Goal: Information Seeking & Learning: Learn about a topic

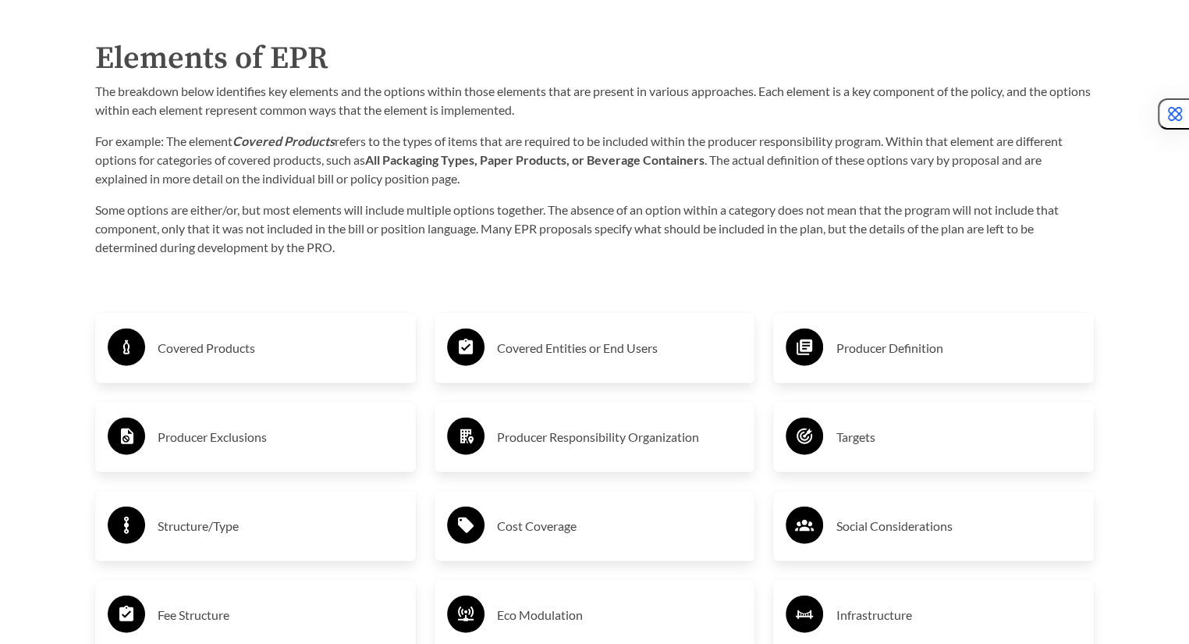
scroll to position [2451, 0]
click at [312, 369] on div "Covered Products" at bounding box center [256, 347] width 296 height 45
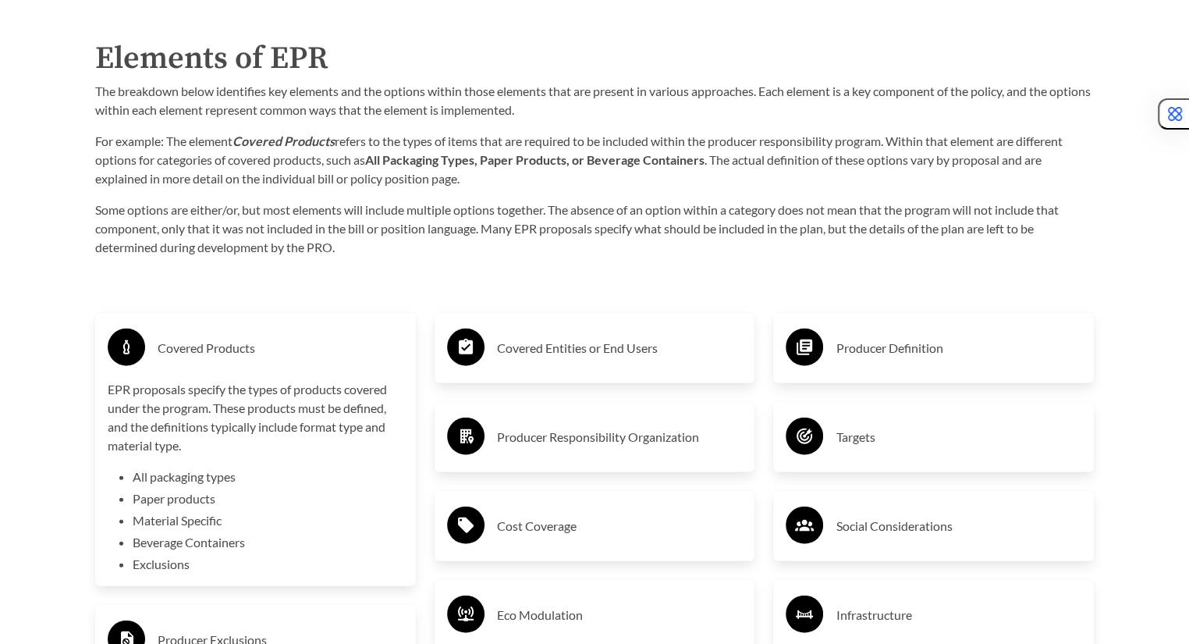
click at [308, 371] on div "Covered Products" at bounding box center [256, 347] width 296 height 45
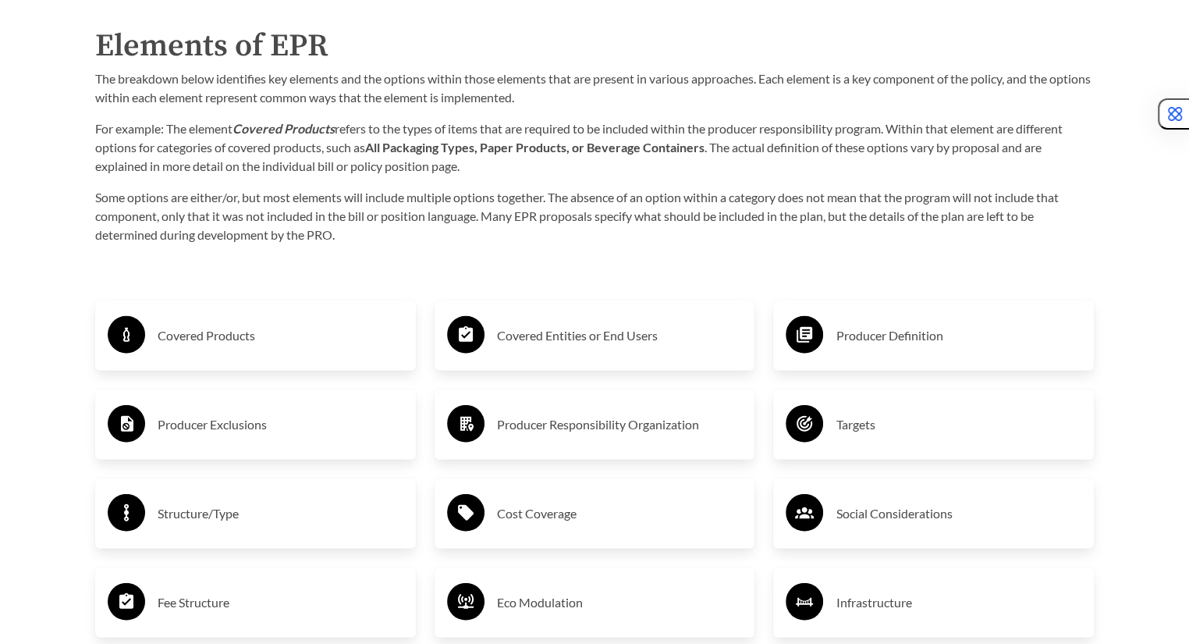
scroll to position [2465, 0]
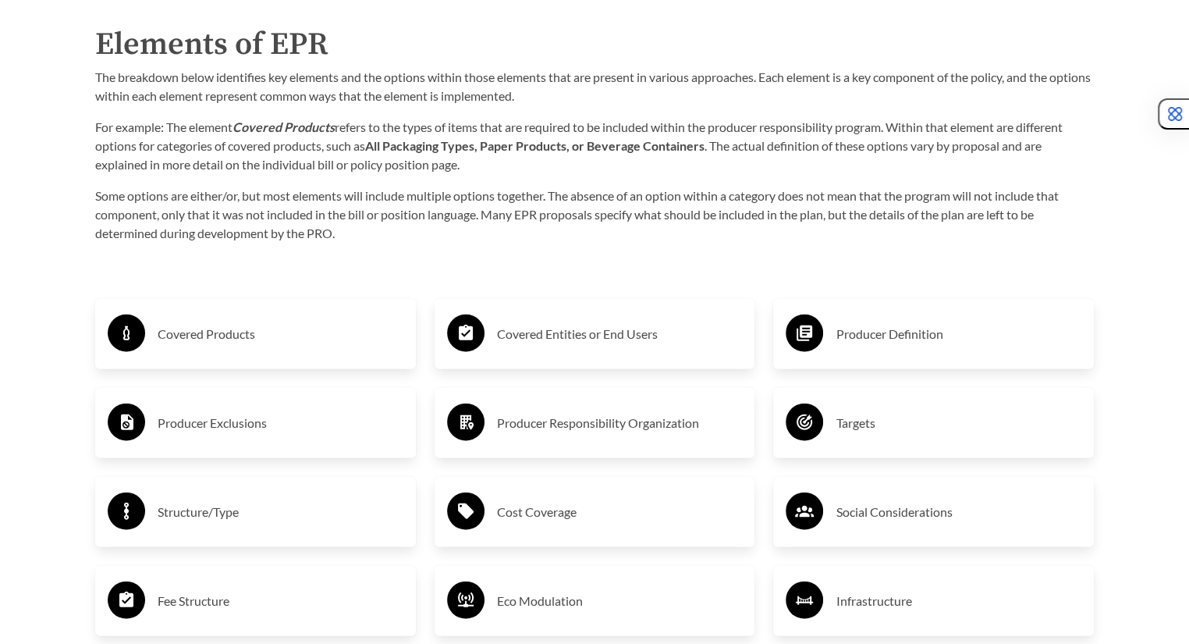
click at [558, 434] on h3 "Producer Responsibility Organization" at bounding box center [620, 423] width 246 height 25
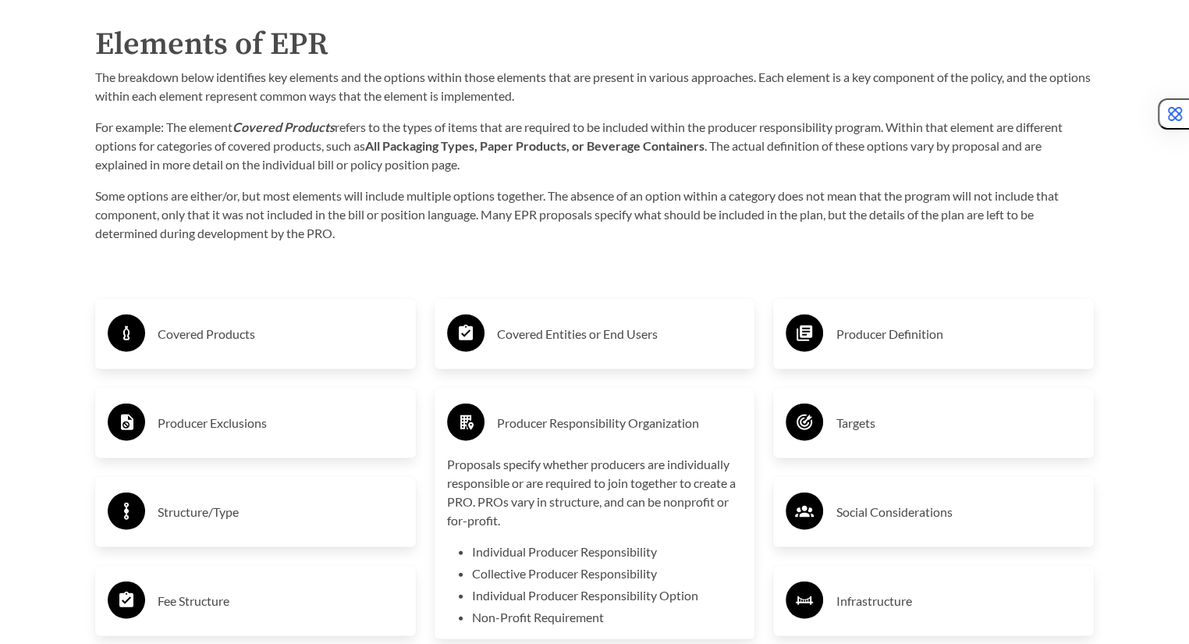
click at [558, 434] on h3 "Producer Responsibility Organization" at bounding box center [620, 423] width 246 height 25
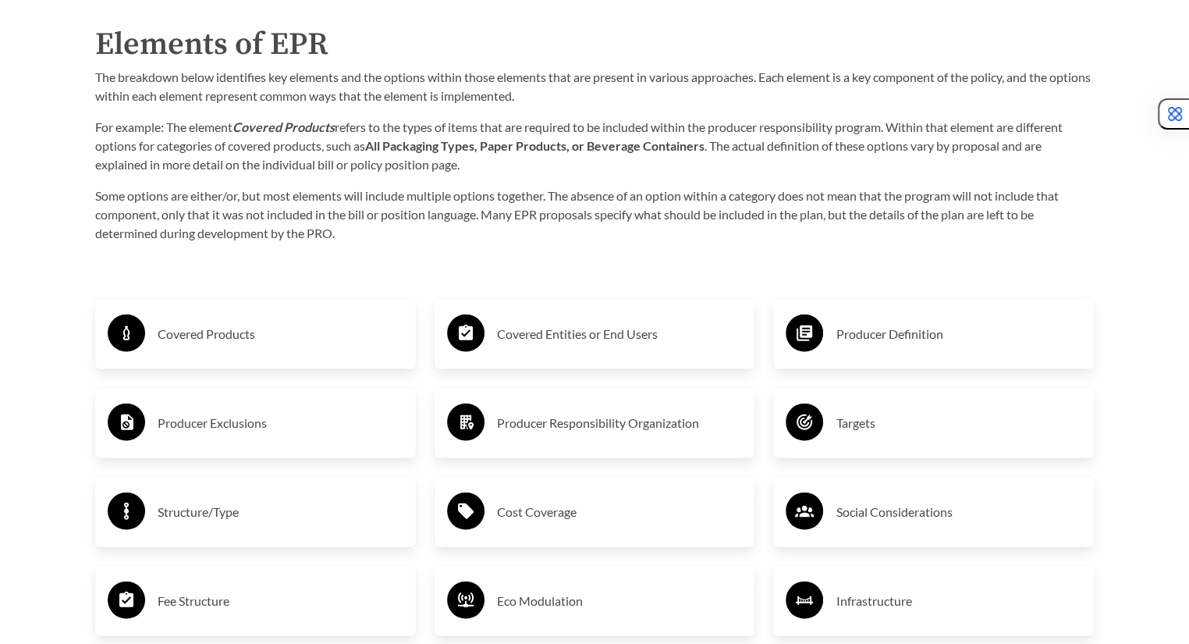
click at [241, 411] on h3 "Producer Exclusions" at bounding box center [281, 423] width 246 height 25
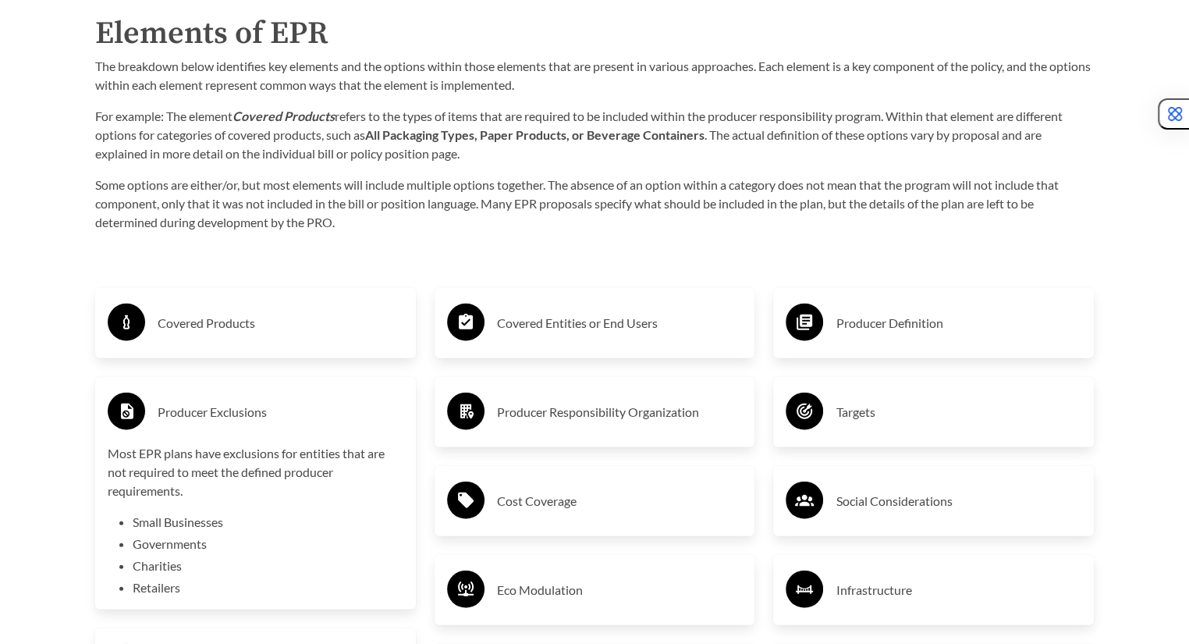
scroll to position [2477, 0]
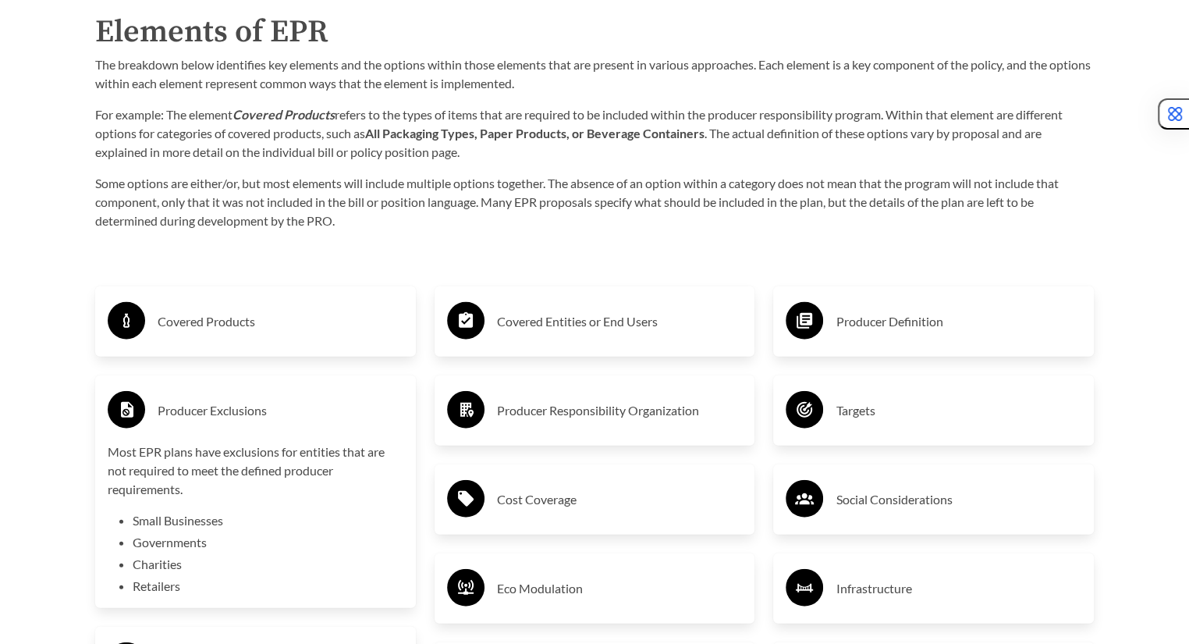
click at [238, 404] on h3 "Producer Exclusions" at bounding box center [281, 410] width 246 height 25
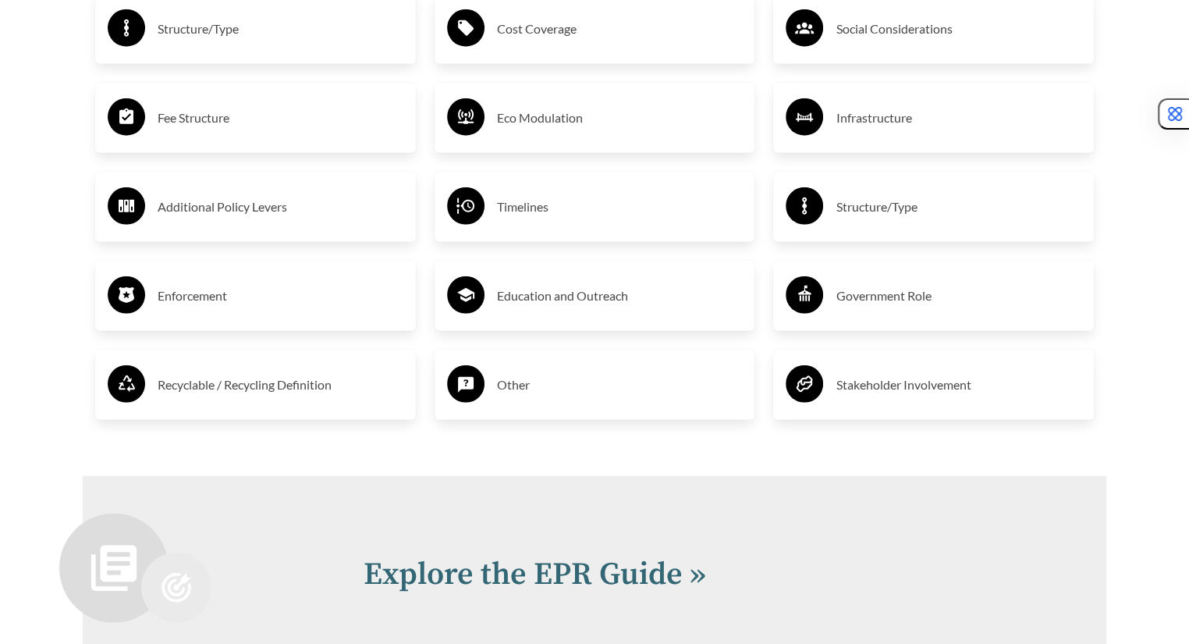
scroll to position [2954, 0]
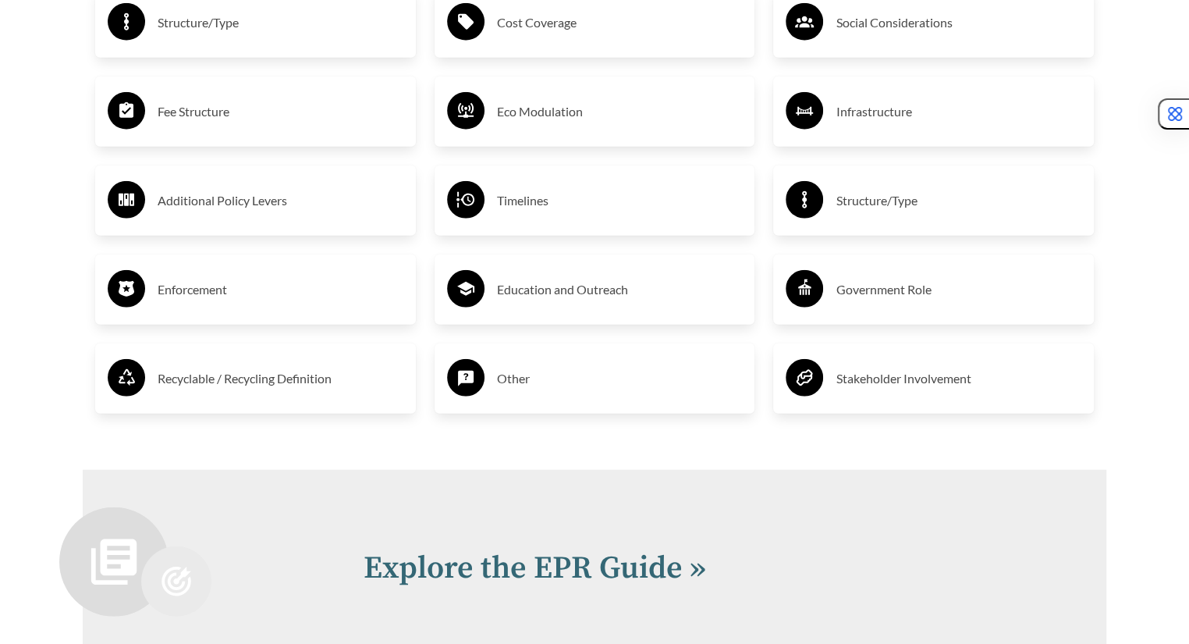
click at [290, 382] on h3 "Recyclable / Recycling Definition" at bounding box center [281, 378] width 246 height 25
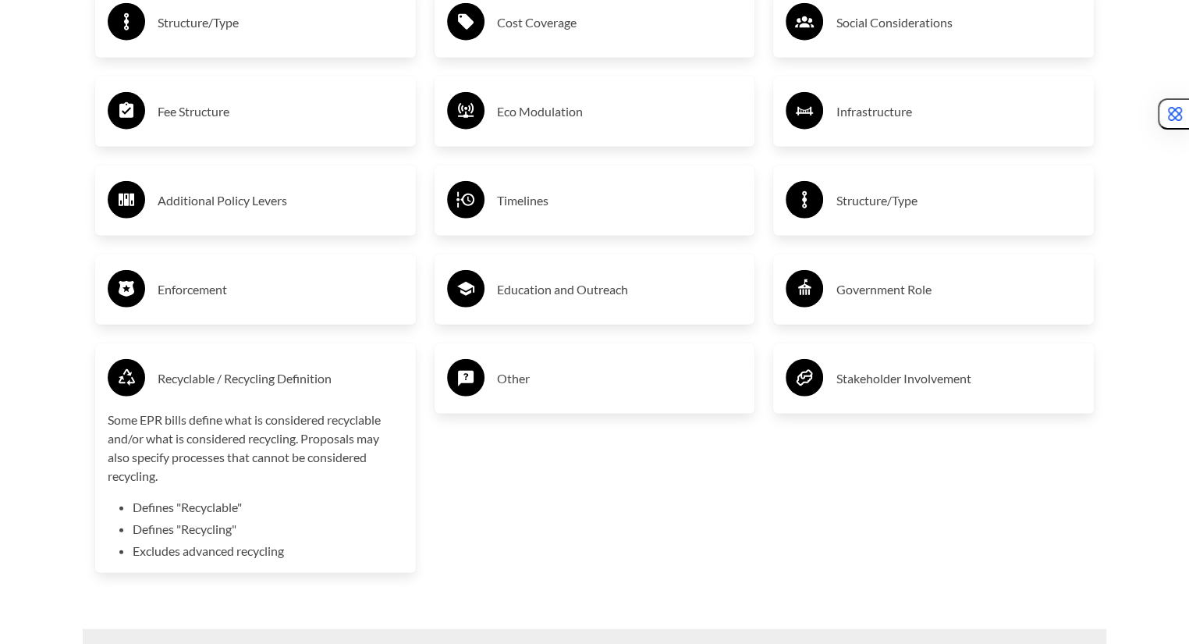
click at [290, 382] on h3 "Recyclable / Recycling Definition" at bounding box center [281, 378] width 246 height 25
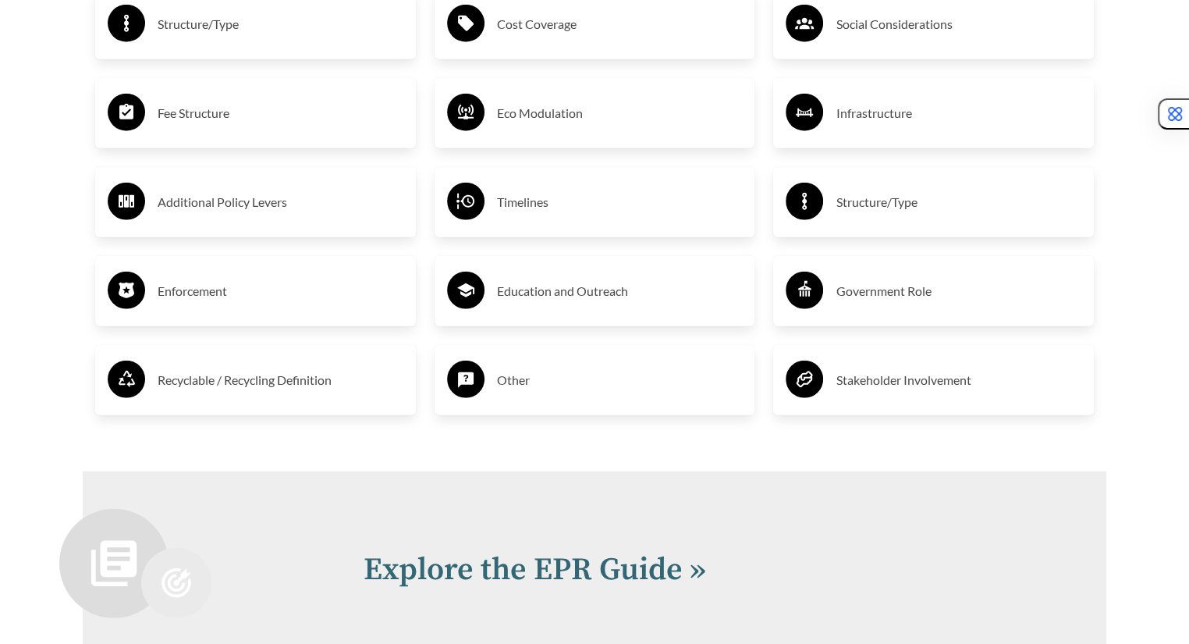
scroll to position [2952, 0]
click at [872, 380] on h3 "Stakeholder Involvement" at bounding box center [959, 380] width 246 height 25
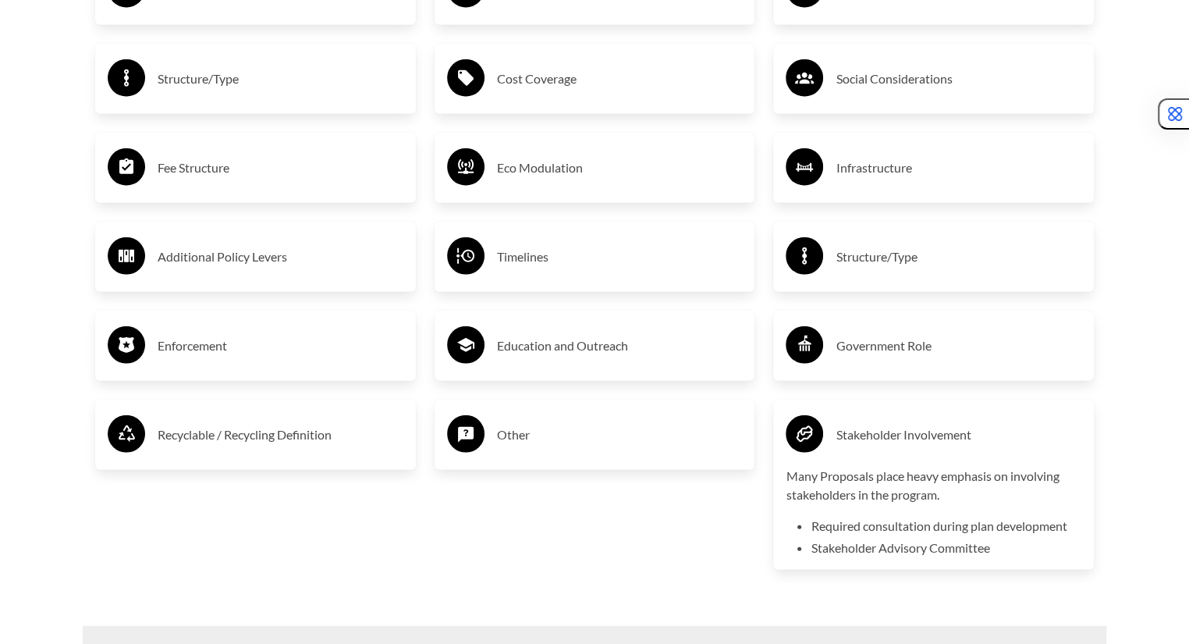
scroll to position [2898, 0]
click at [869, 409] on div "Stakeholder Involvement Many Proposals place heavy emphasis on involving stakeh…" at bounding box center [933, 485] width 321 height 170
click at [875, 347] on h3 "Government Role" at bounding box center [959, 345] width 246 height 25
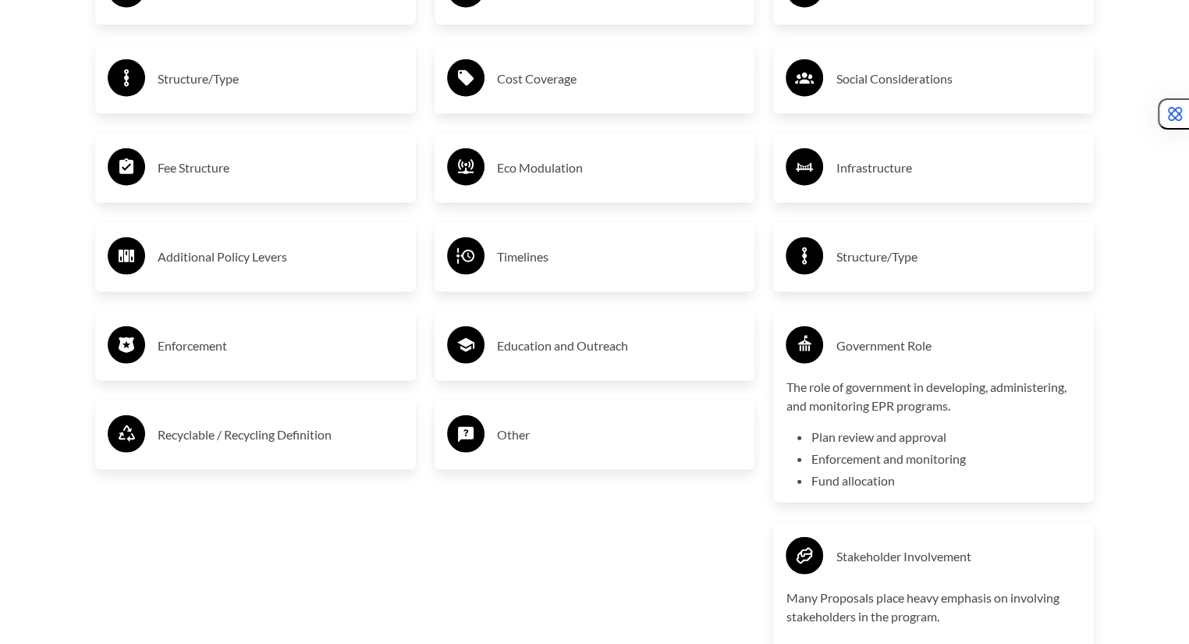
click at [875, 347] on h3 "Government Role" at bounding box center [959, 345] width 246 height 25
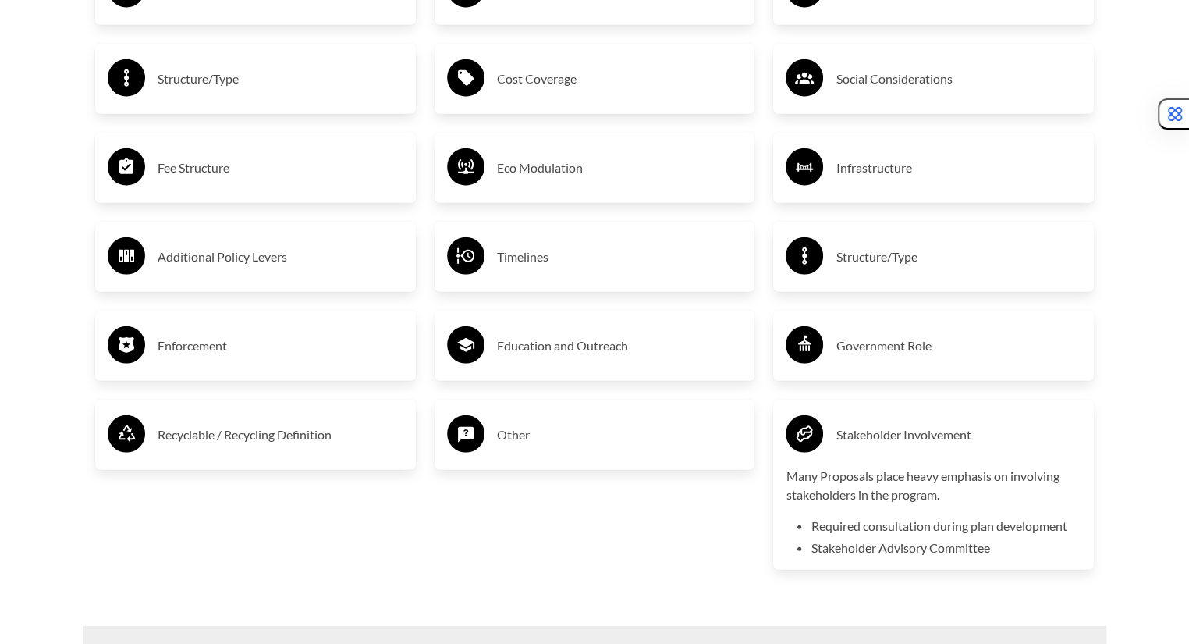
click at [859, 432] on h3 "Stakeholder Involvement" at bounding box center [959, 434] width 246 height 25
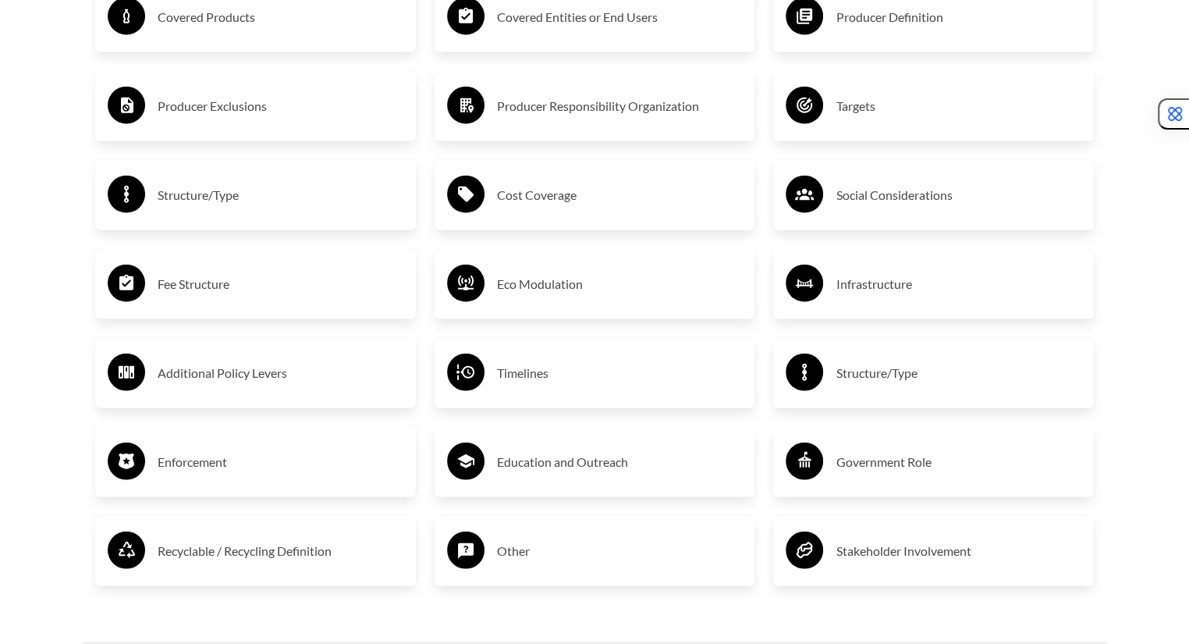
scroll to position [2782, 0]
click at [226, 464] on h3 "Enforcement" at bounding box center [281, 461] width 246 height 25
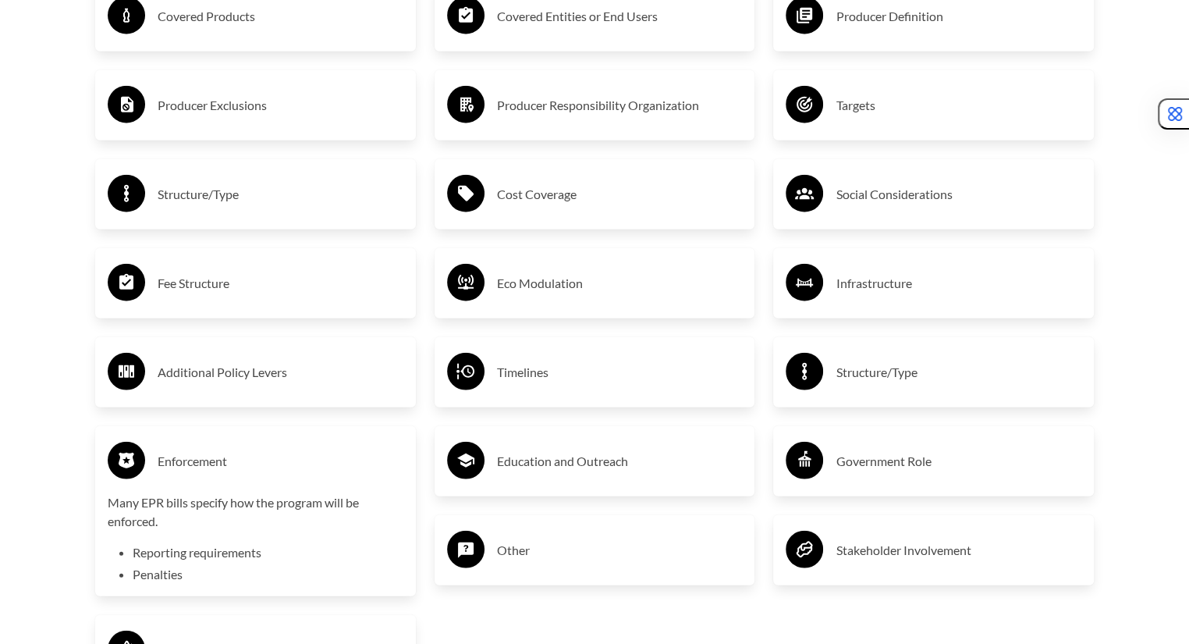
click at [229, 453] on h3 "Enforcement" at bounding box center [281, 461] width 246 height 25
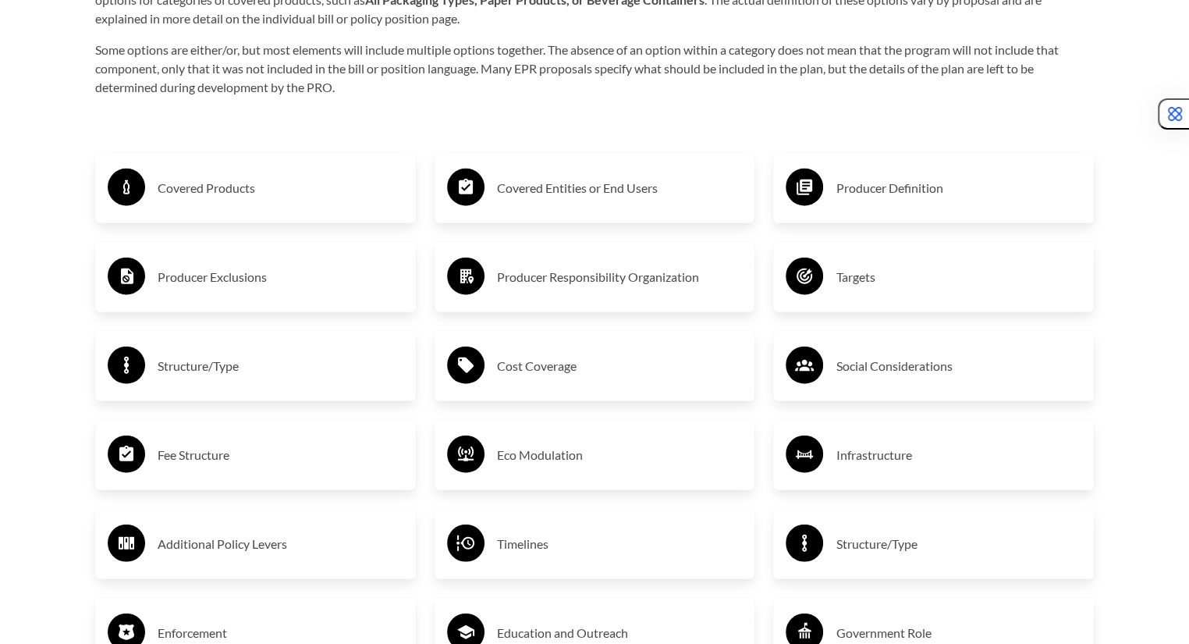
scroll to position [2610, 0]
click at [802, 275] on icon at bounding box center [805, 277] width 16 height 16
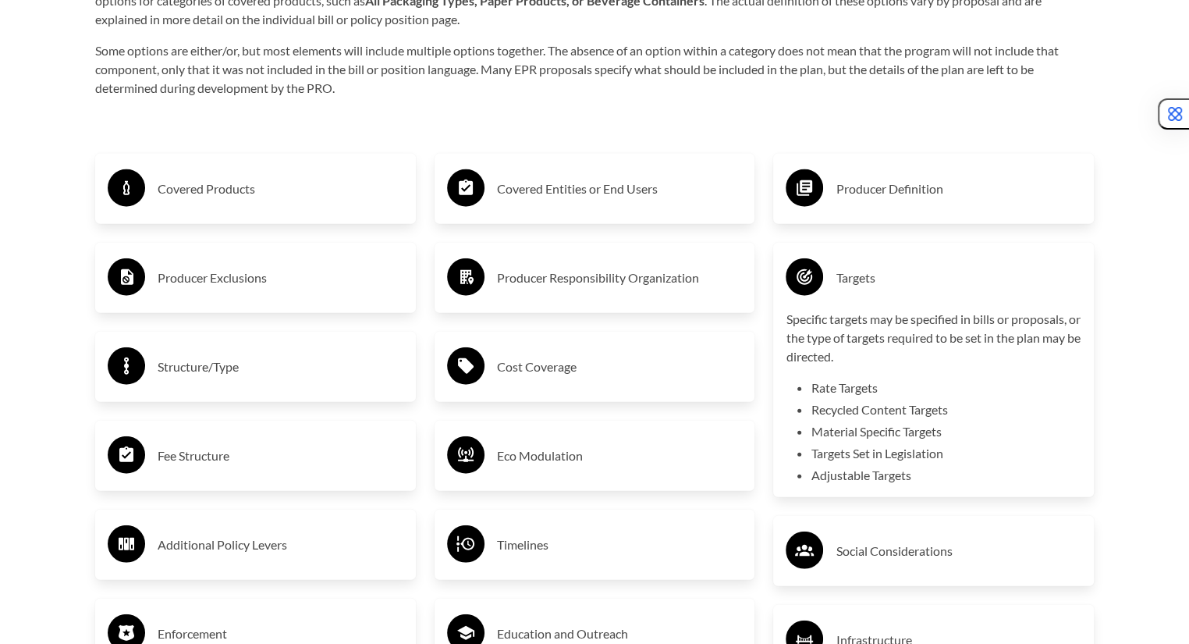
click at [829, 279] on div "Targets" at bounding box center [934, 277] width 296 height 45
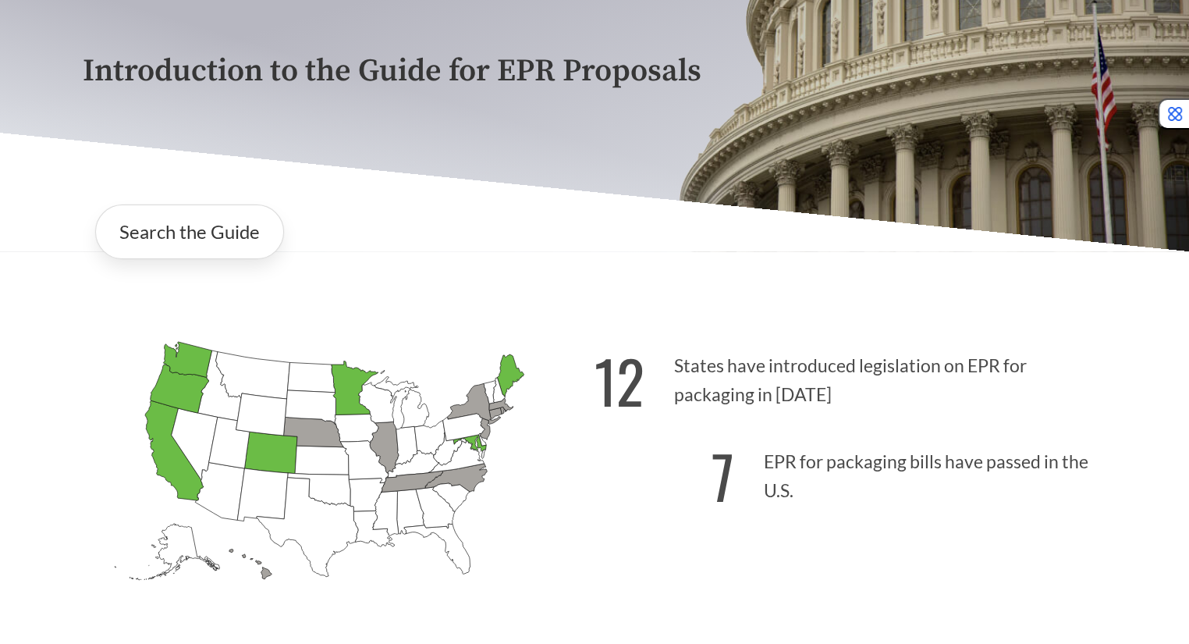
scroll to position [258, 0]
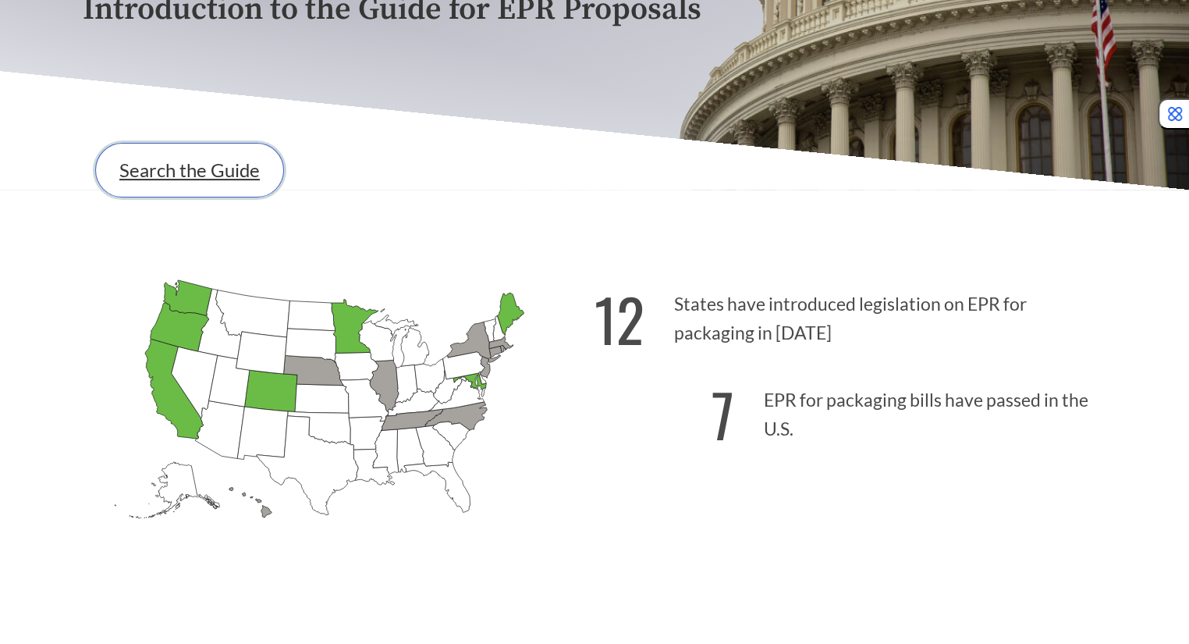
click at [241, 180] on link "Search the Guide" at bounding box center [189, 170] width 189 height 55
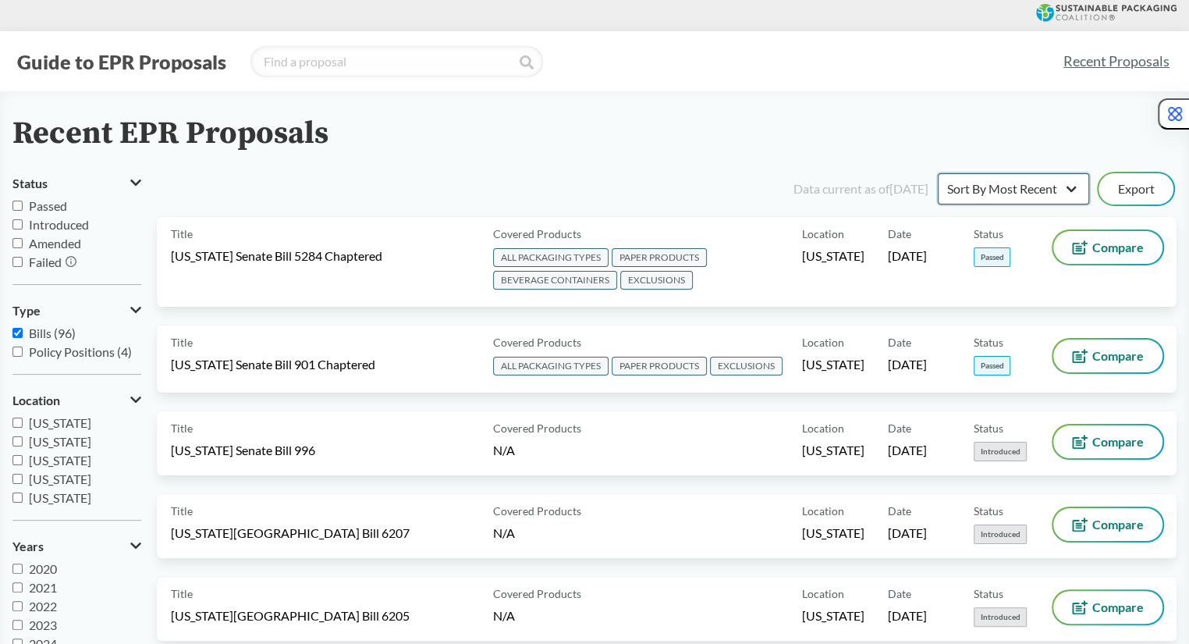
click at [1014, 186] on select "Sort By Most Recent Sort By Status" at bounding box center [1013, 188] width 151 height 31
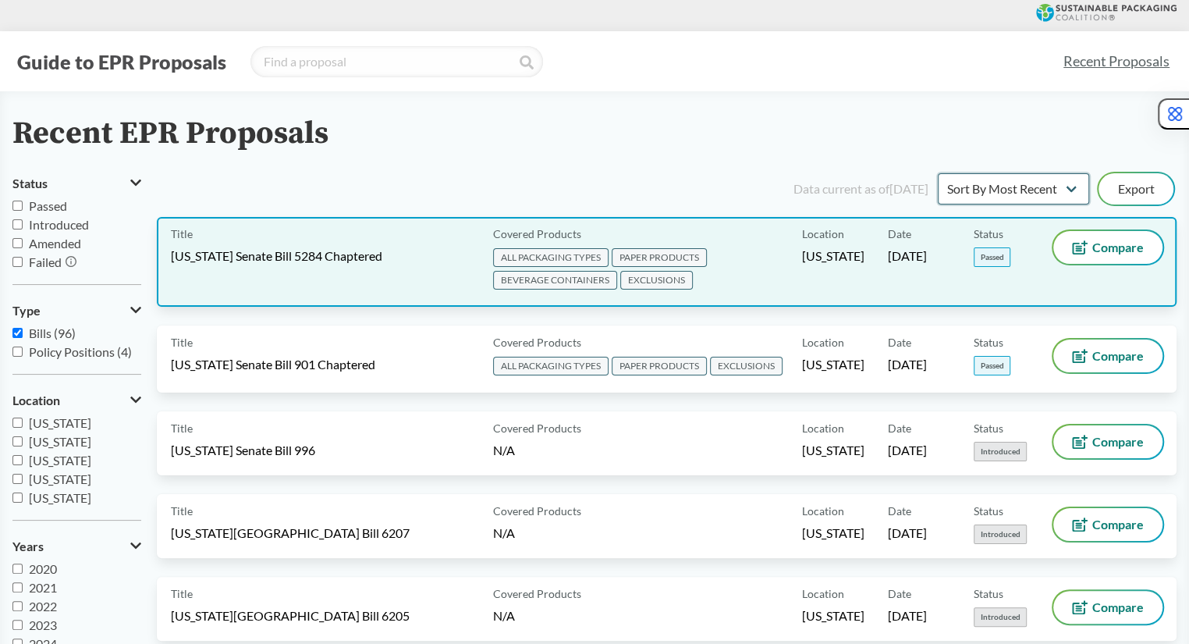
select select "Sort By Status"
click at [938, 173] on select "Sort By Most Recent Sort By Status" at bounding box center [1013, 188] width 151 height 31
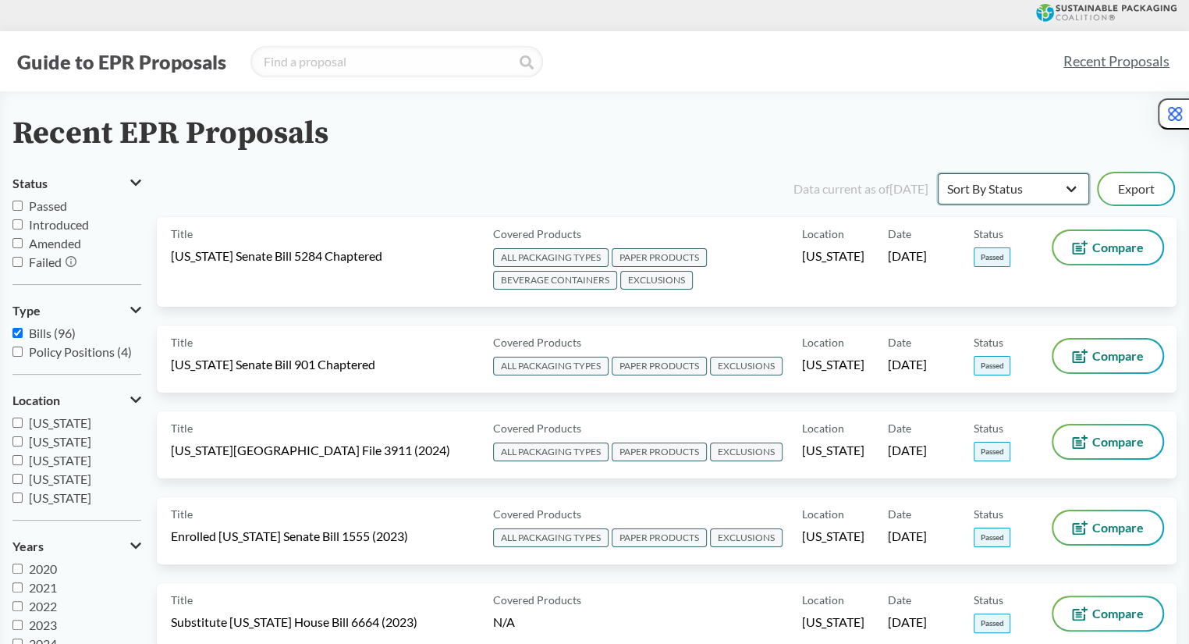
click at [1036, 194] on select "Sort By Most Recent Sort By Status" at bounding box center [1013, 188] width 151 height 31
click at [667, 147] on div "Recent EPR Proposals" at bounding box center [594, 133] width 1164 height 35
click at [42, 201] on span "Passed" at bounding box center [48, 205] width 38 height 15
click at [23, 201] on input "Passed" at bounding box center [17, 206] width 10 height 10
checkbox input "true"
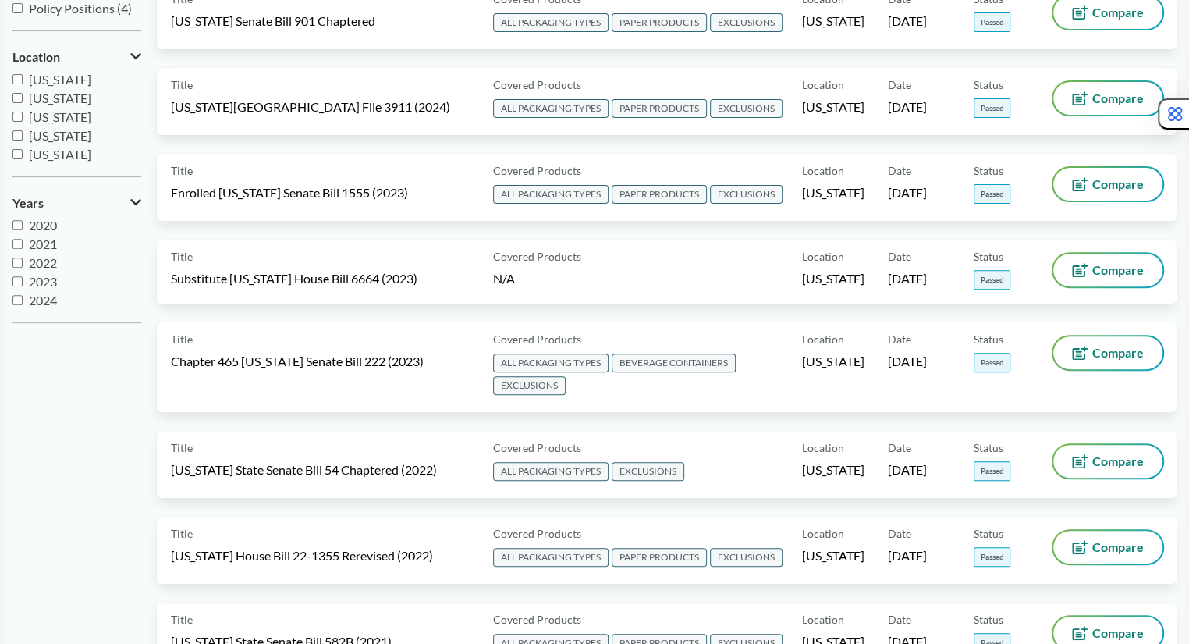
scroll to position [390, 0]
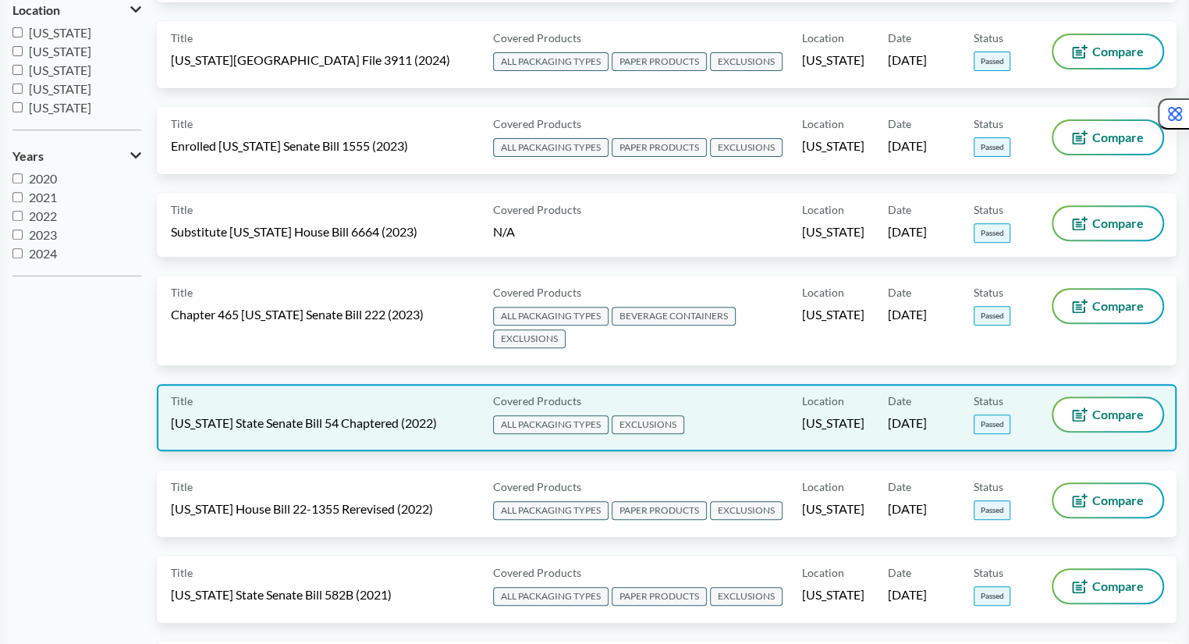
click at [643, 415] on span "EXCLUSIONS" at bounding box center [648, 424] width 73 height 19
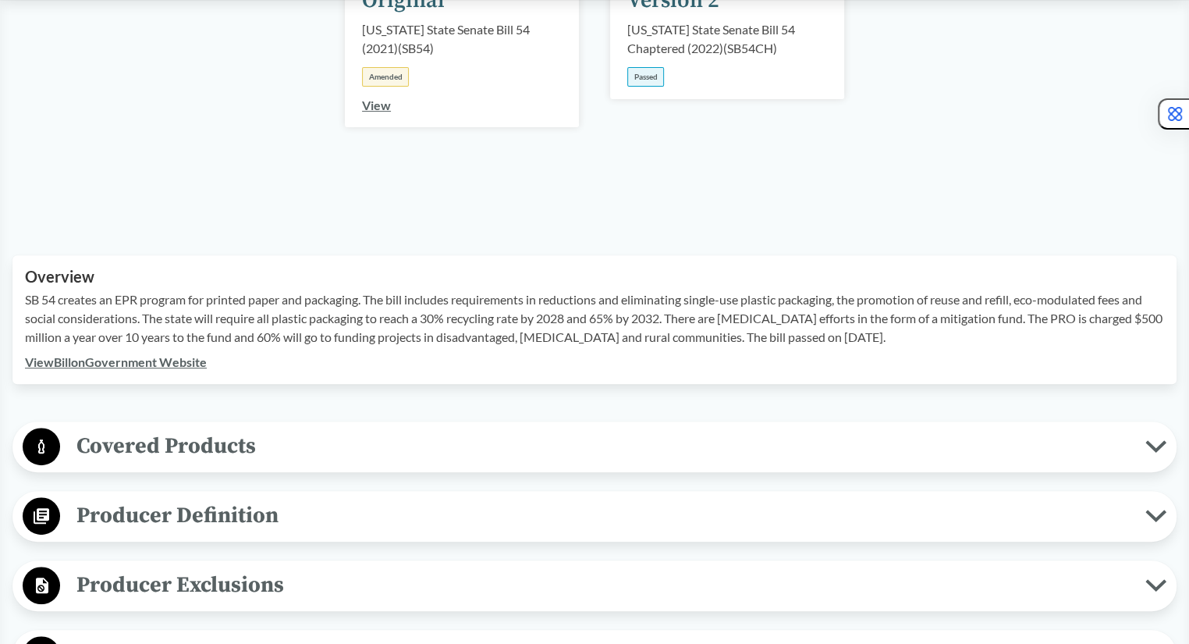
scroll to position [319, 0]
click at [279, 445] on span "Covered Products" at bounding box center [603, 445] width 1086 height 35
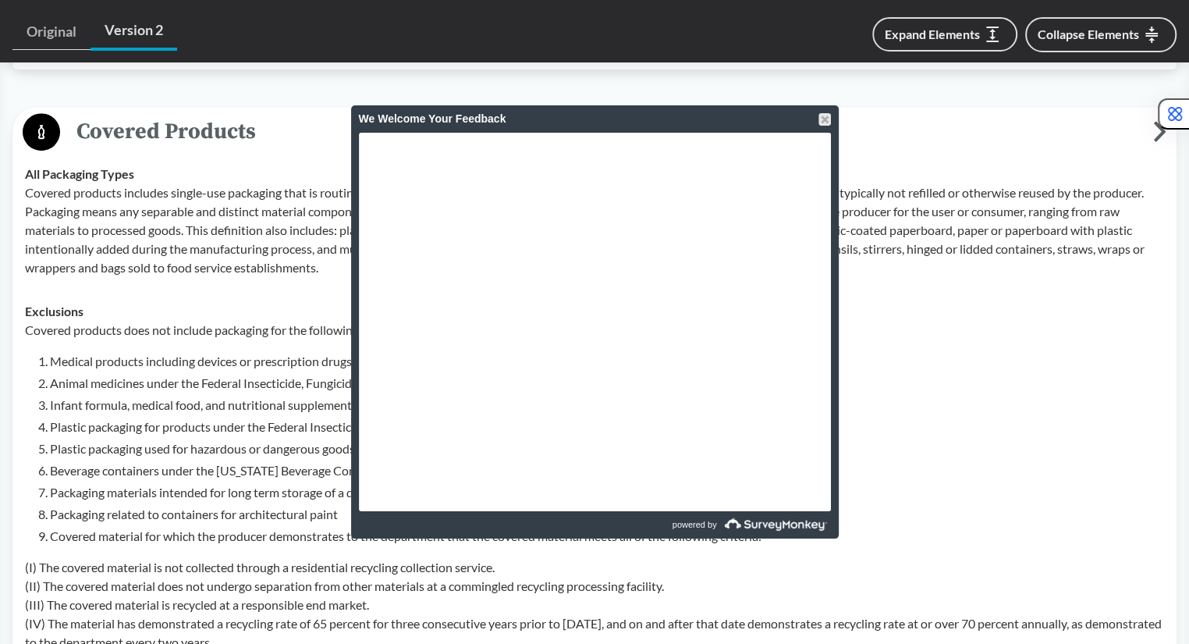
scroll to position [296, 0]
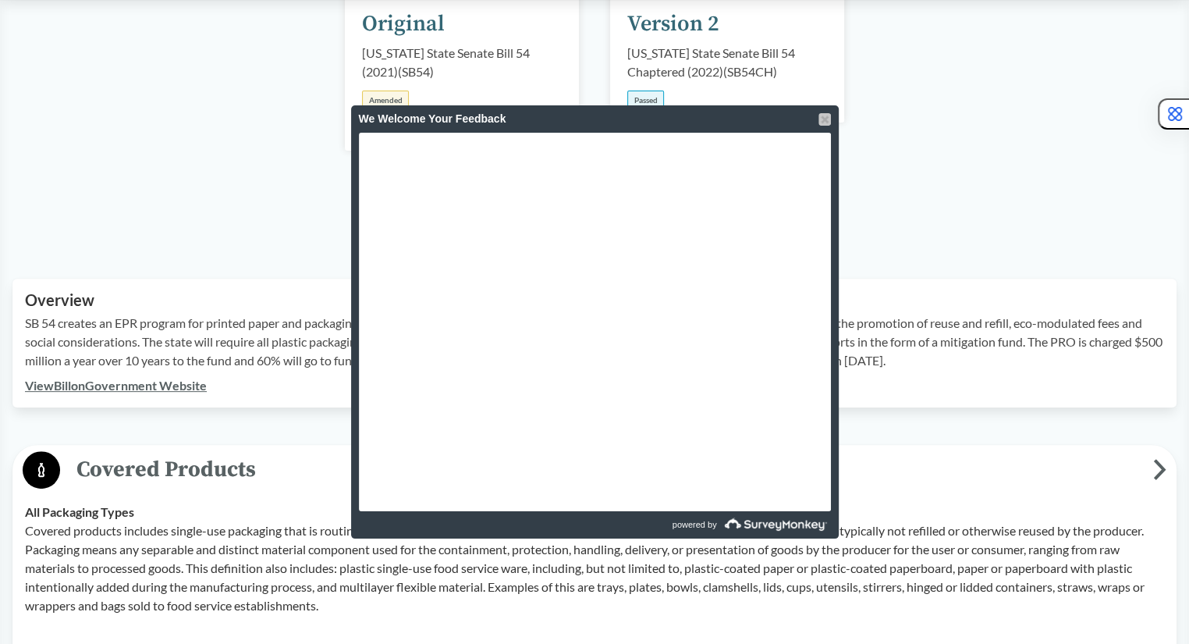
click at [823, 119] on div at bounding box center [825, 119] width 12 height 12
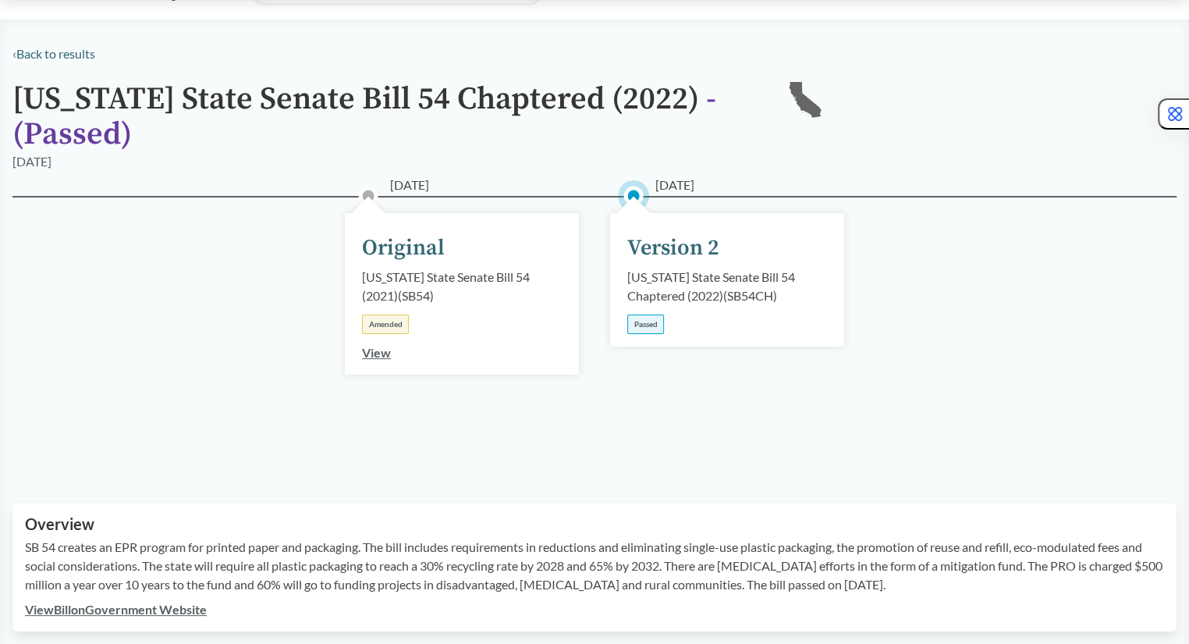
scroll to position [0, 0]
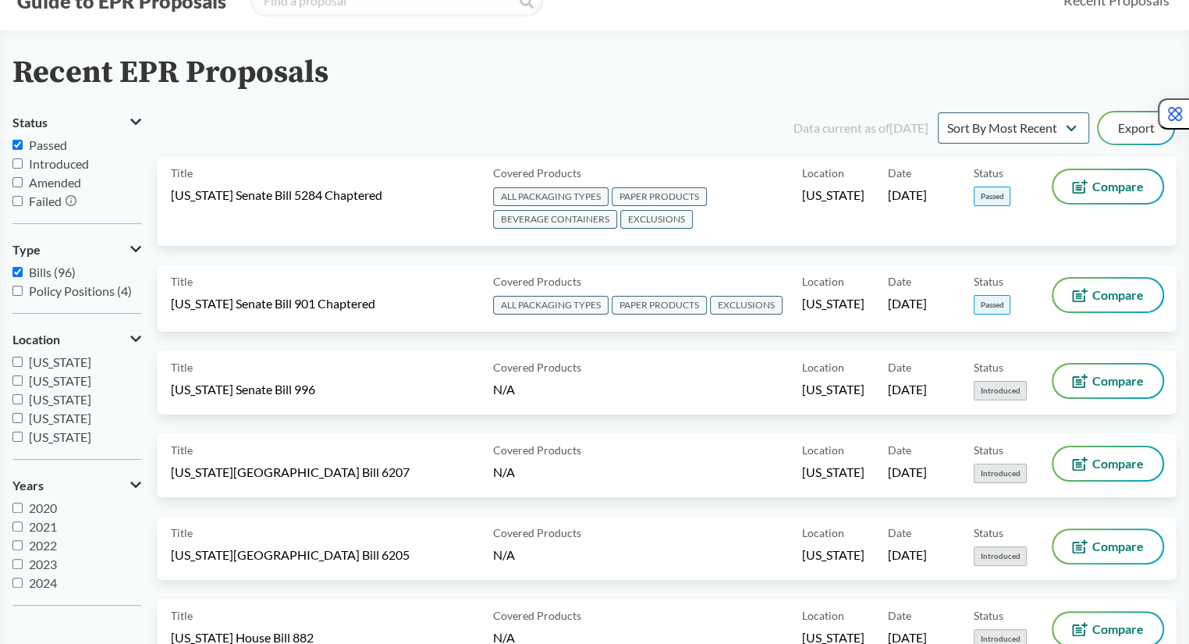
scroll to position [60, 0]
click at [60, 149] on span "Passed" at bounding box center [48, 145] width 38 height 15
click at [23, 149] on input "Passed" at bounding box center [17, 145] width 10 height 10
click at [60, 149] on span "Passed" at bounding box center [48, 145] width 38 height 15
click at [23, 149] on input "Passed" at bounding box center [17, 145] width 10 height 10
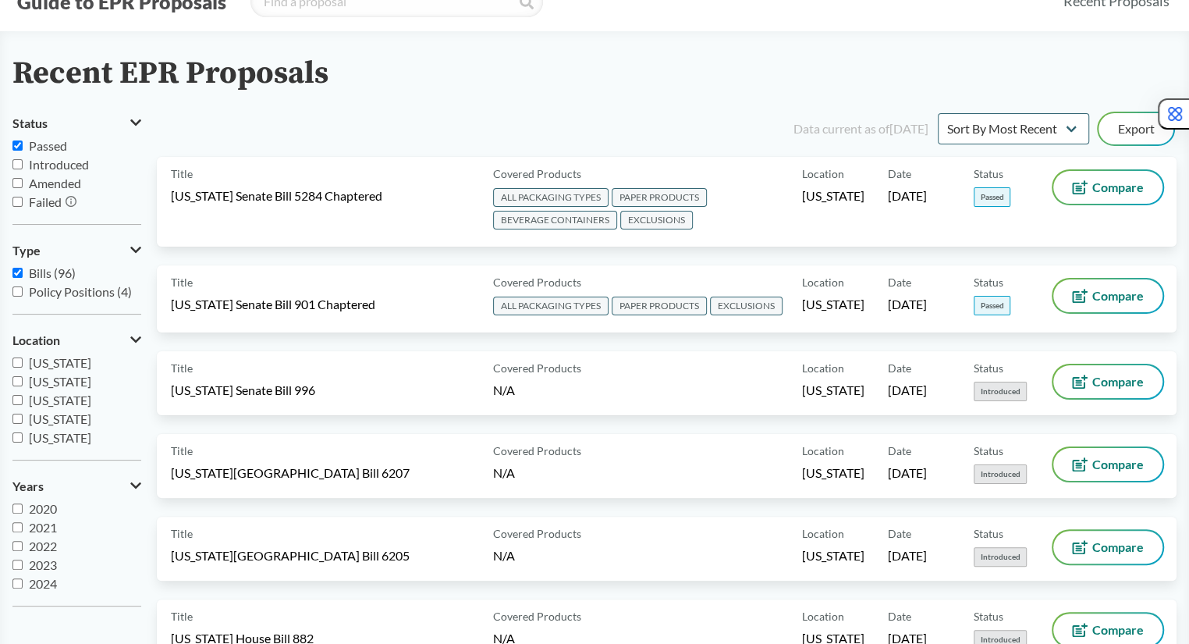
checkbox input "true"
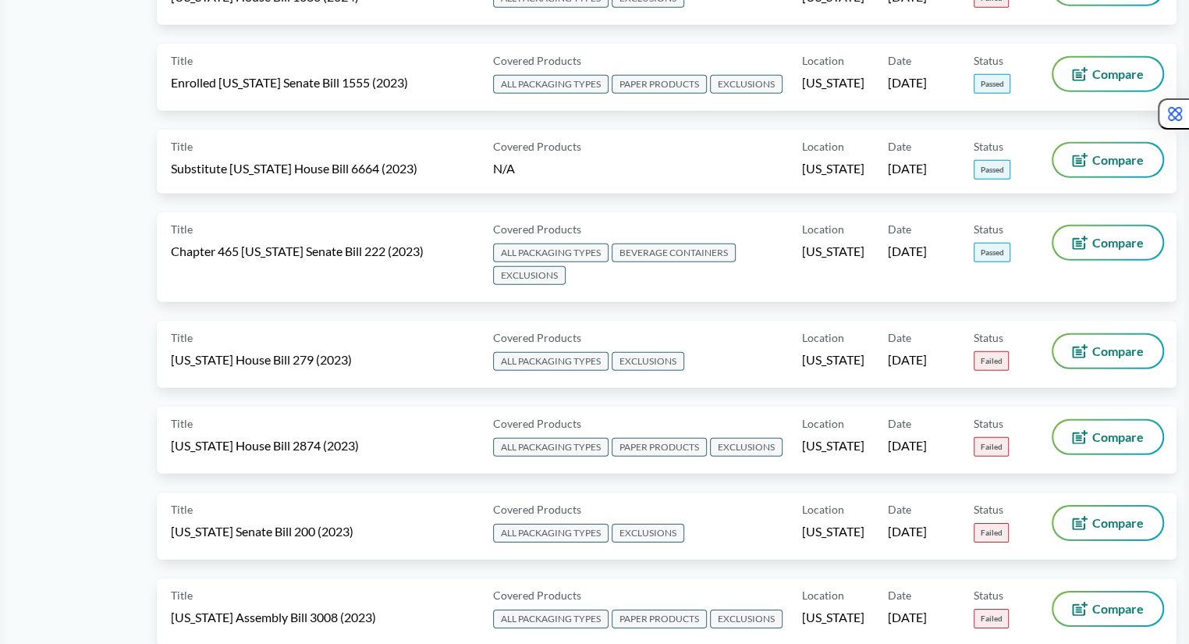
scroll to position [3411, 0]
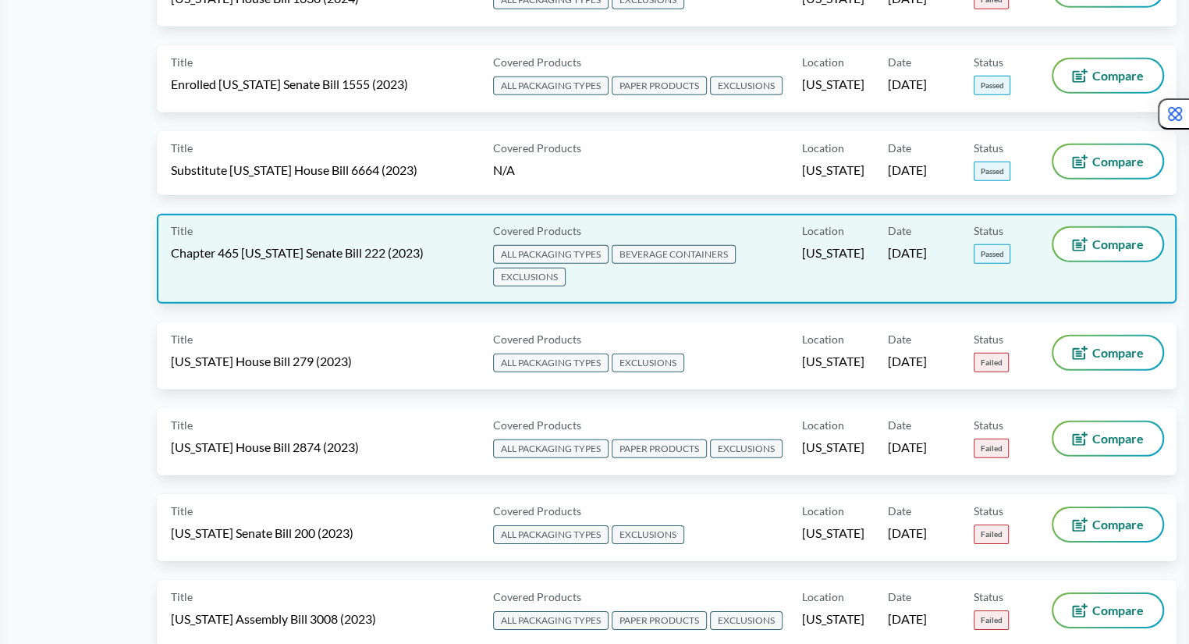
click at [343, 228] on div "Title Chapter 465 [US_STATE] Senate Bill 222 (2023)" at bounding box center [329, 259] width 316 height 62
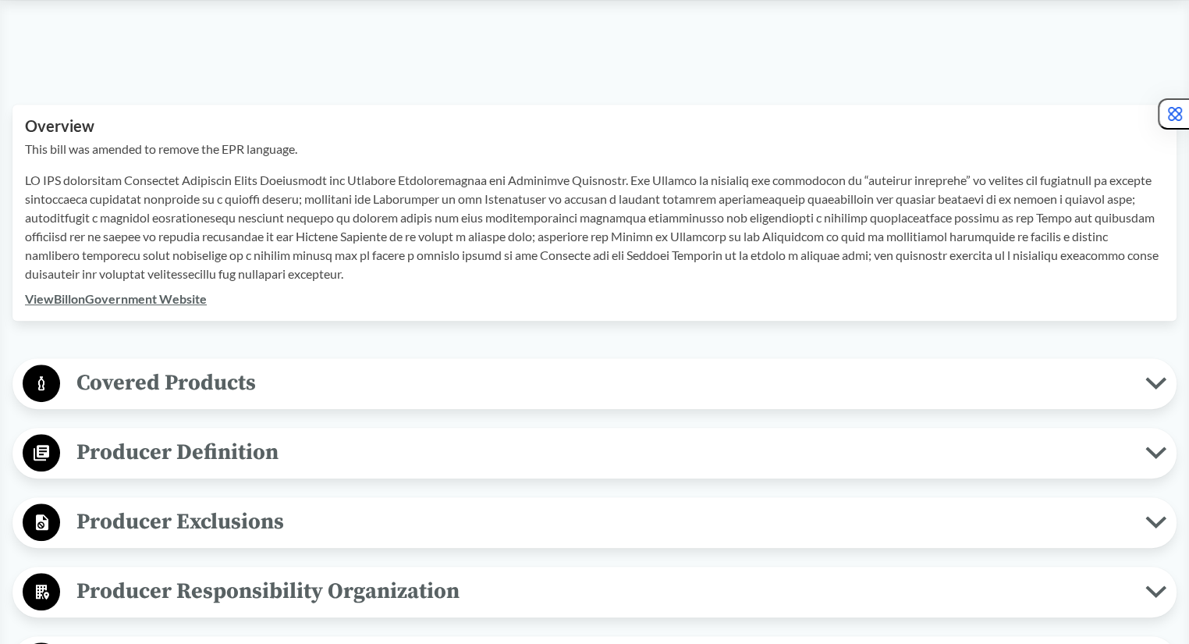
scroll to position [471, 0]
click at [258, 369] on span "Covered Products" at bounding box center [603, 381] width 1086 height 35
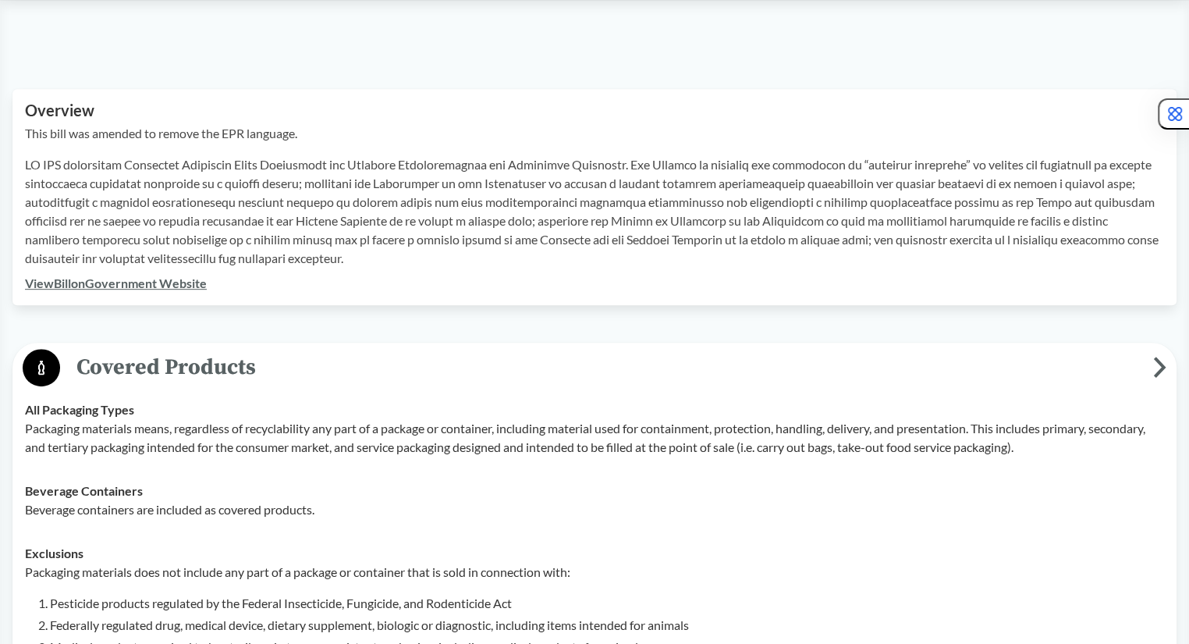
scroll to position [482, 0]
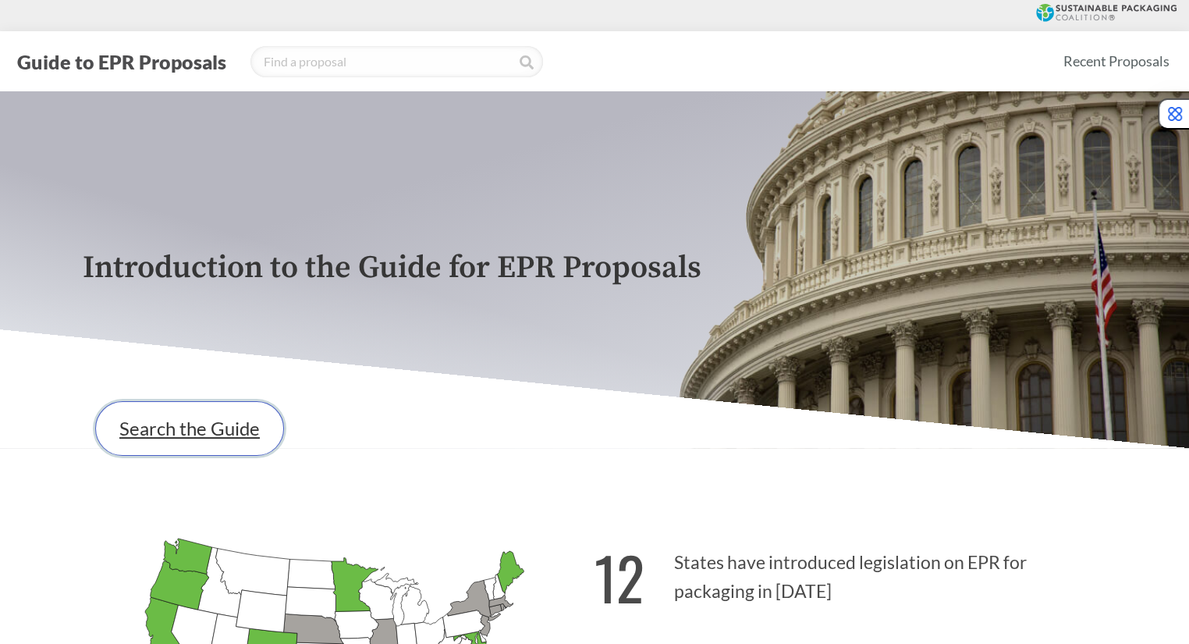
click at [204, 429] on link "Search the Guide" at bounding box center [189, 428] width 189 height 55
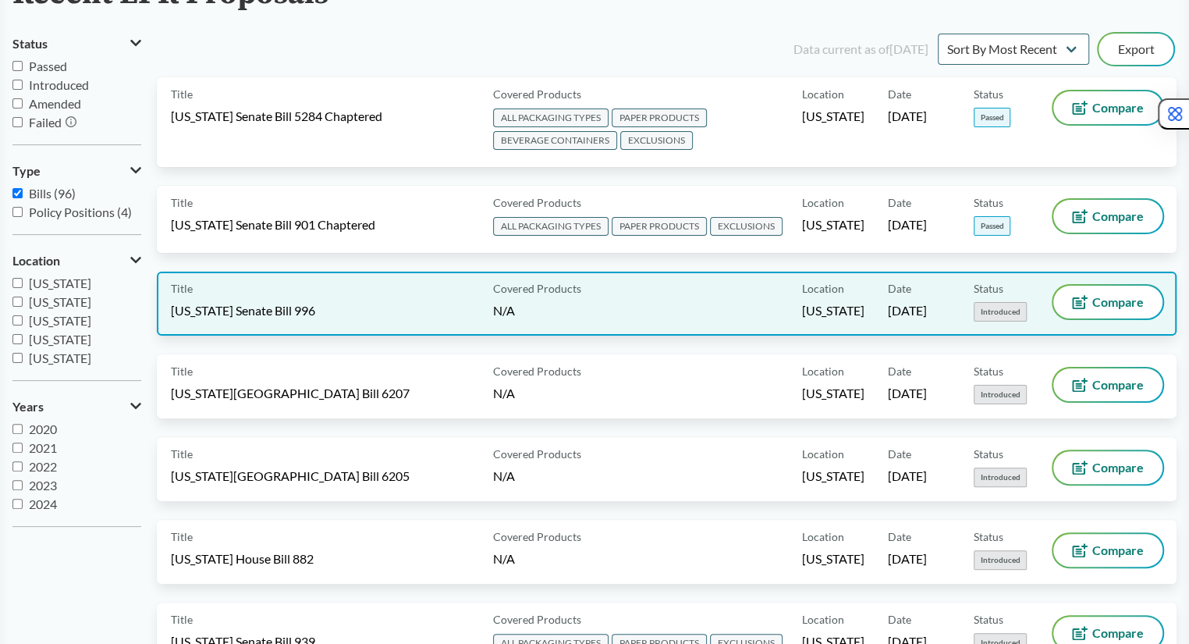
scroll to position [144, 0]
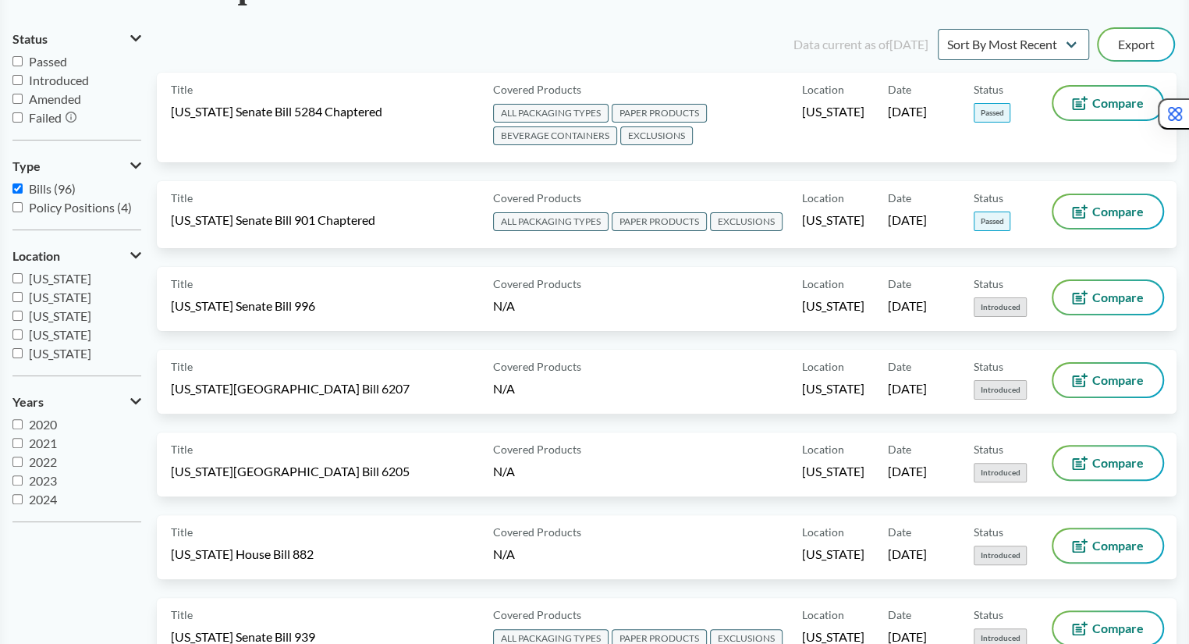
click at [48, 500] on span "2024" at bounding box center [43, 499] width 28 height 15
click at [23, 500] on input "2024" at bounding box center [17, 499] width 10 height 10
checkbox input "true"
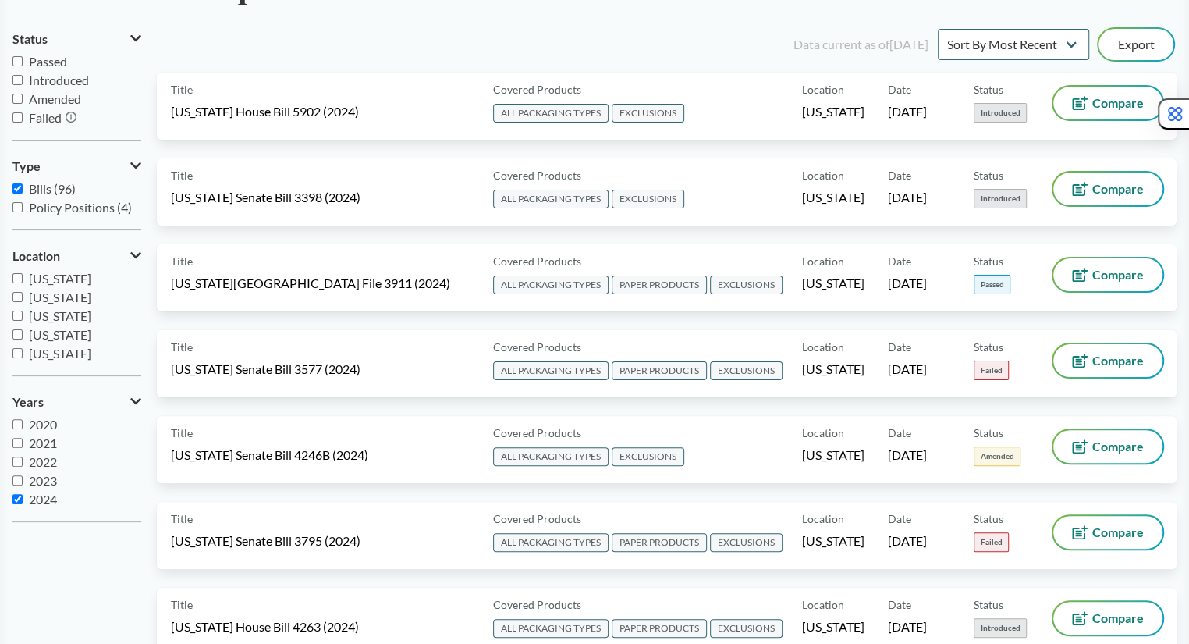
scroll to position [0, 0]
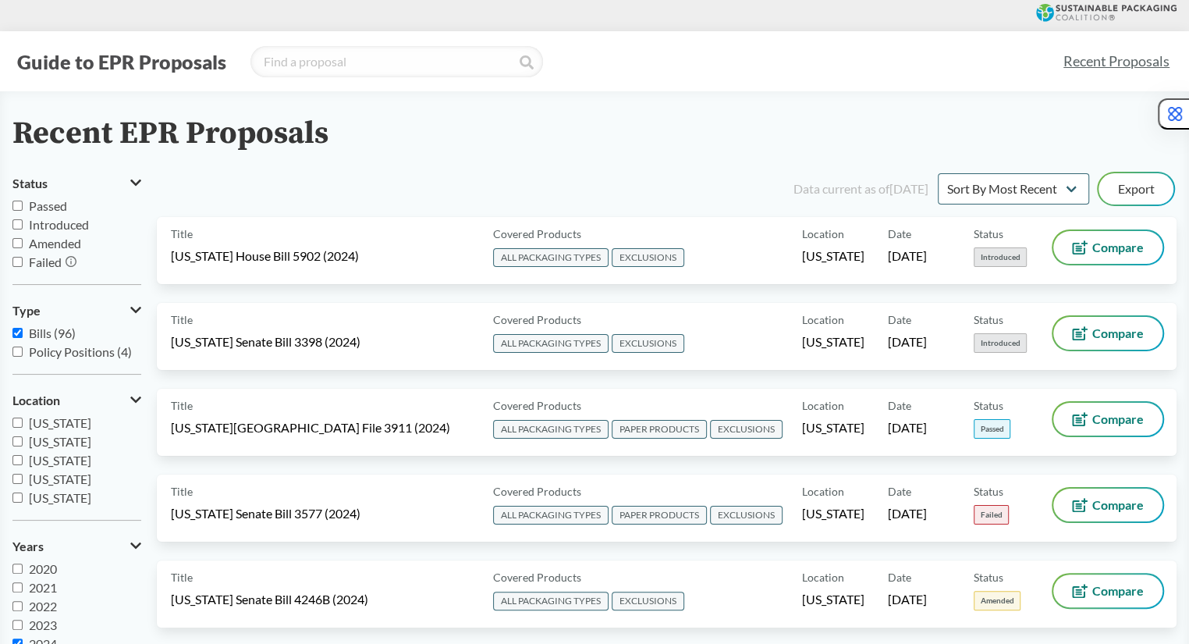
click at [51, 204] on span "Passed" at bounding box center [48, 205] width 38 height 15
click at [23, 204] on input "Passed" at bounding box center [17, 206] width 10 height 10
checkbox input "true"
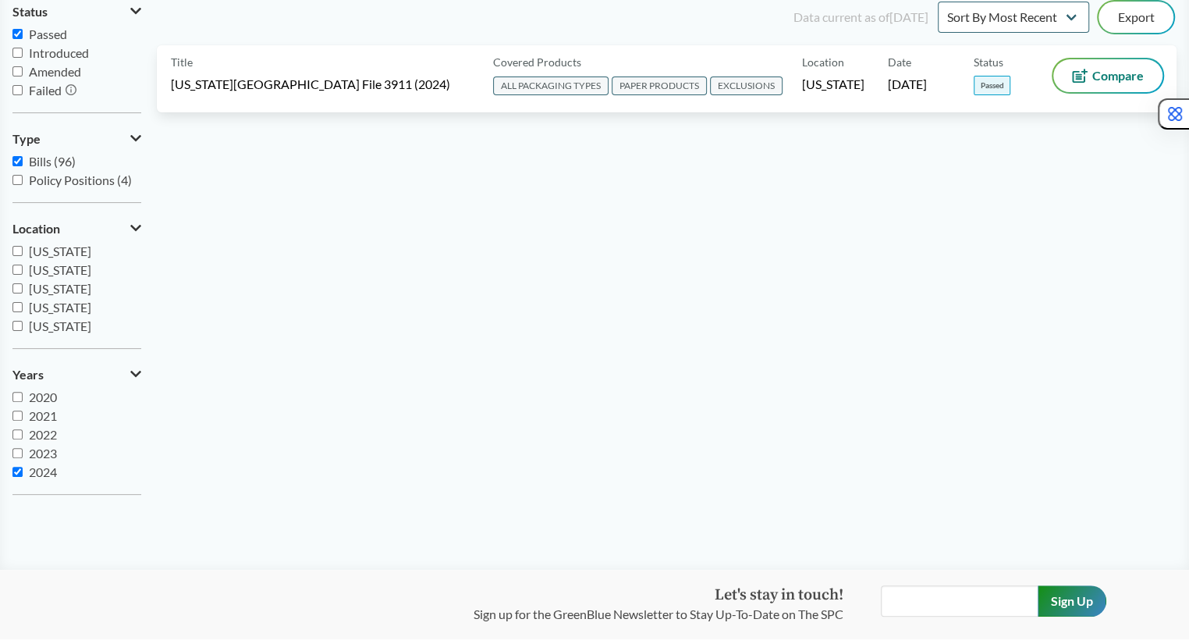
scroll to position [181, 0]
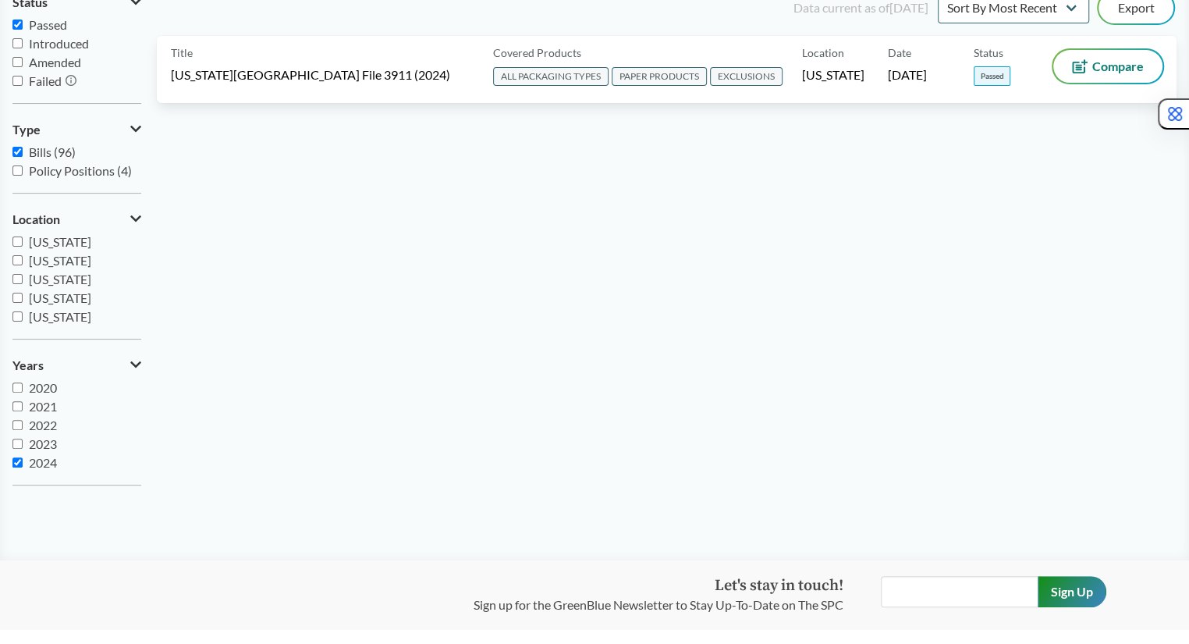
click at [35, 460] on span "2024" at bounding box center [43, 462] width 28 height 15
click at [23, 460] on input "2024" at bounding box center [17, 462] width 10 height 10
checkbox input "false"
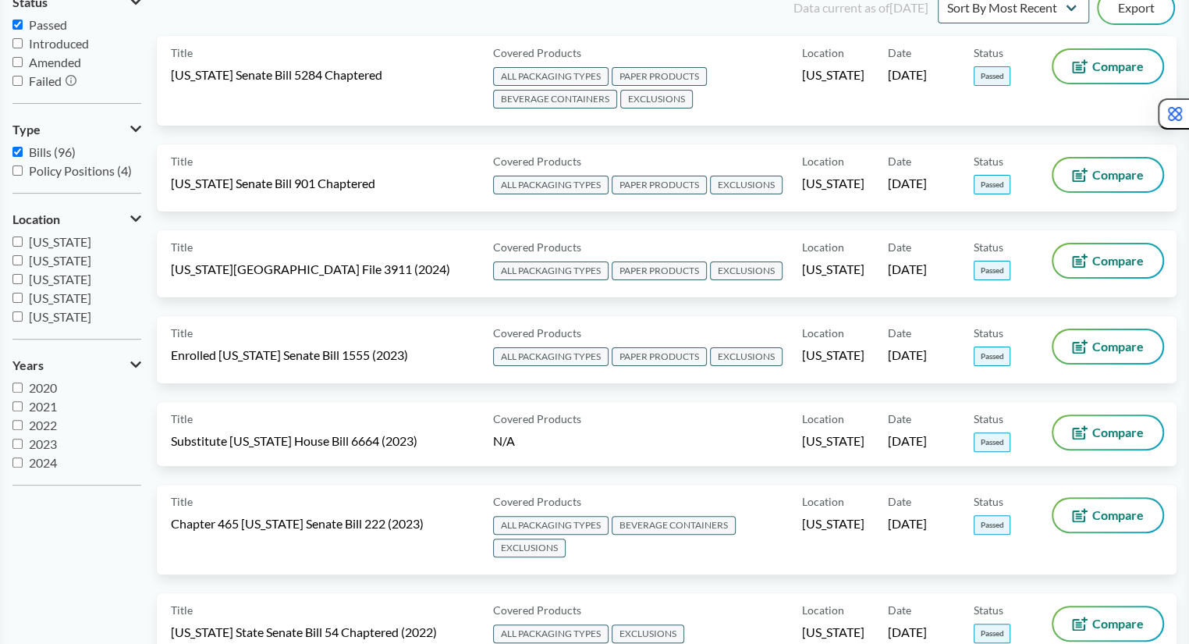
click at [39, 440] on span "2023" at bounding box center [43, 443] width 28 height 15
click at [23, 440] on input "2023" at bounding box center [17, 444] width 10 height 10
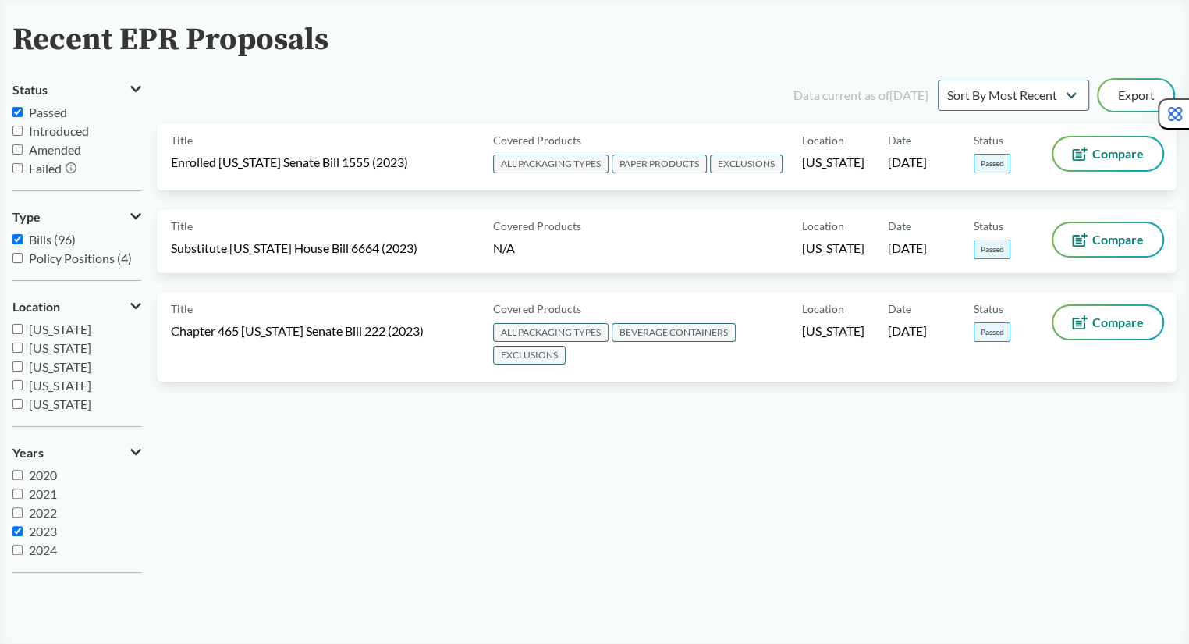
scroll to position [101, 0]
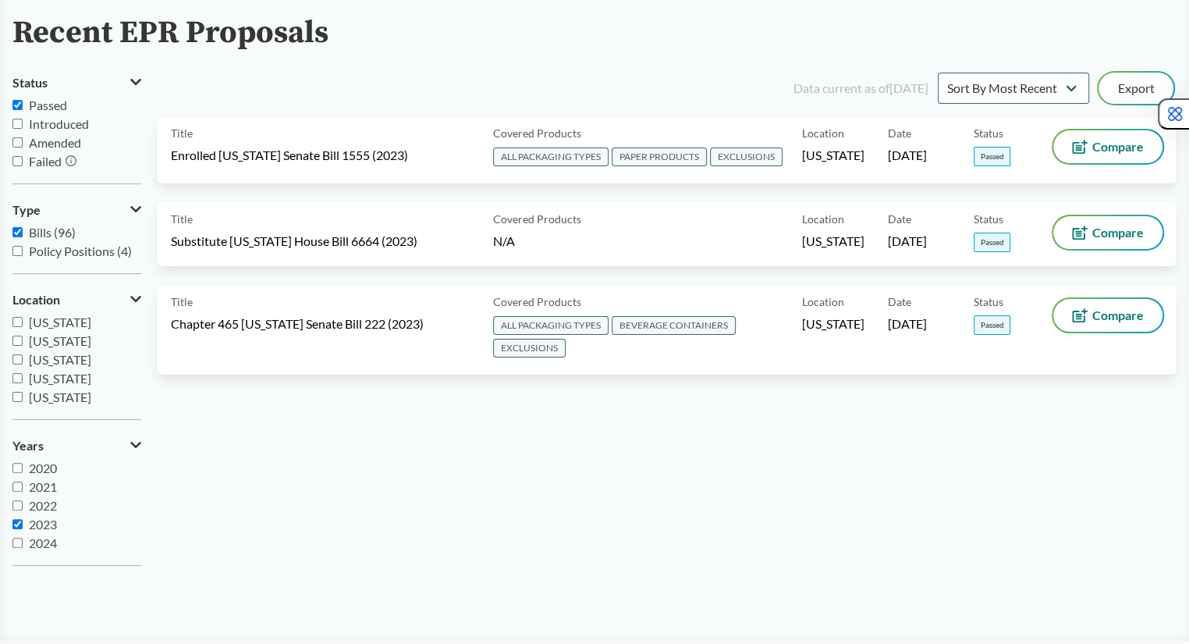
click at [37, 521] on span "2023" at bounding box center [43, 524] width 28 height 15
click at [23, 521] on input "2023" at bounding box center [17, 524] width 10 height 10
checkbox input "false"
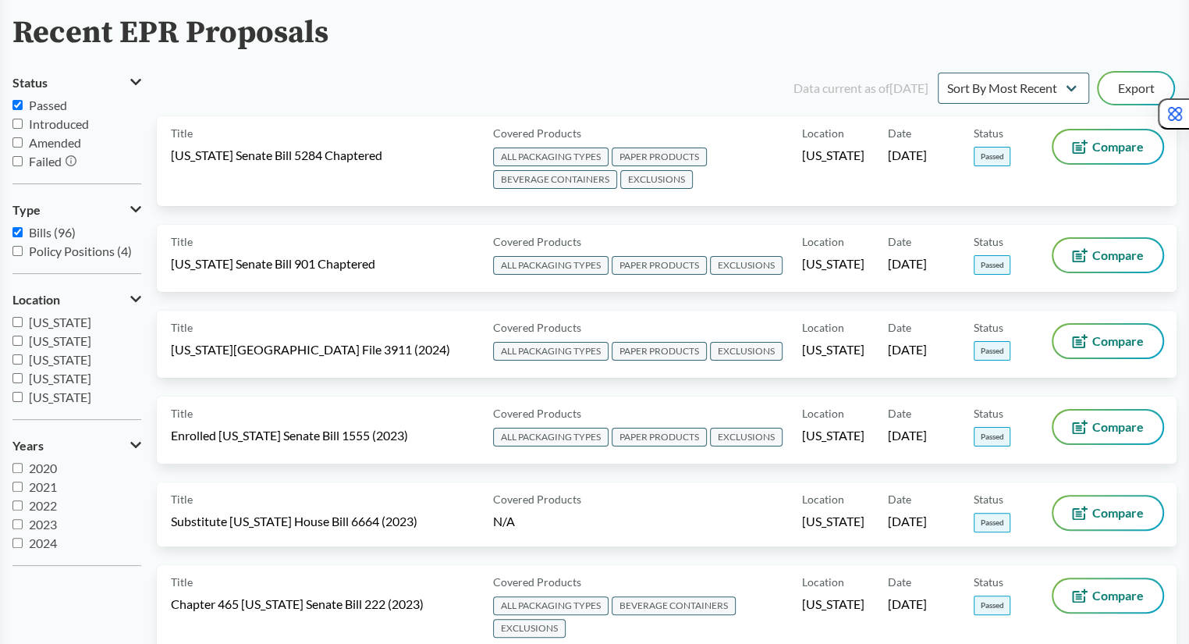
click at [42, 503] on span "2022" at bounding box center [43, 505] width 28 height 15
click at [23, 503] on input "2022" at bounding box center [17, 505] width 10 height 10
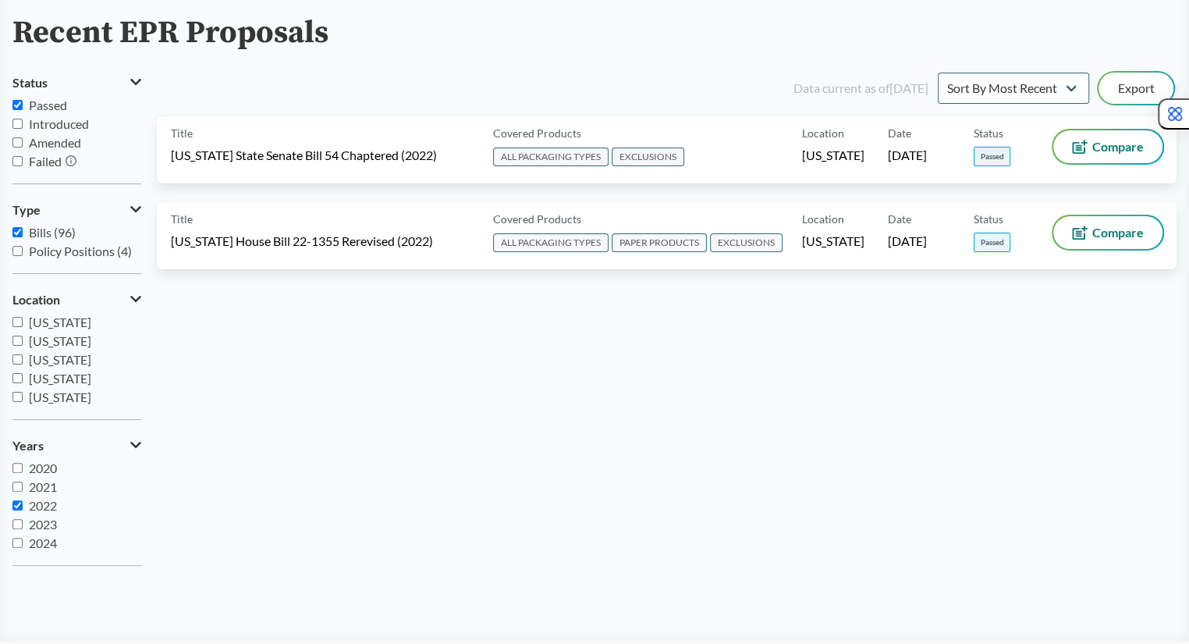
scroll to position [19, 0]
click at [44, 485] on span "2022" at bounding box center [43, 486] width 28 height 15
click at [23, 485] on input "2022" at bounding box center [17, 487] width 10 height 10
checkbox input "false"
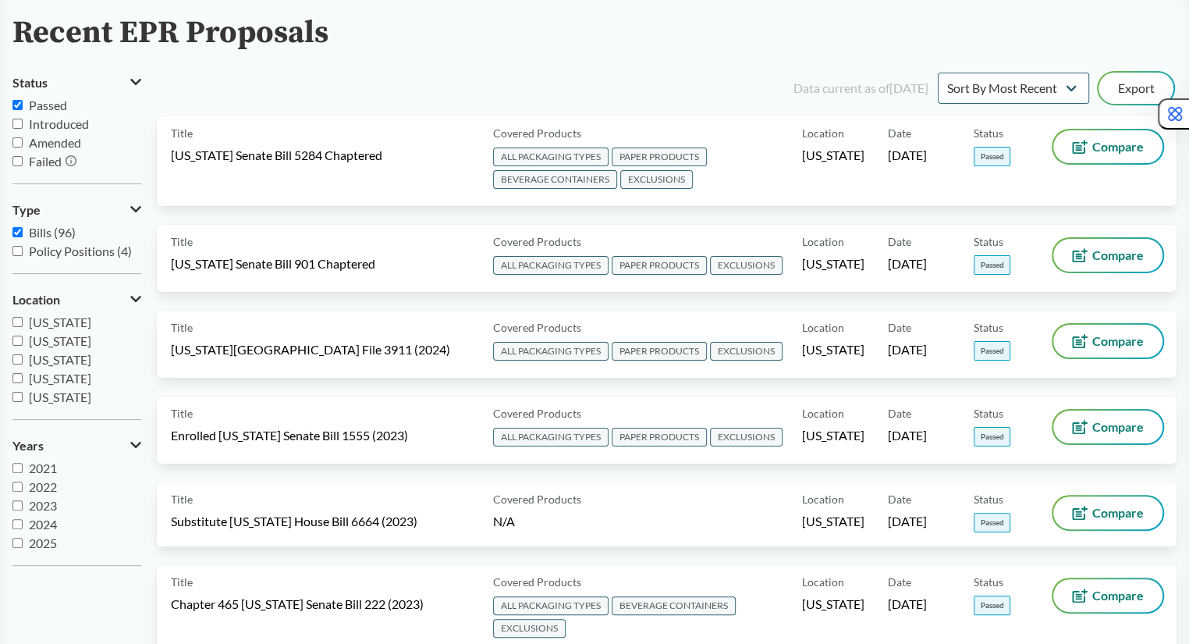
click at [52, 544] on span "2025" at bounding box center [43, 542] width 28 height 15
click at [23, 544] on input "2025" at bounding box center [17, 543] width 10 height 10
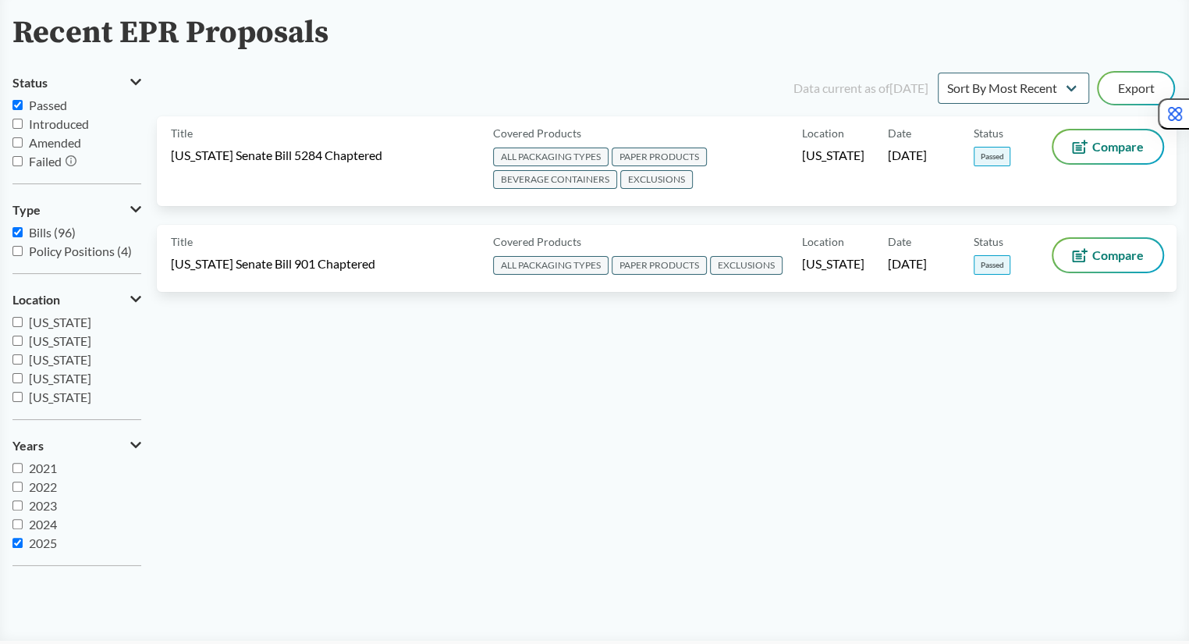
click at [52, 542] on span "2025" at bounding box center [43, 542] width 28 height 15
click at [23, 542] on input "2025" at bounding box center [17, 543] width 10 height 10
checkbox input "false"
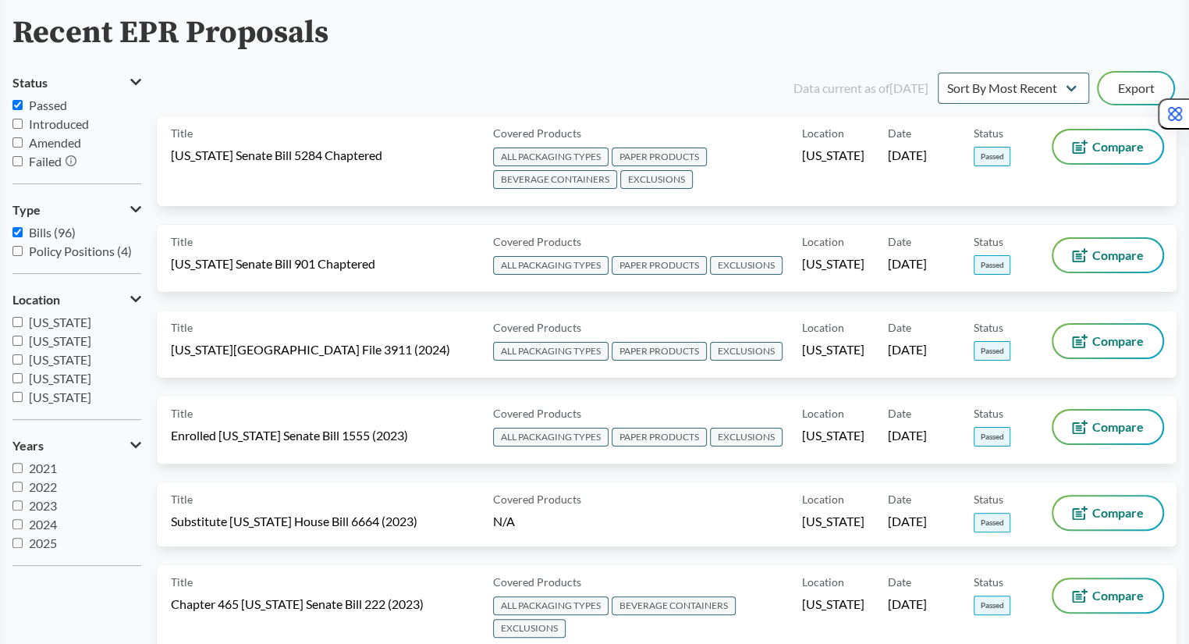
click at [52, 527] on span "2024" at bounding box center [43, 524] width 28 height 15
click at [23, 527] on input "2024" at bounding box center [17, 524] width 10 height 10
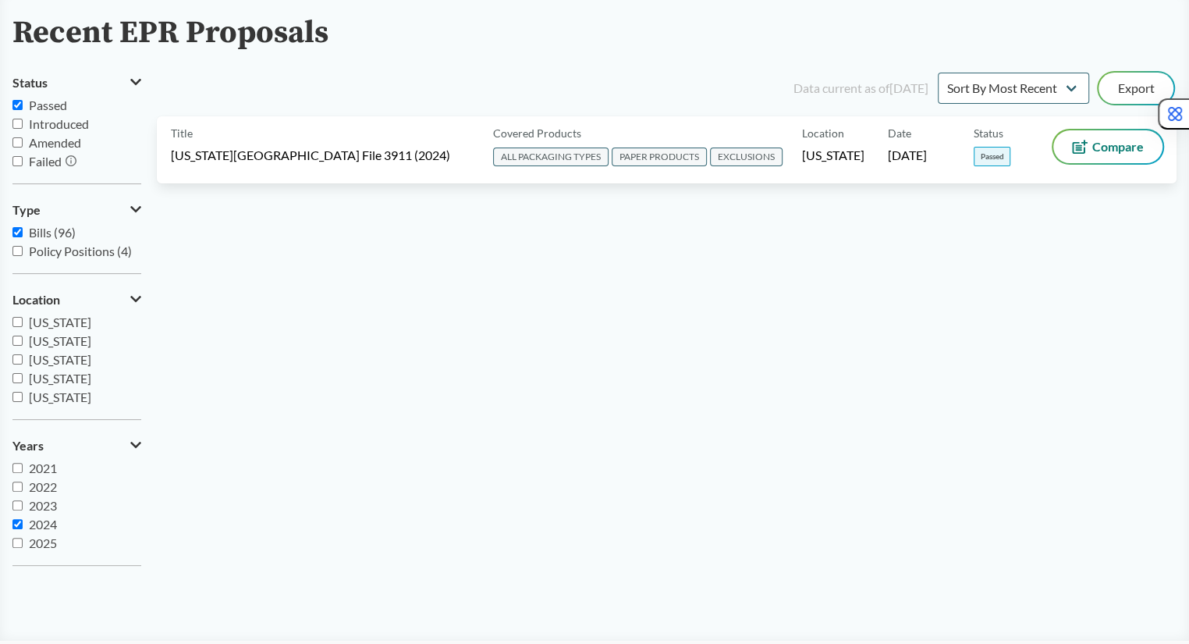
click at [52, 527] on span "2024" at bounding box center [43, 524] width 28 height 15
click at [23, 527] on input "2024" at bounding box center [17, 524] width 10 height 10
checkbox input "false"
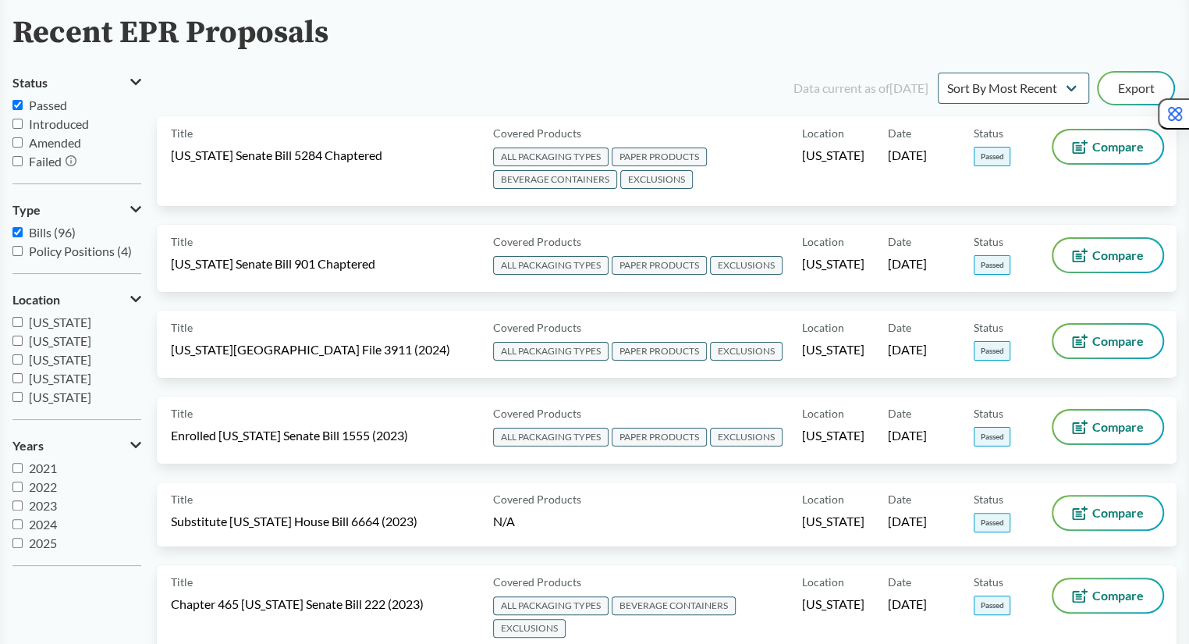
click at [43, 511] on span "2023" at bounding box center [43, 505] width 28 height 15
click at [23, 510] on input "2023" at bounding box center [17, 505] width 10 height 10
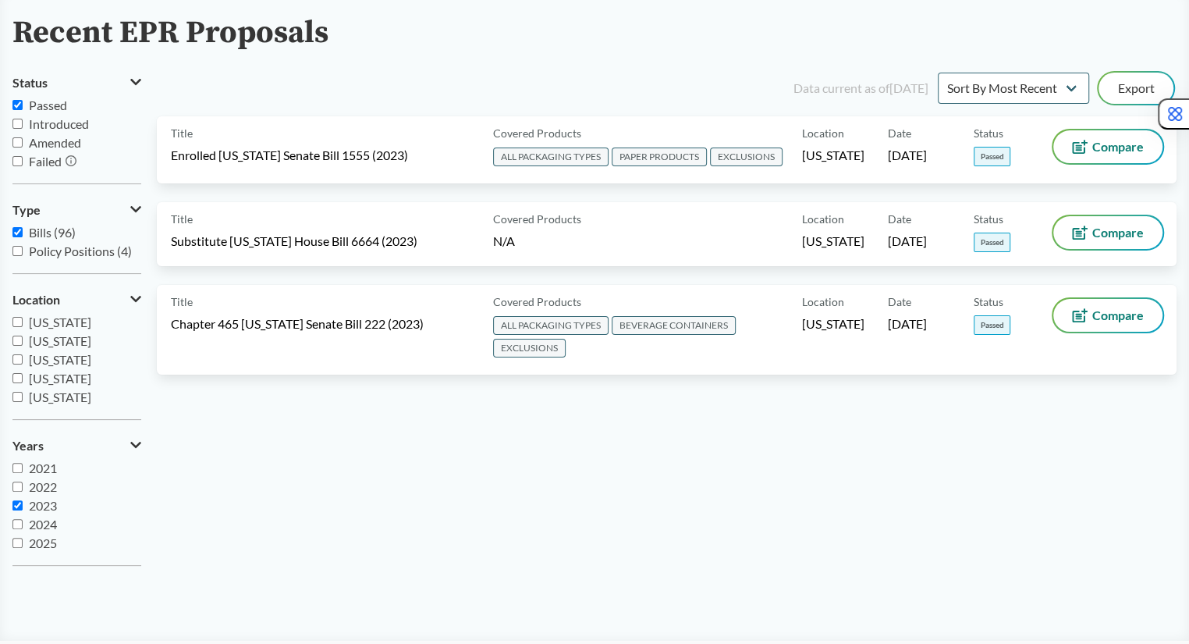
click at [42, 507] on span "2023" at bounding box center [43, 505] width 28 height 15
click at [23, 507] on input "2023" at bounding box center [17, 505] width 10 height 10
checkbox input "false"
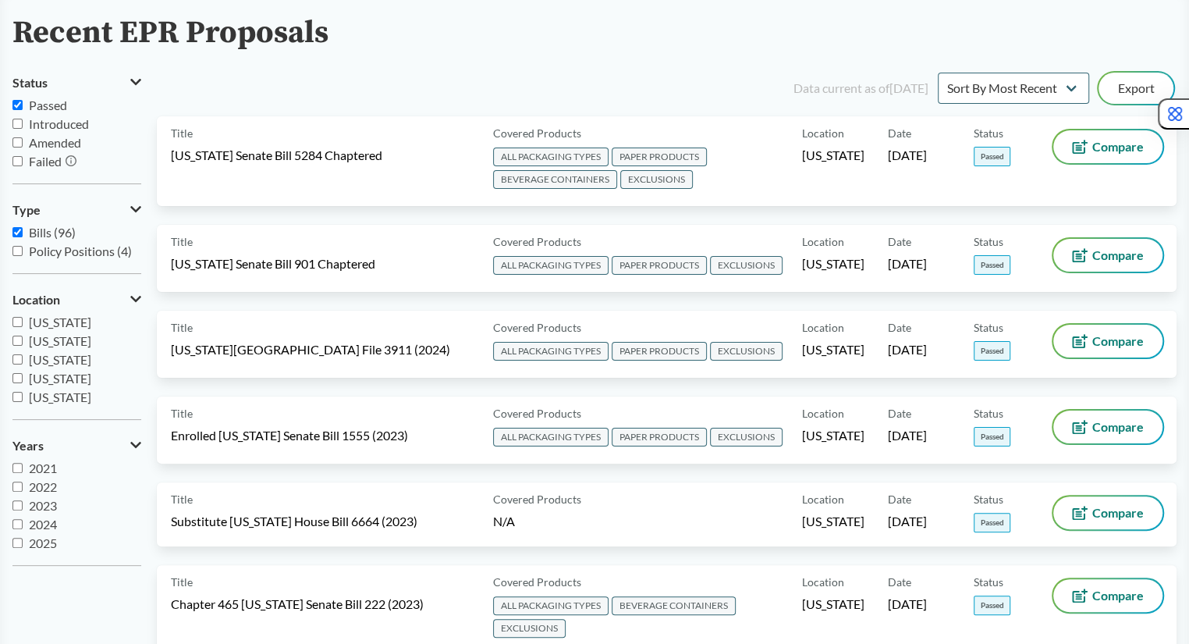
click at [42, 542] on span "2025" at bounding box center [43, 542] width 28 height 15
click at [23, 542] on input "2025" at bounding box center [17, 543] width 10 height 10
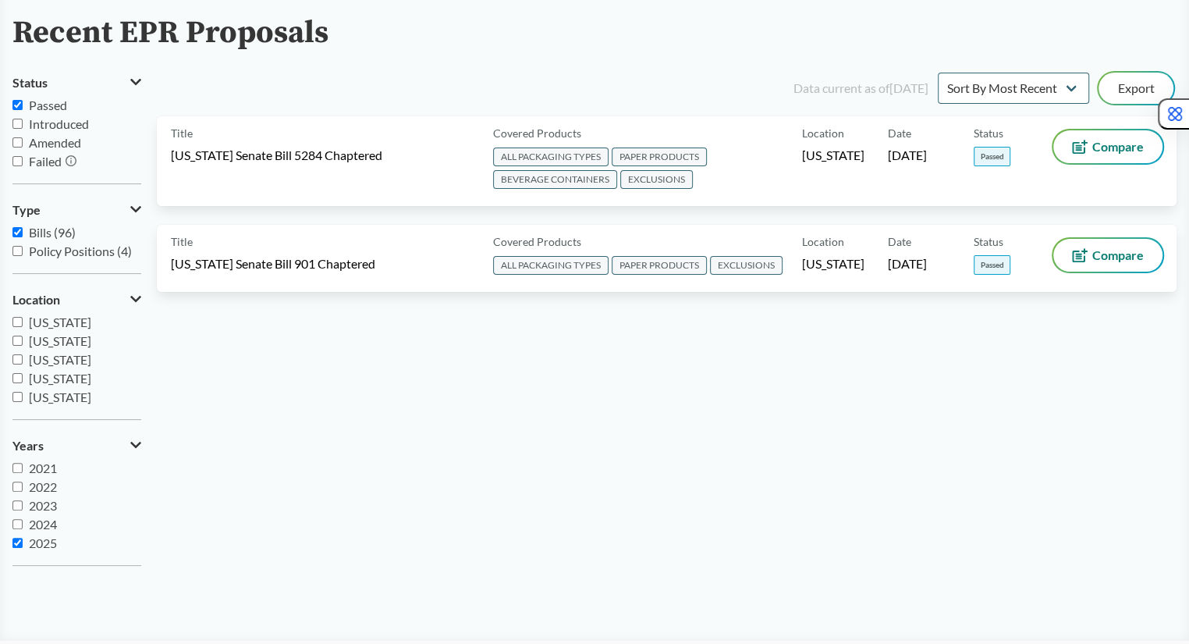
click at [42, 542] on span "2025" at bounding box center [43, 542] width 28 height 15
click at [23, 542] on input "2025" at bounding box center [17, 543] width 10 height 10
checkbox input "false"
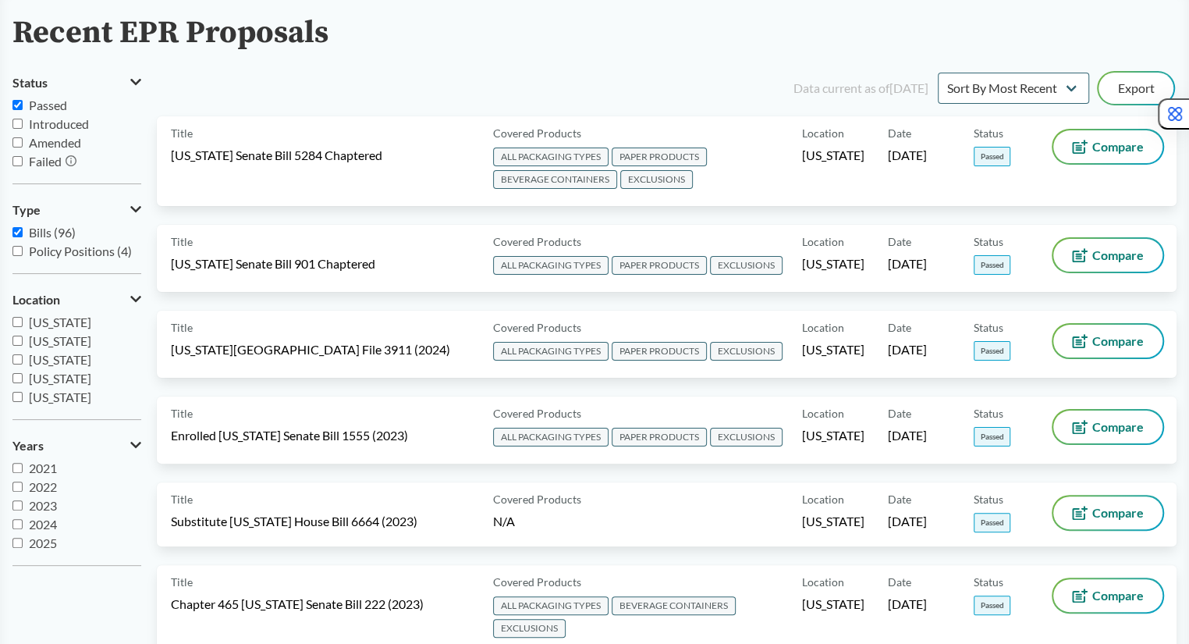
click at [41, 505] on span "2023" at bounding box center [43, 505] width 28 height 15
click at [23, 505] on input "2023" at bounding box center [17, 505] width 10 height 10
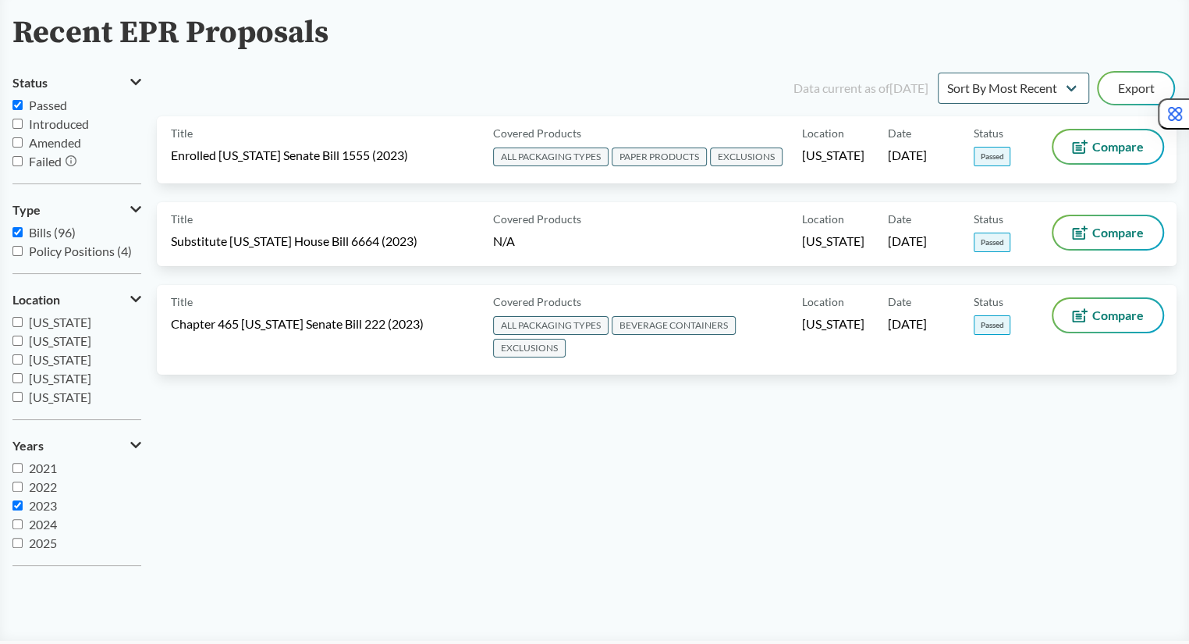
click at [41, 505] on span "2023" at bounding box center [43, 505] width 28 height 15
click at [23, 505] on input "2023" at bounding box center [17, 505] width 10 height 10
checkbox input "false"
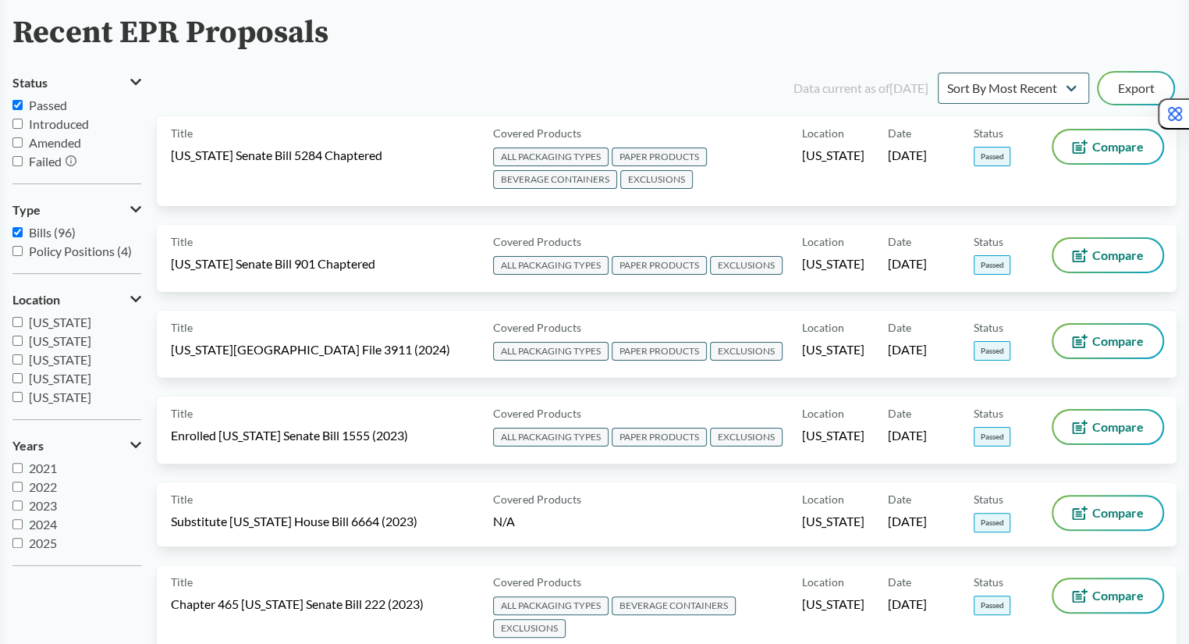
click at [41, 484] on span "2022" at bounding box center [43, 486] width 28 height 15
click at [23, 484] on input "2022" at bounding box center [17, 487] width 10 height 10
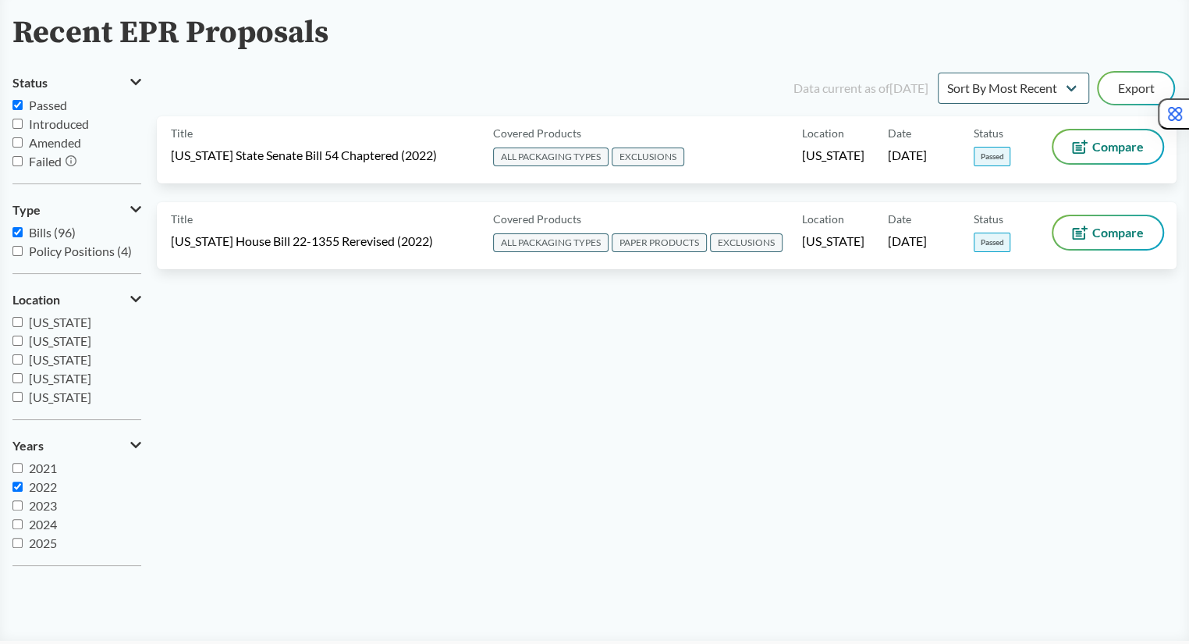
click at [41, 485] on span "2022" at bounding box center [43, 486] width 28 height 15
click at [23, 485] on input "2022" at bounding box center [17, 487] width 10 height 10
checkbox input "false"
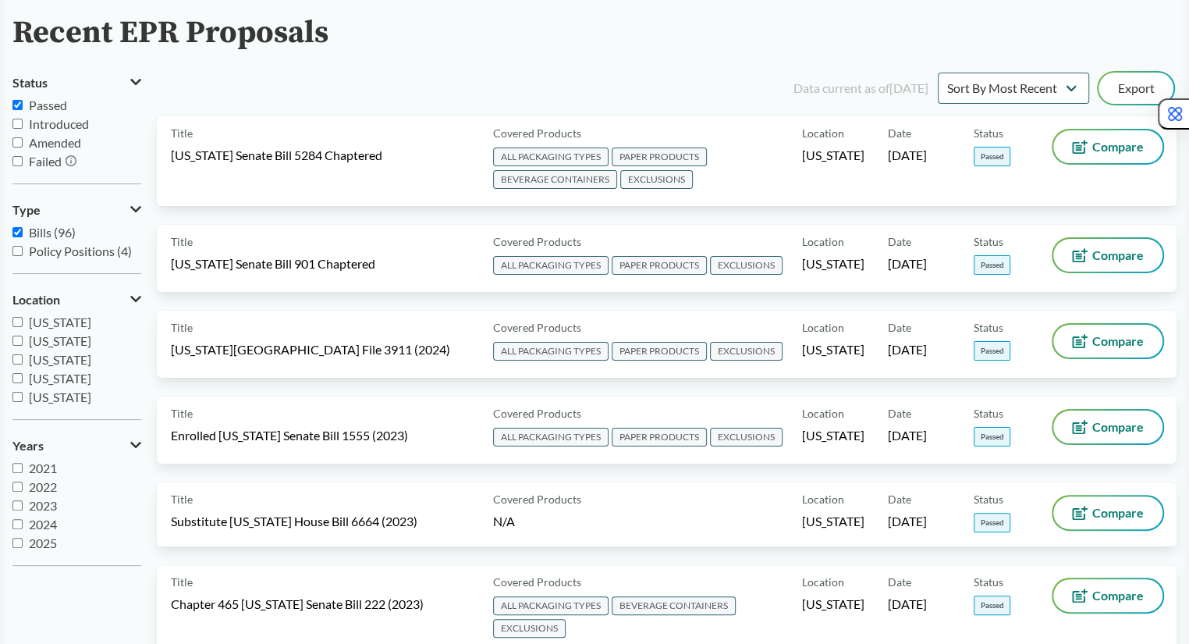
click at [41, 469] on span "2021" at bounding box center [43, 467] width 28 height 15
click at [23, 469] on input "2021" at bounding box center [17, 468] width 10 height 10
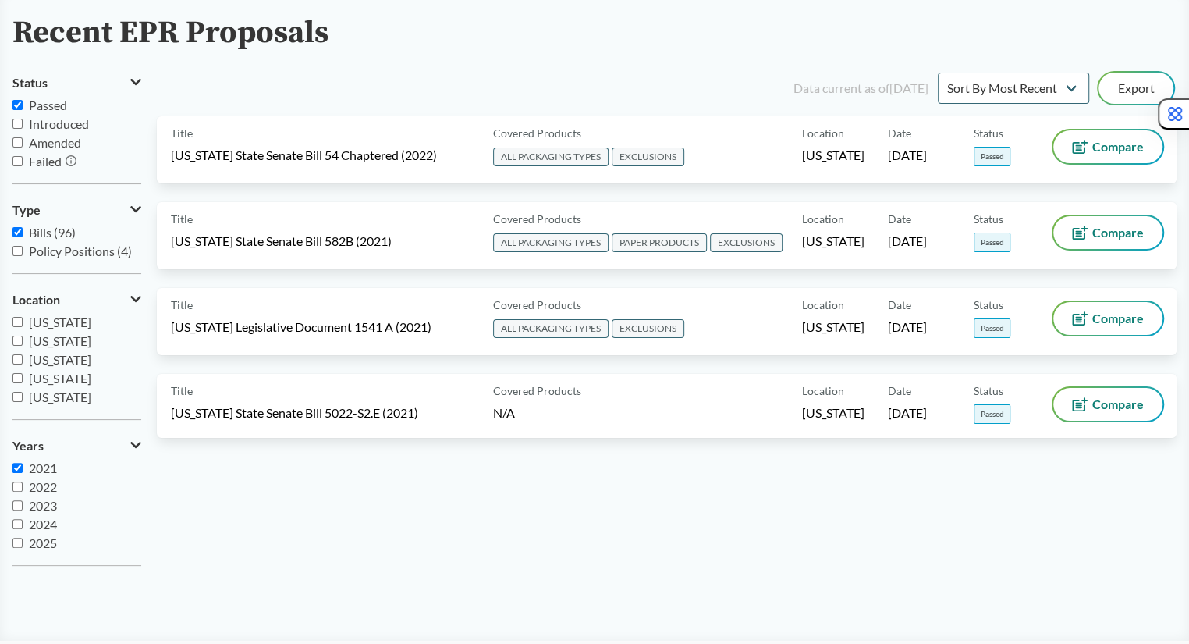
click at [41, 471] on span "2021" at bounding box center [43, 467] width 28 height 15
click at [23, 471] on input "2021" at bounding box center [17, 468] width 10 height 10
checkbox input "false"
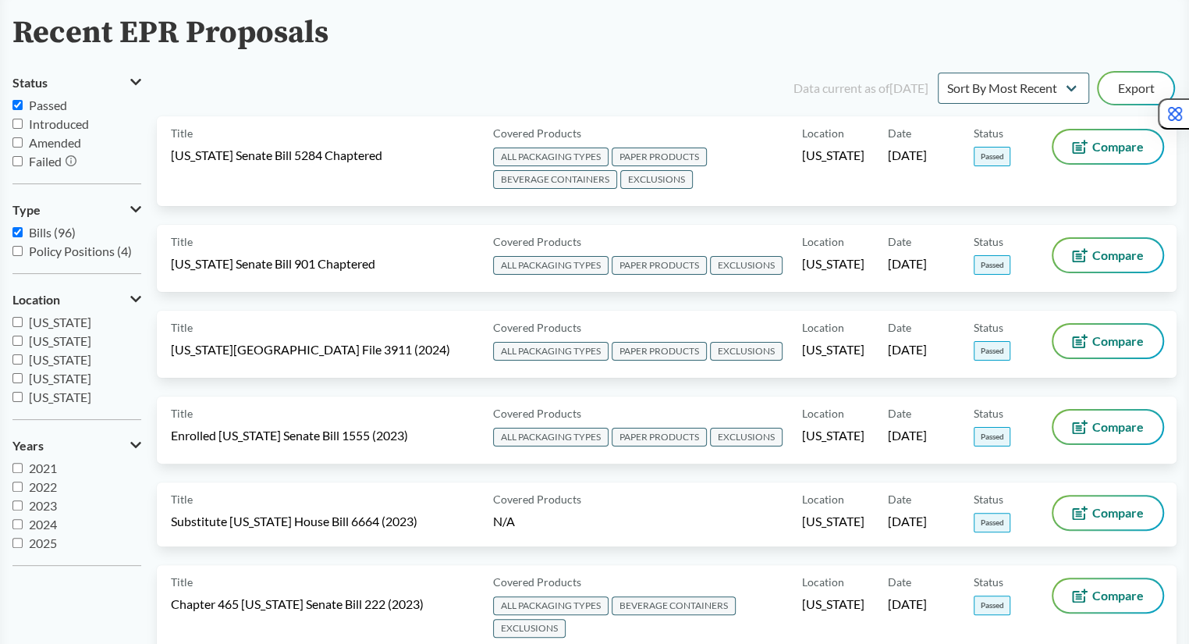
scroll to position [0, 0]
click at [40, 468] on span "2020" at bounding box center [43, 467] width 28 height 15
click at [23, 468] on input "2020" at bounding box center [17, 468] width 10 height 10
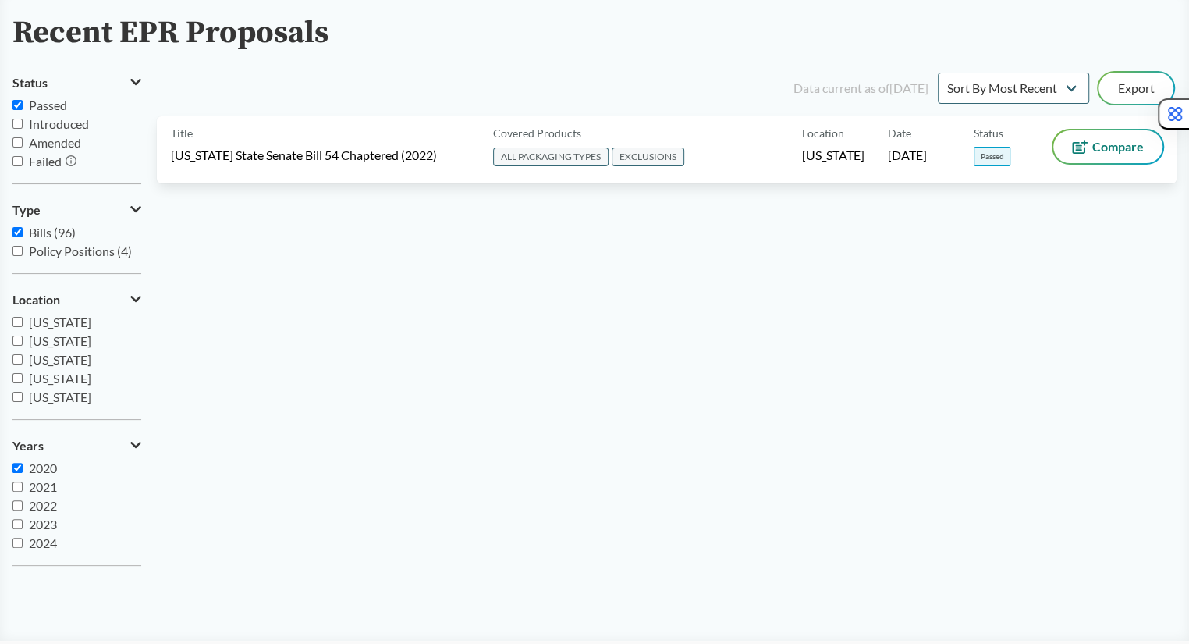
click at [40, 468] on span "2020" at bounding box center [43, 467] width 28 height 15
click at [23, 468] on input "2020" at bounding box center [17, 468] width 10 height 10
checkbox input "false"
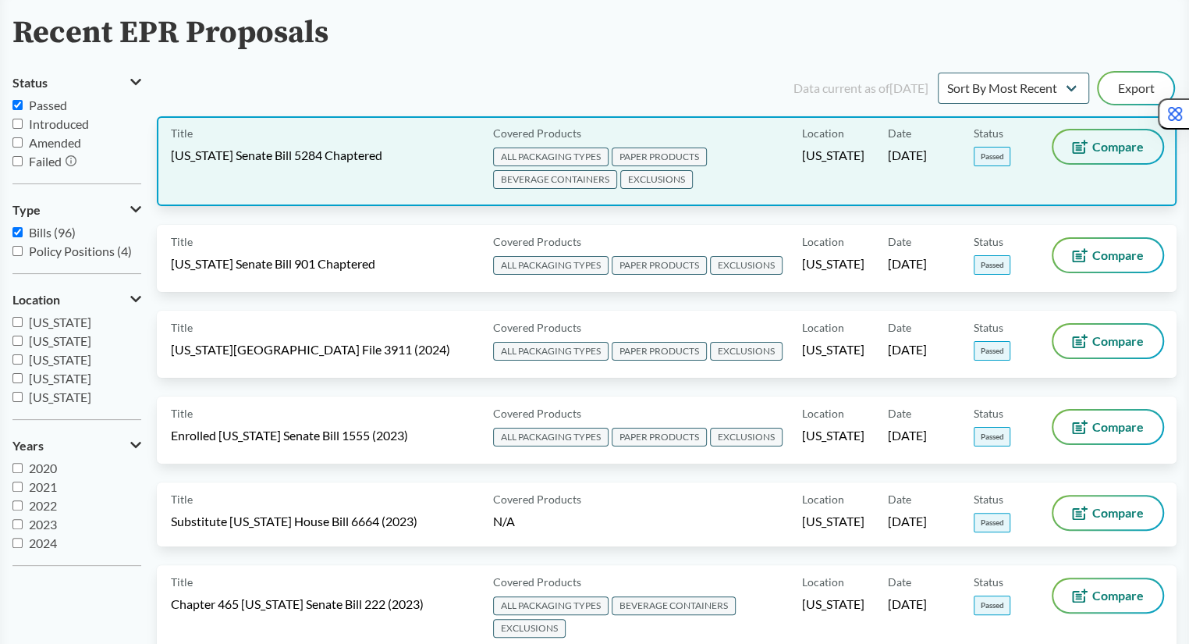
click at [1093, 156] on button "Compare" at bounding box center [1108, 146] width 109 height 33
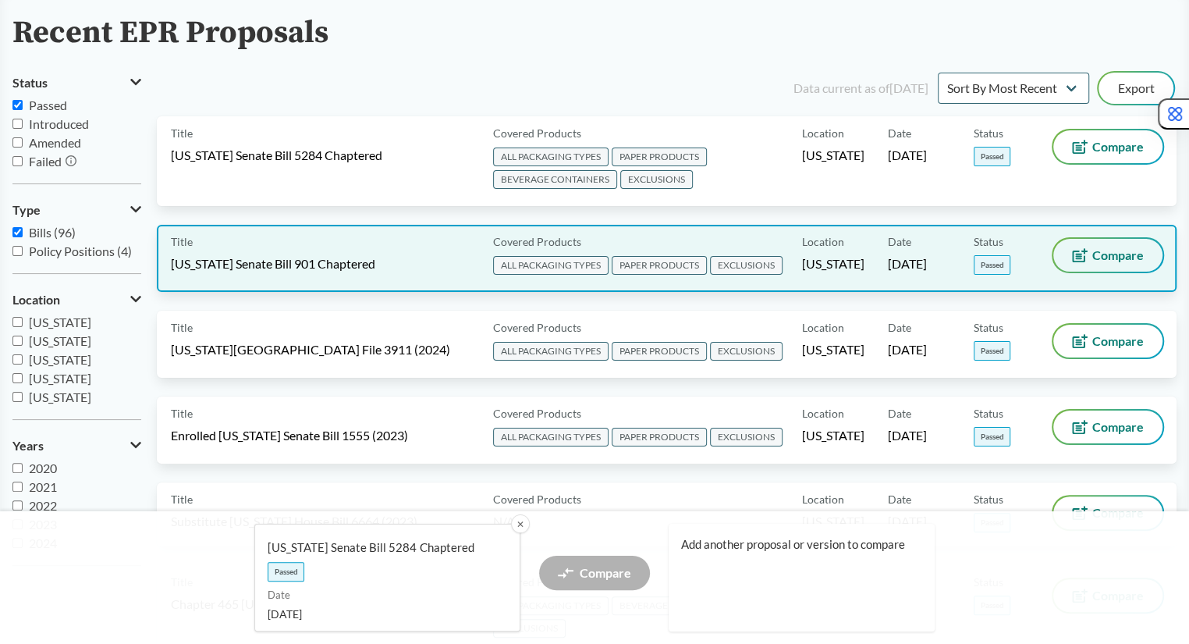
click at [1102, 249] on span "Compare" at bounding box center [1119, 255] width 52 height 12
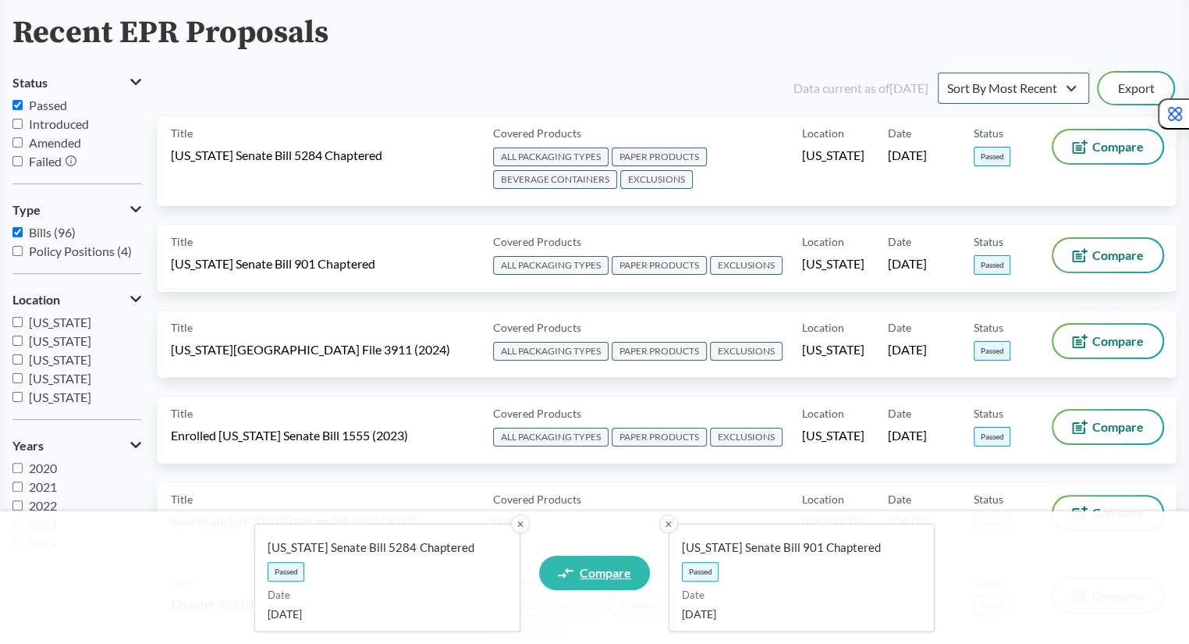
click at [616, 561] on link "Compare" at bounding box center [594, 573] width 111 height 34
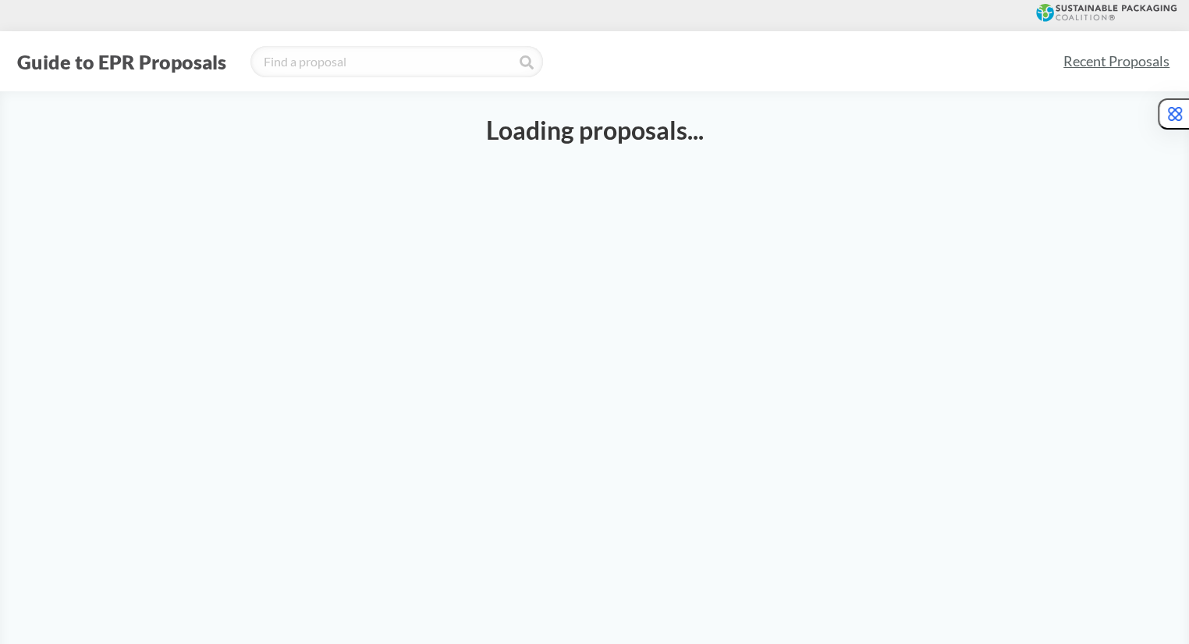
select select "SB5284C"
select select "SB901C"
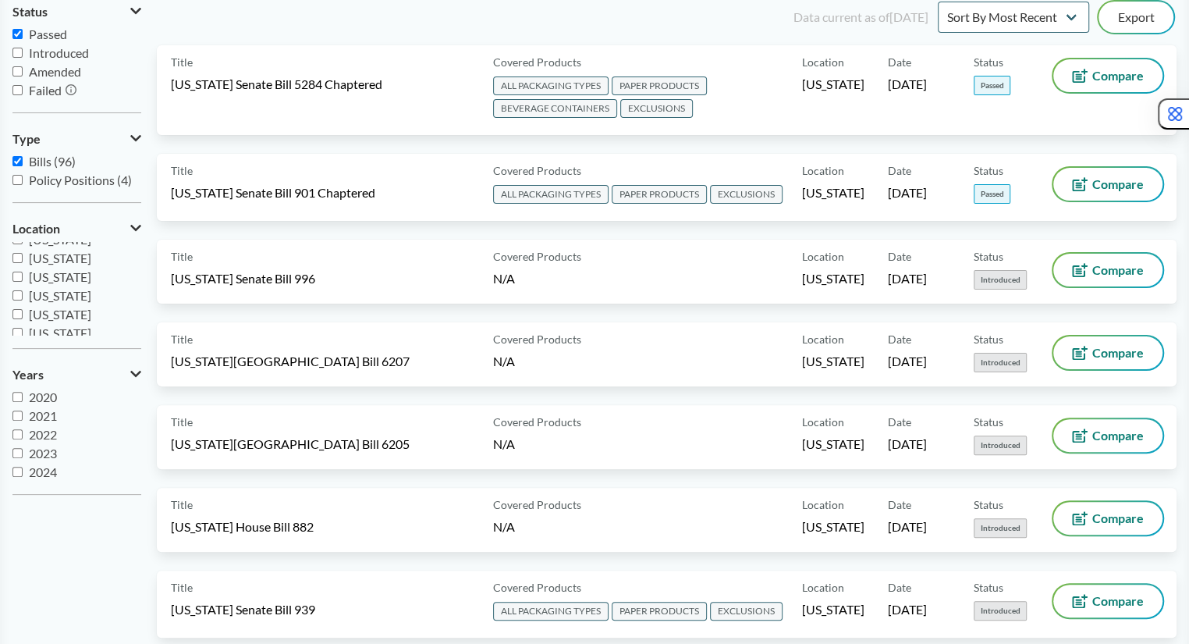
scroll to position [87, 0]
click at [63, 274] on span "[US_STATE]" at bounding box center [60, 276] width 62 height 15
click at [23, 274] on input "[US_STATE]" at bounding box center [17, 277] width 10 height 10
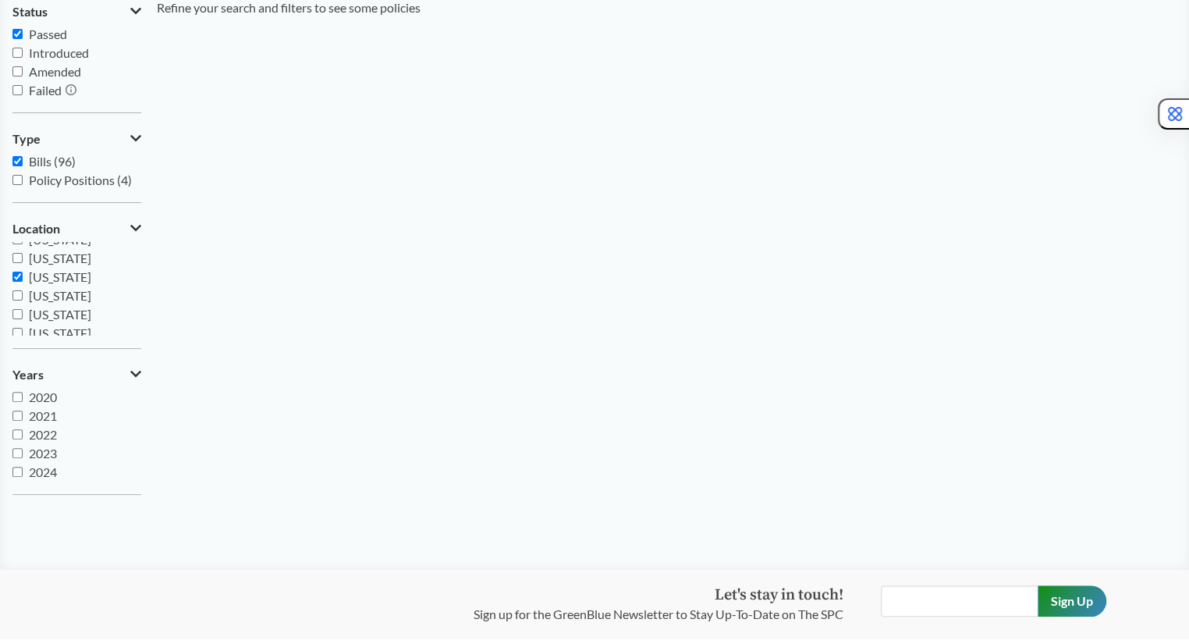
scroll to position [0, 0]
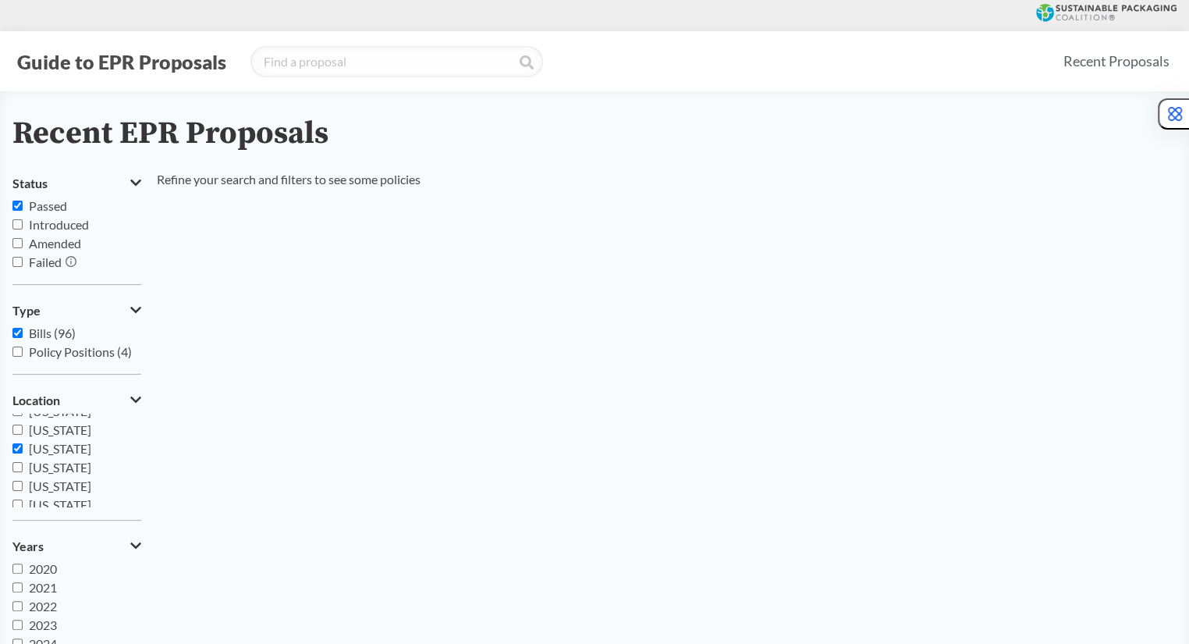
click at [52, 443] on span "[US_STATE]" at bounding box center [60, 448] width 62 height 15
click at [23, 443] on input "[US_STATE]" at bounding box center [17, 448] width 10 height 10
checkbox input "false"
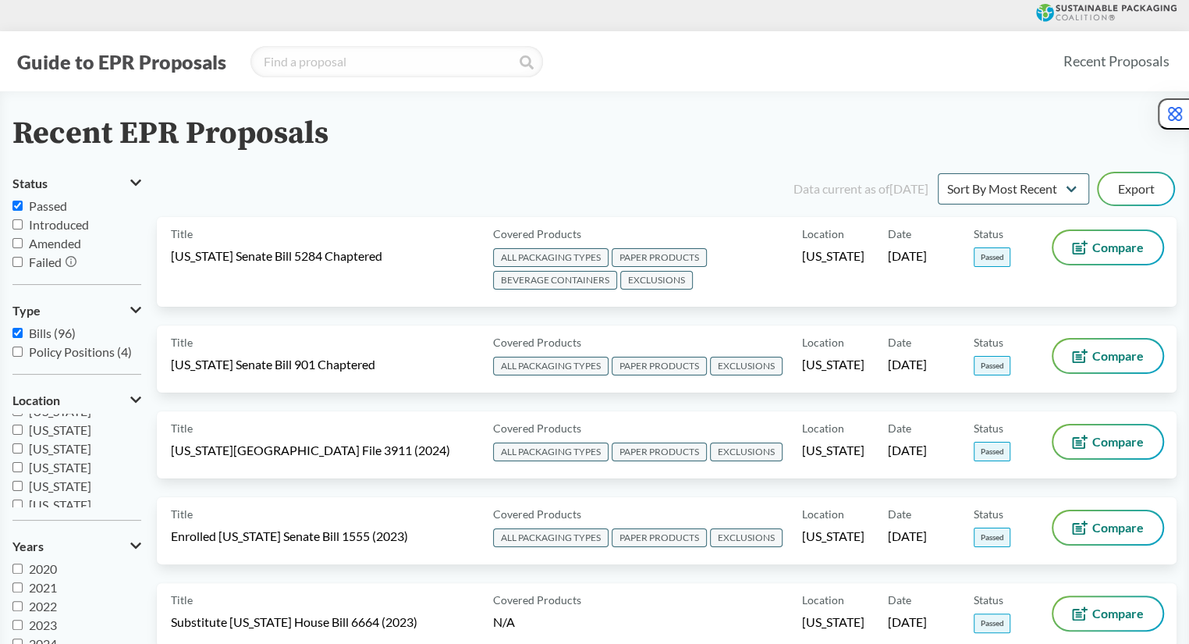
click at [55, 430] on span "[US_STATE]" at bounding box center [60, 429] width 62 height 15
click at [23, 430] on input "[US_STATE]" at bounding box center [17, 430] width 10 height 10
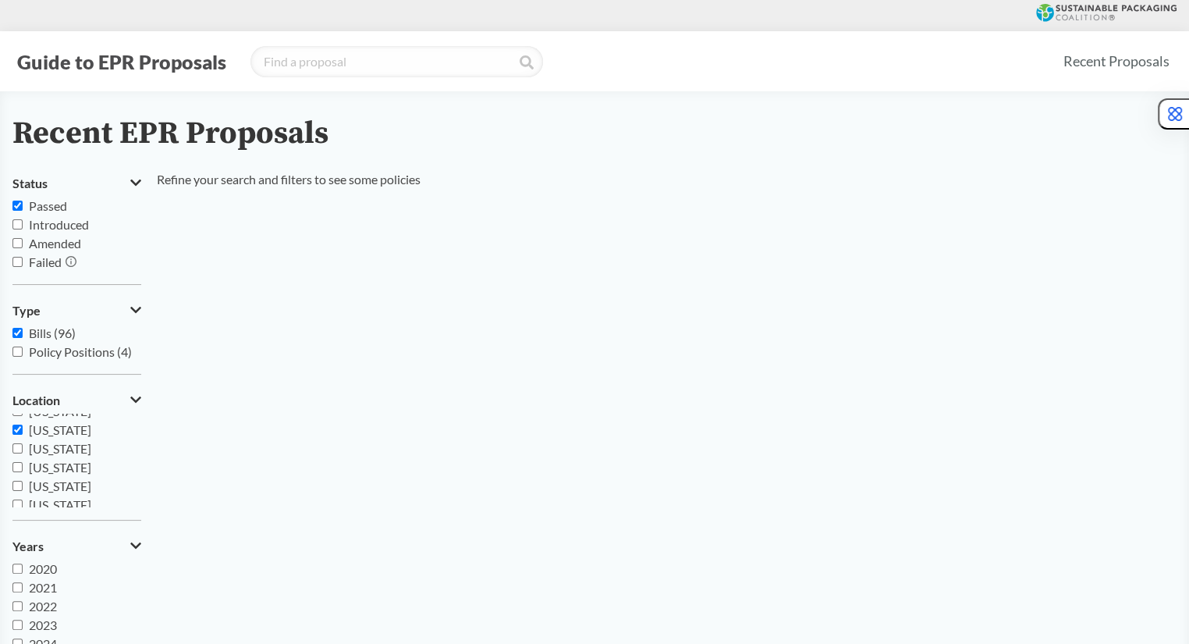
click at [55, 430] on span "[US_STATE]" at bounding box center [60, 429] width 62 height 15
click at [23, 430] on input "[US_STATE]" at bounding box center [17, 430] width 10 height 10
checkbox input "false"
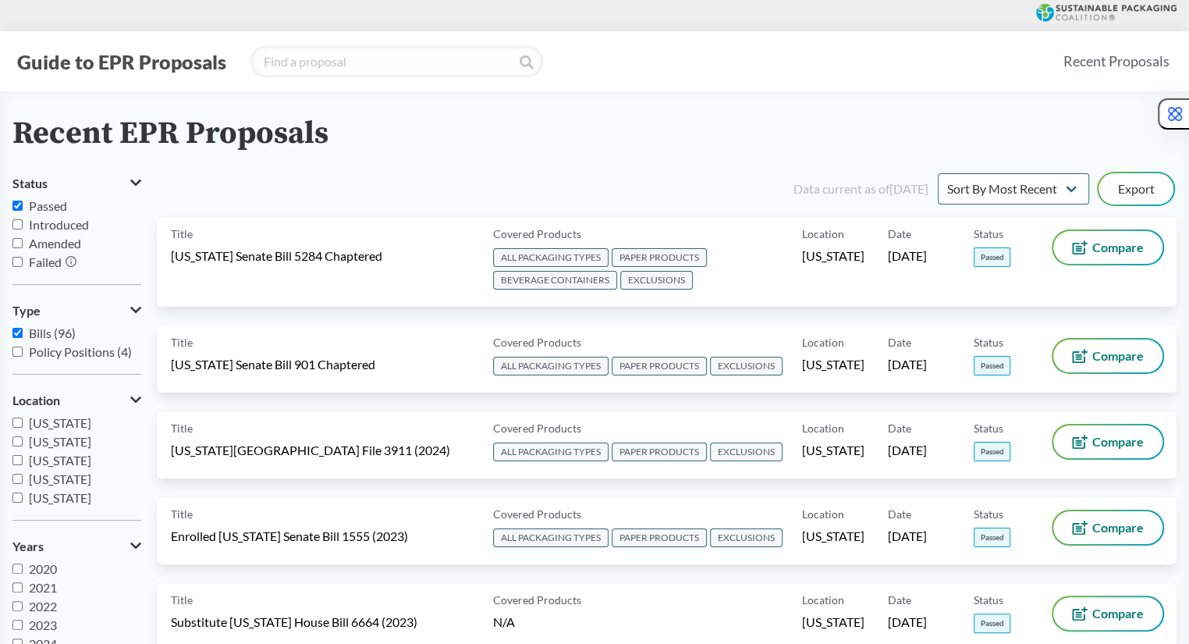
click at [67, 439] on span "[US_STATE]" at bounding box center [60, 441] width 62 height 15
click at [23, 439] on input "[US_STATE]" at bounding box center [17, 441] width 10 height 10
checkbox input "true"
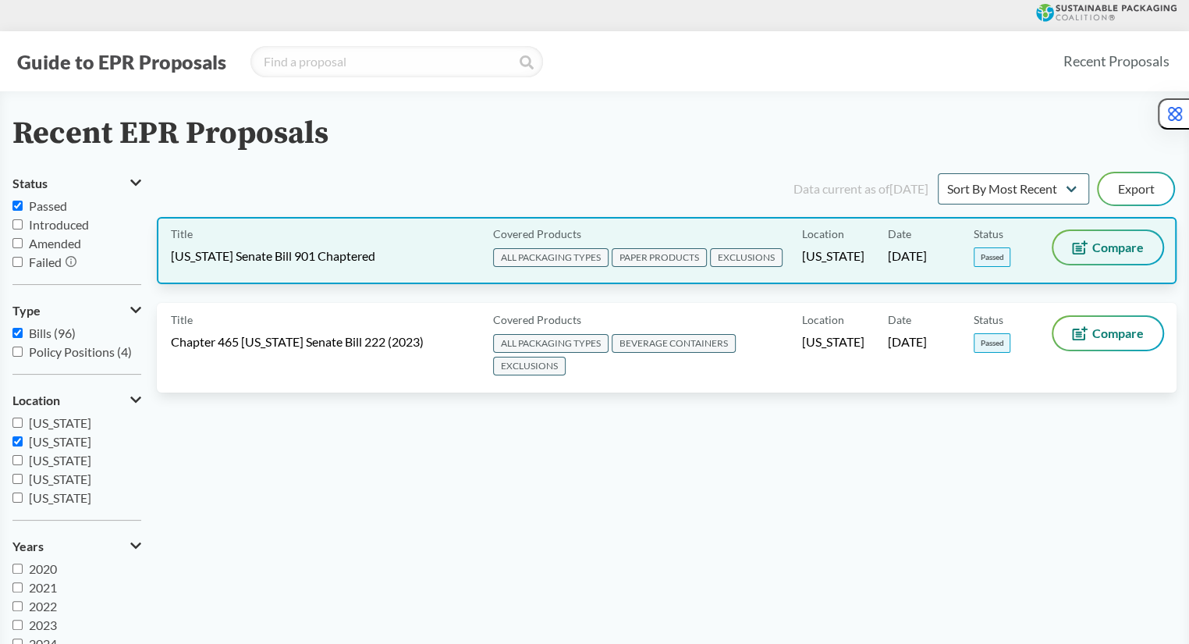
click at [1065, 242] on button "Compare" at bounding box center [1108, 247] width 109 height 33
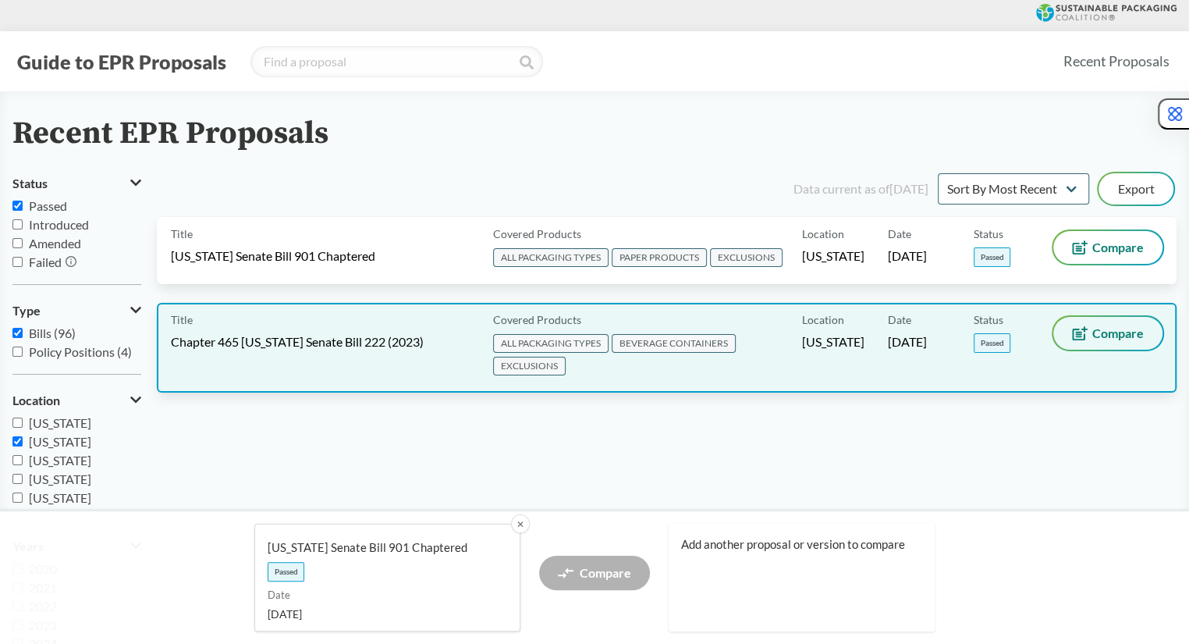
click at [1101, 332] on span "Compare" at bounding box center [1119, 333] width 52 height 12
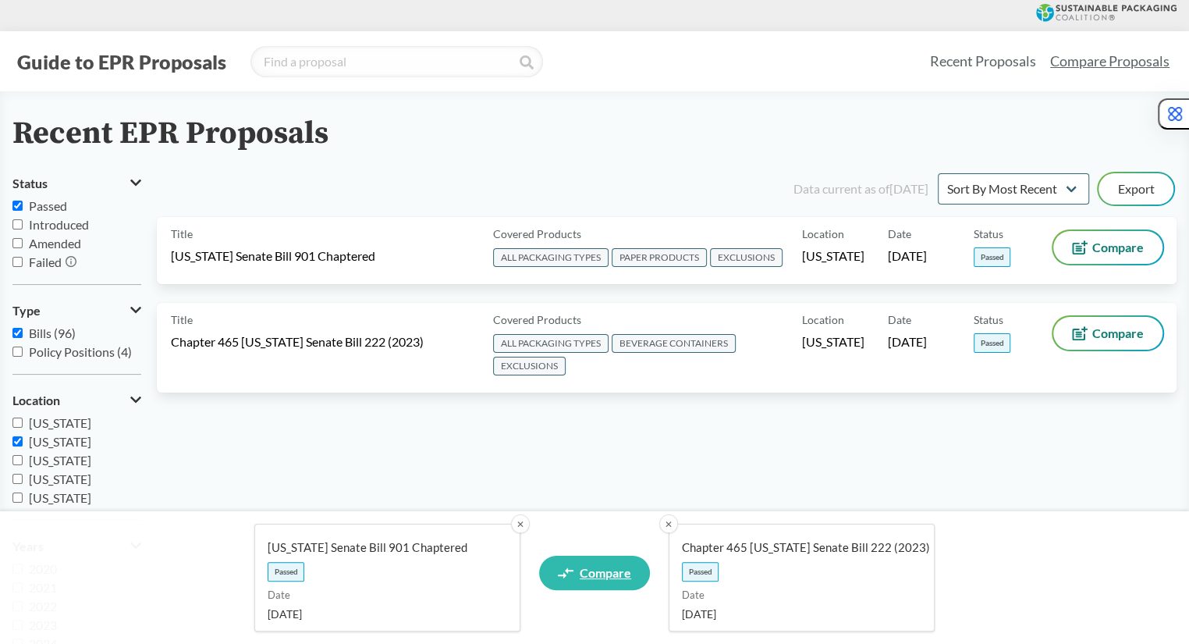
click at [632, 576] on link "Compare" at bounding box center [594, 573] width 111 height 34
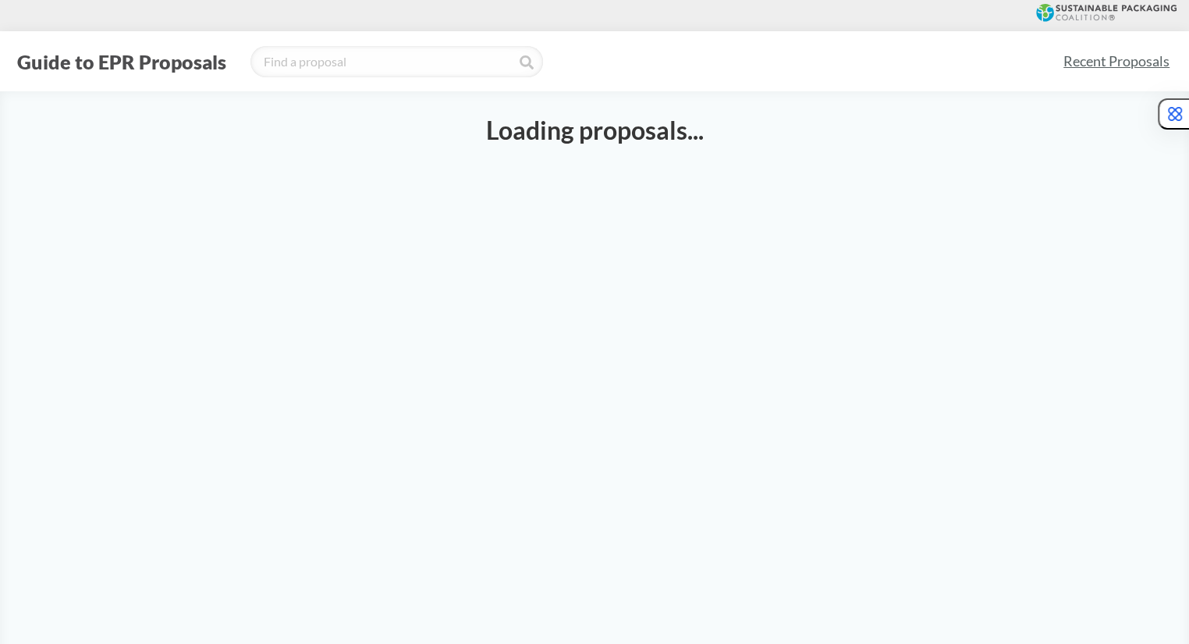
select select "SB901C"
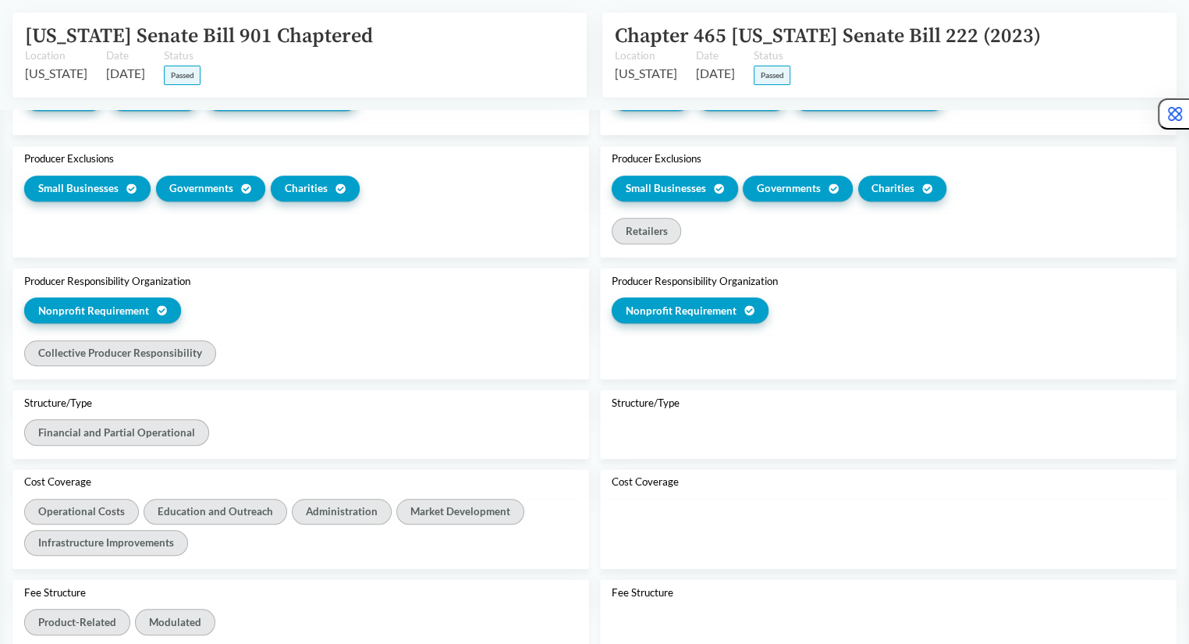
scroll to position [976, 0]
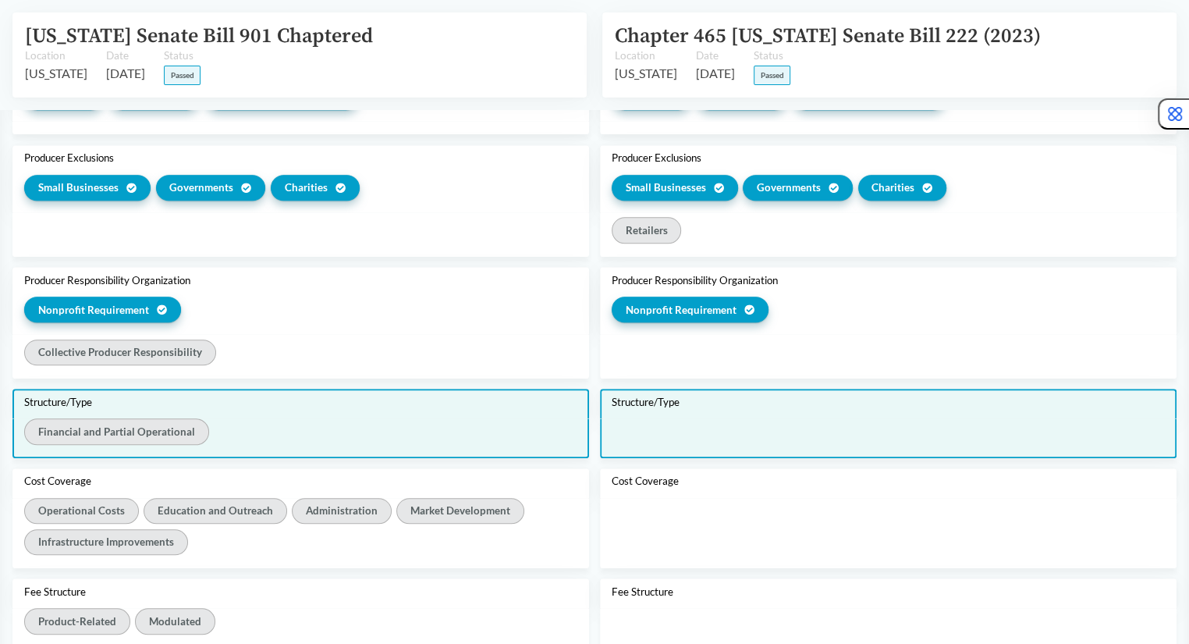
click at [155, 428] on div "Financial and Partial Operational" at bounding box center [116, 431] width 184 height 26
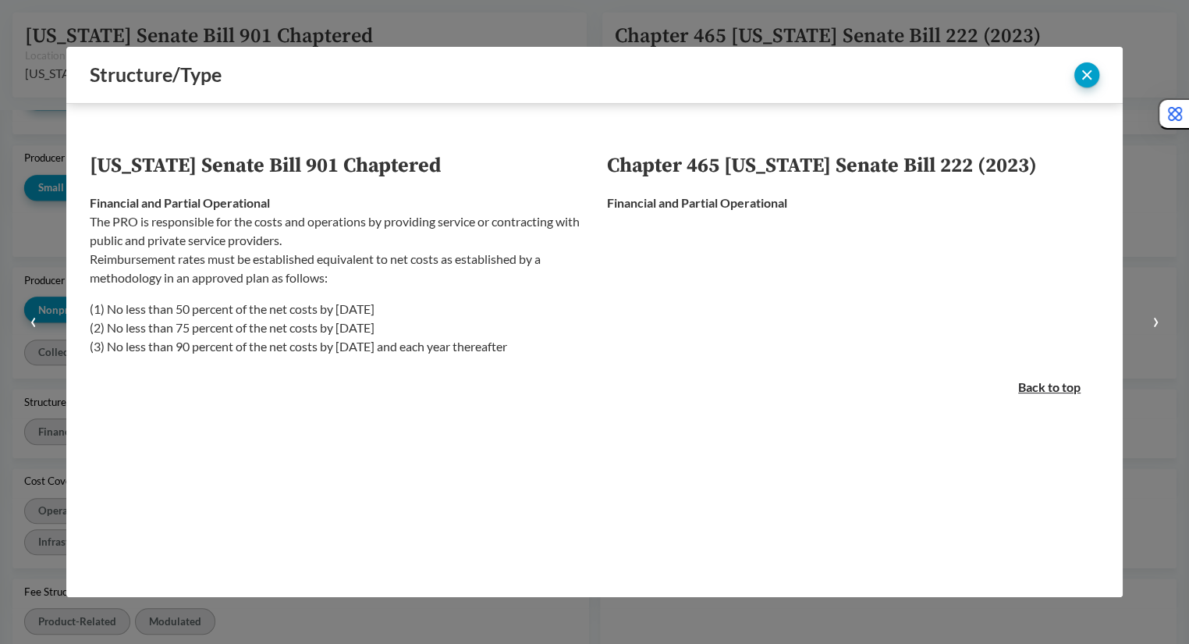
click at [41, 455] on button "‹" at bounding box center [33, 322] width 66 height 644
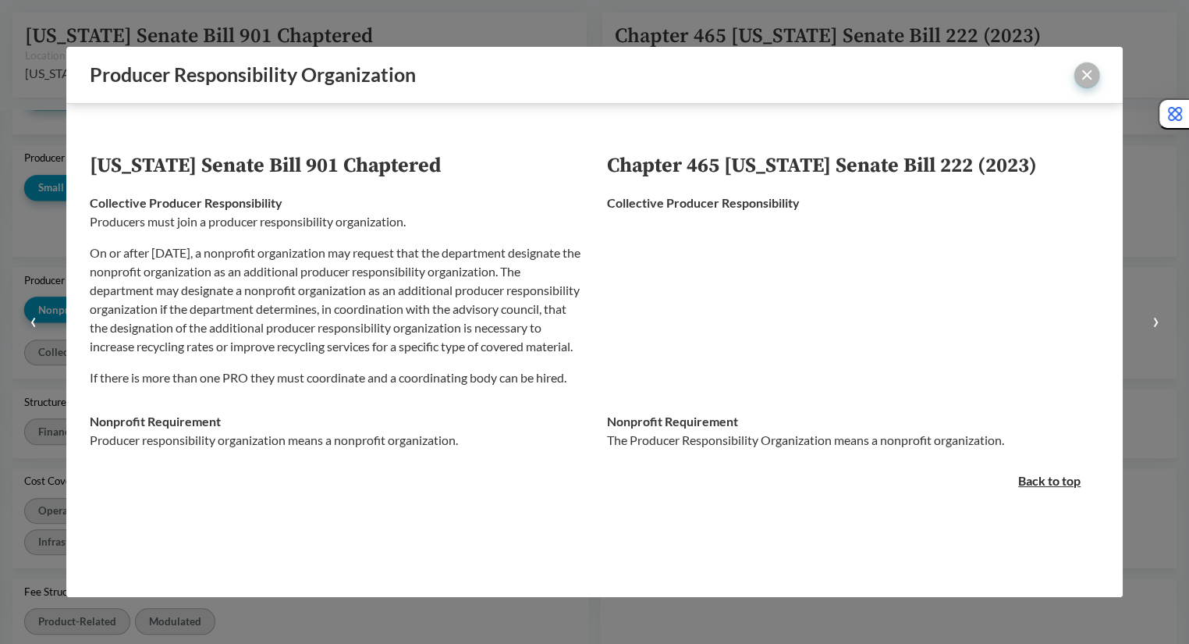
click at [1087, 79] on button "close" at bounding box center [1087, 74] width 25 height 25
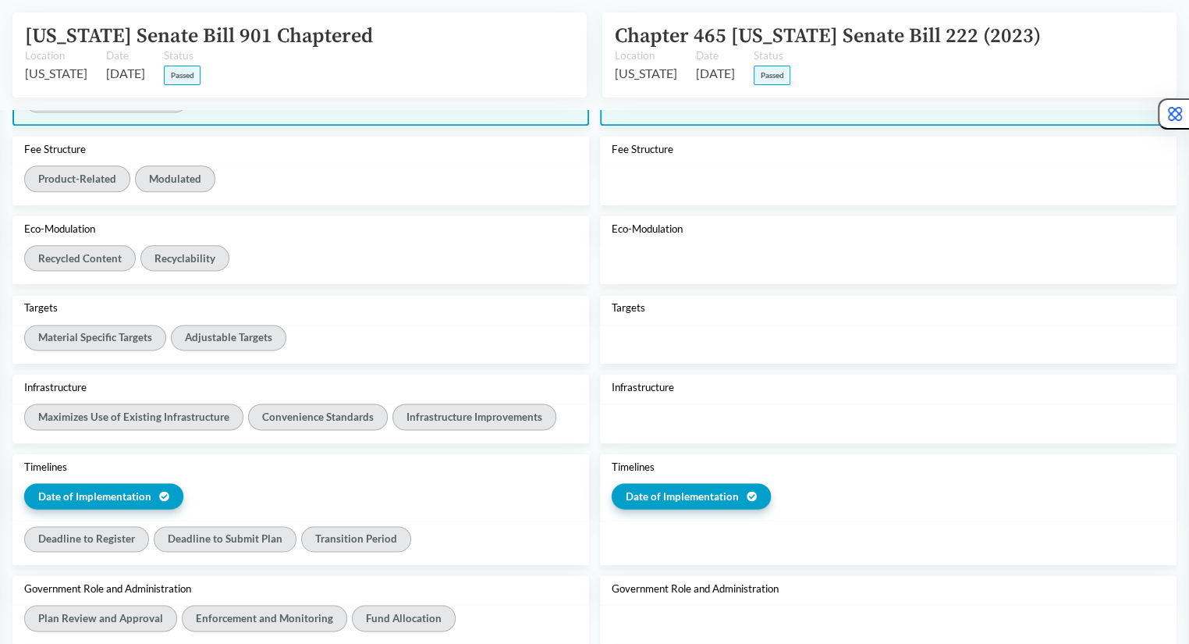
scroll to position [1424, 0]
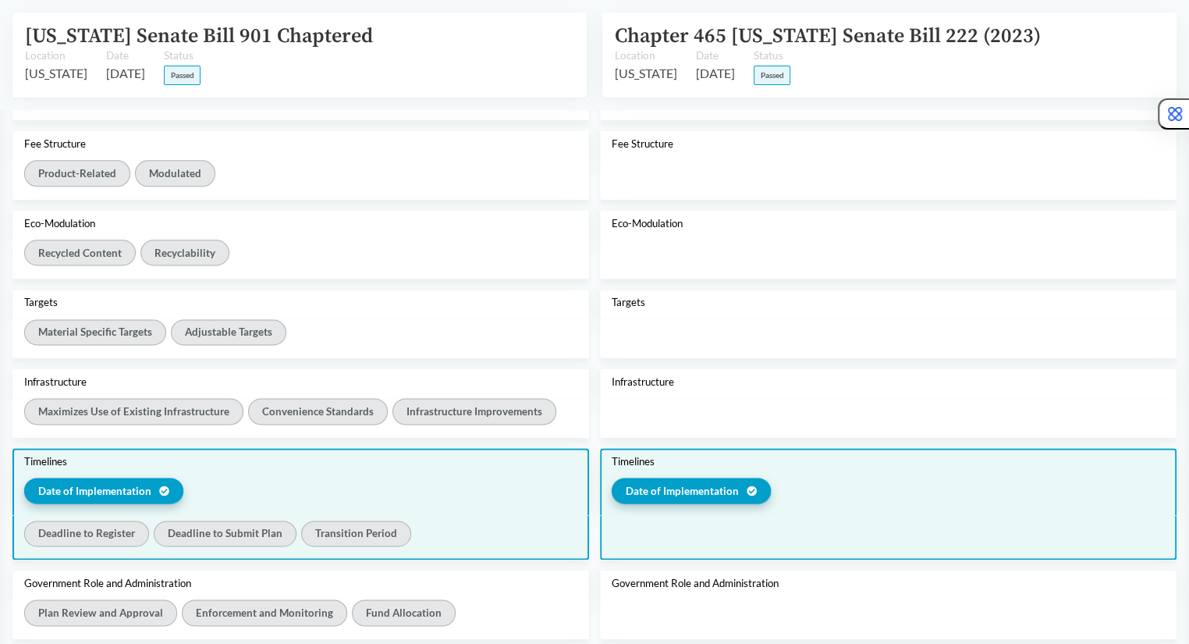
click at [144, 484] on span "Date of Implementation" at bounding box center [94, 491] width 113 height 16
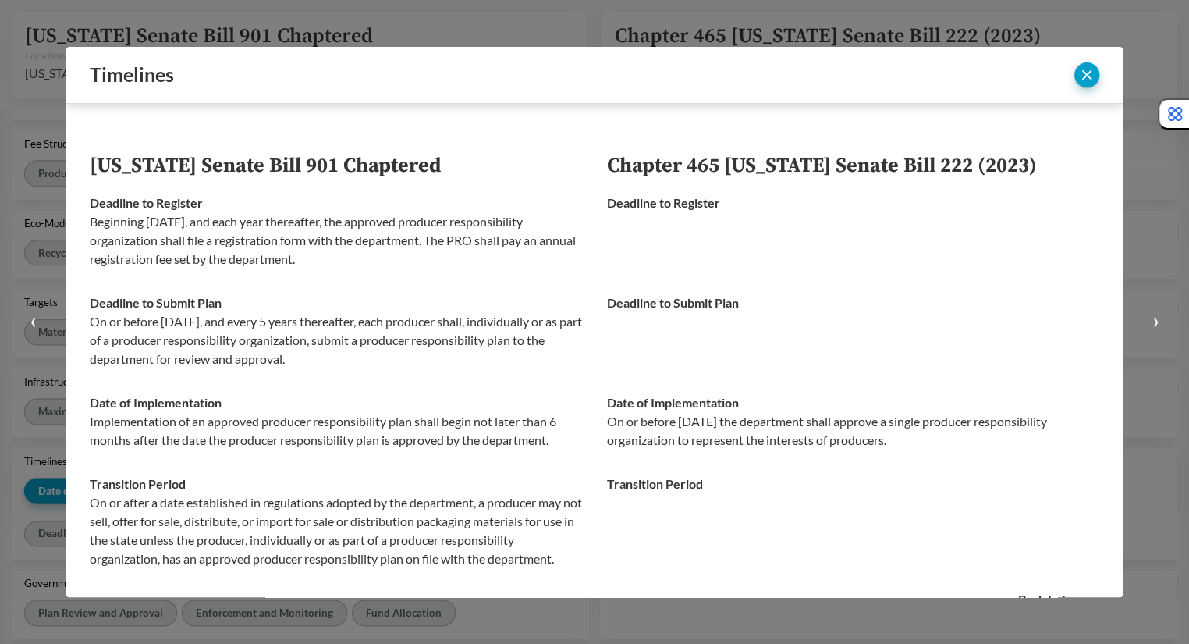
click at [58, 472] on button "‹" at bounding box center [33, 322] width 66 height 644
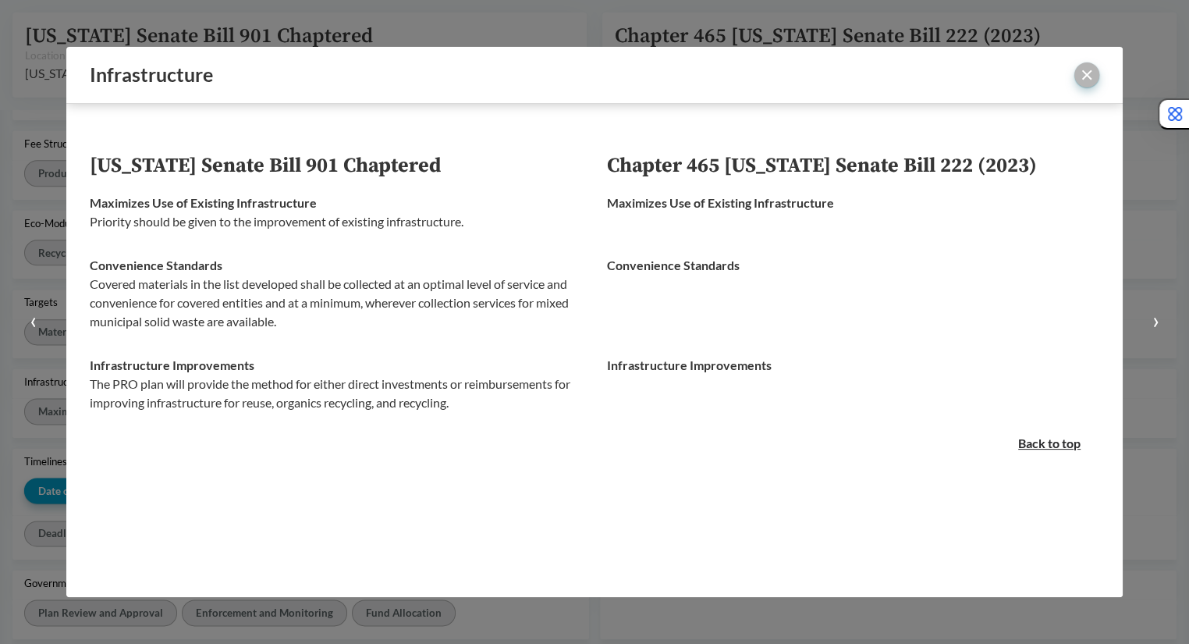
click at [1089, 80] on button "close" at bounding box center [1087, 74] width 25 height 25
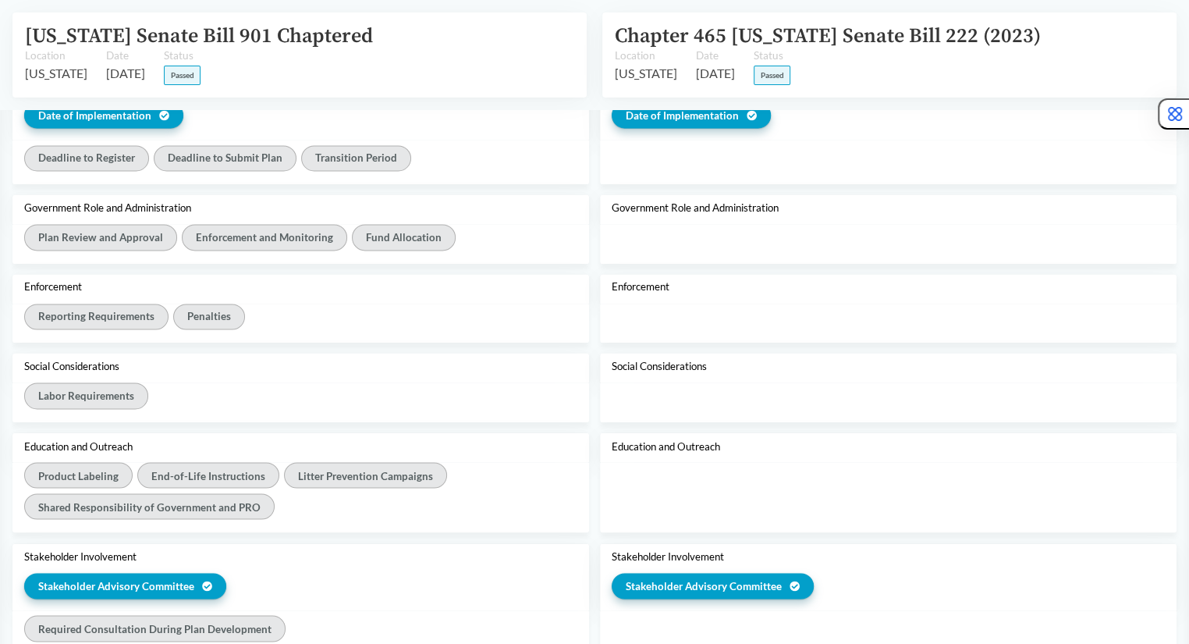
scroll to position [1800, 0]
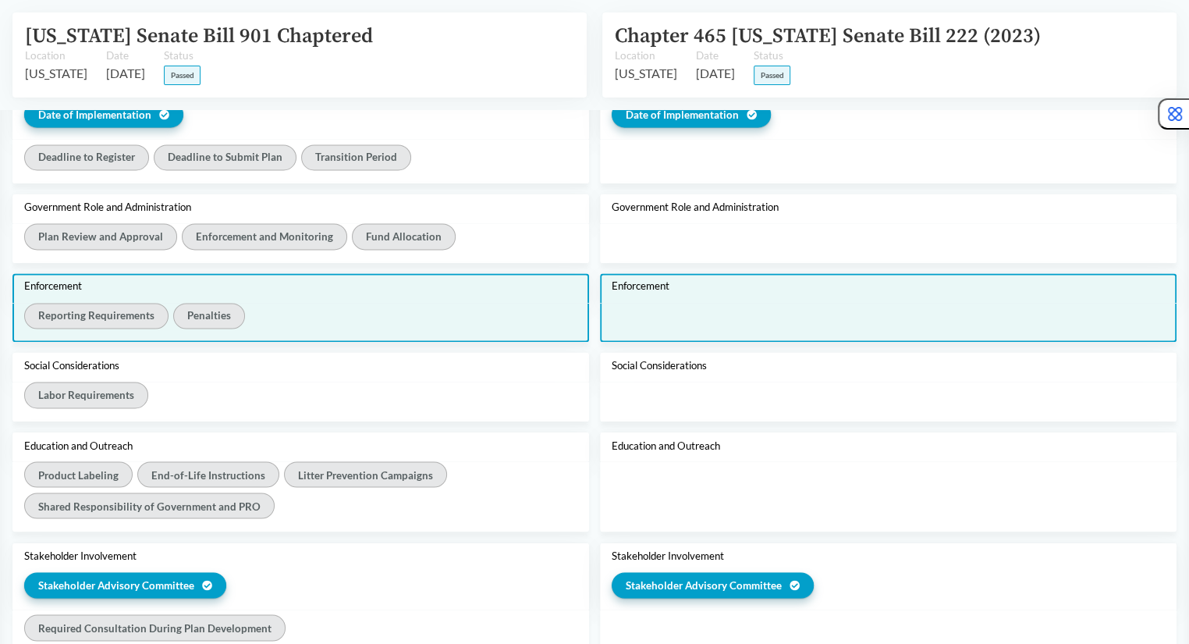
click at [215, 305] on div "Penalties" at bounding box center [208, 316] width 71 height 26
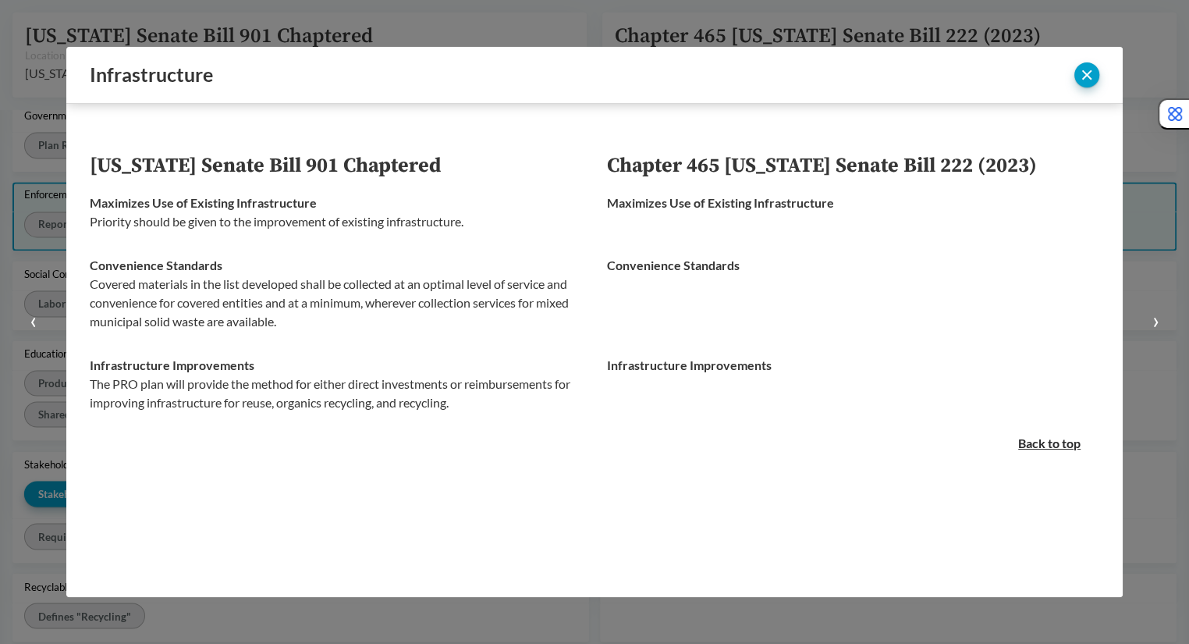
scroll to position [1708, 0]
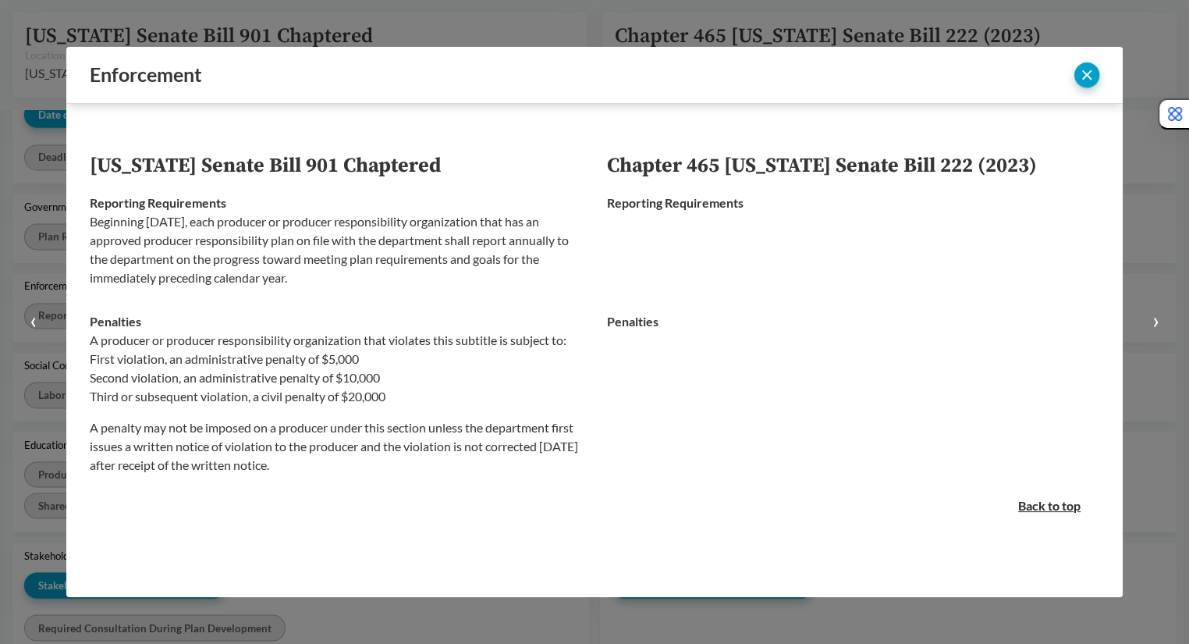
click at [309, 27] on div at bounding box center [594, 322] width 1189 height 644
click at [1085, 76] on button "close" at bounding box center [1087, 74] width 25 height 25
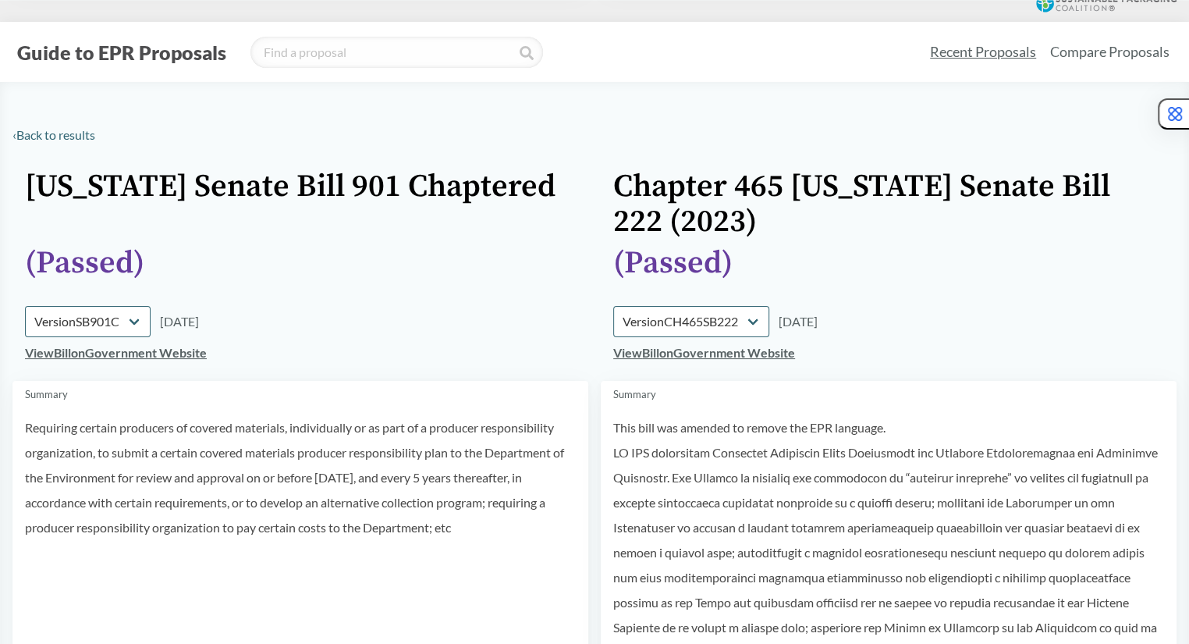
scroll to position [0, 0]
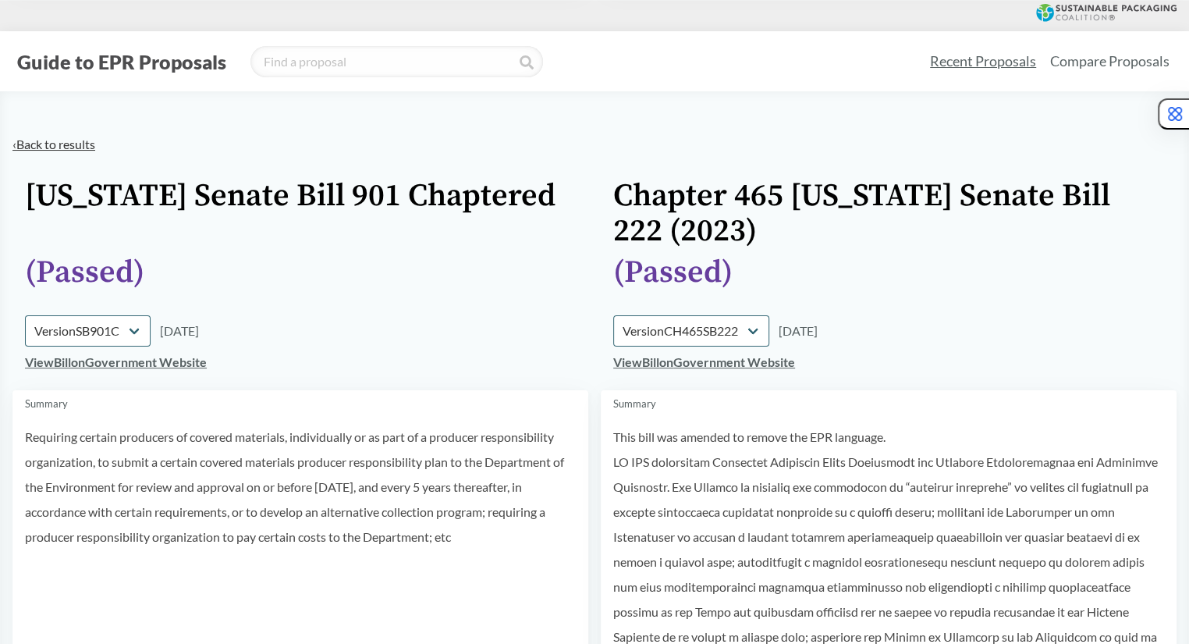
click at [91, 145] on link "‹ Back to results" at bounding box center [53, 144] width 83 height 15
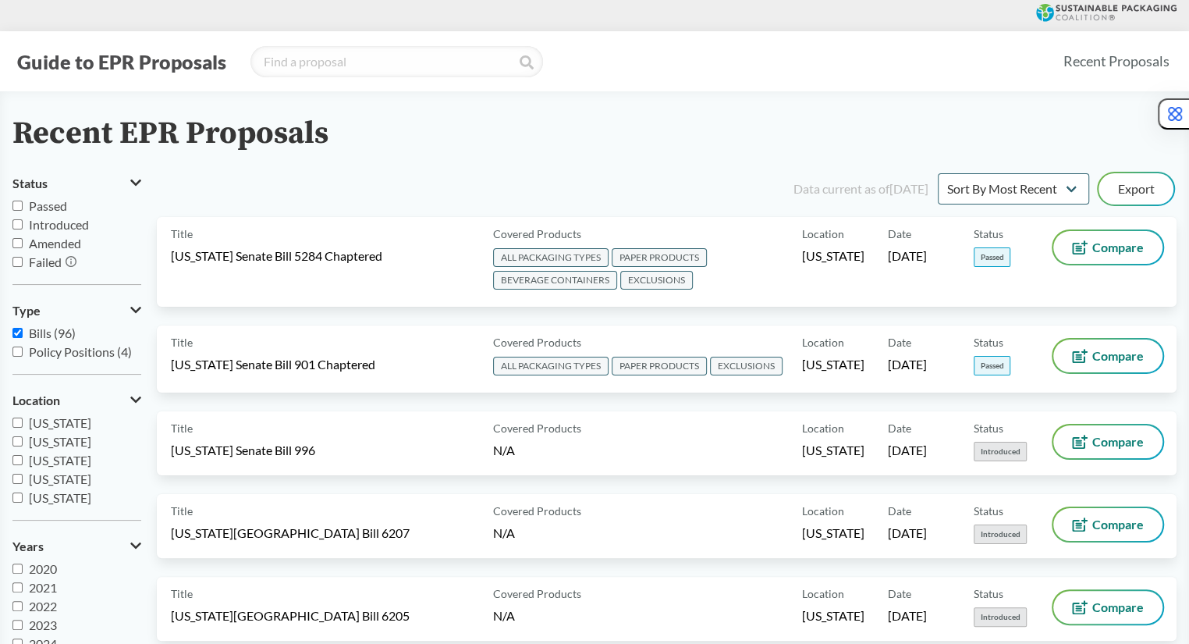
click at [51, 201] on span "Passed" at bounding box center [48, 205] width 38 height 15
click at [23, 201] on input "Passed" at bounding box center [17, 206] width 10 height 10
checkbox input "true"
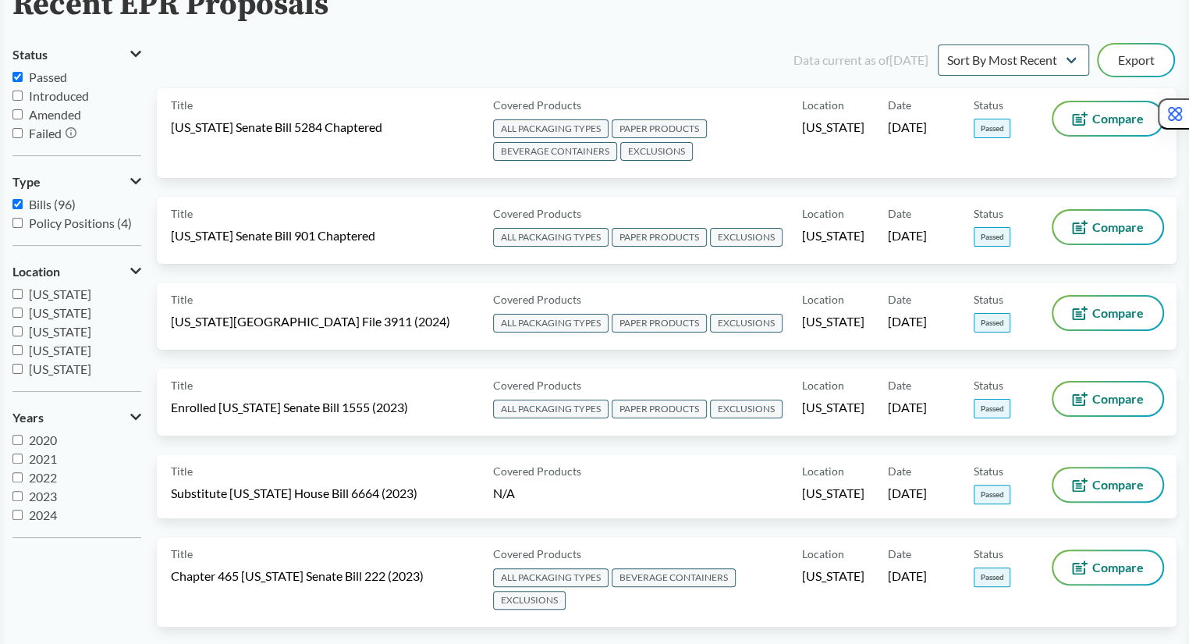
scroll to position [128, 0]
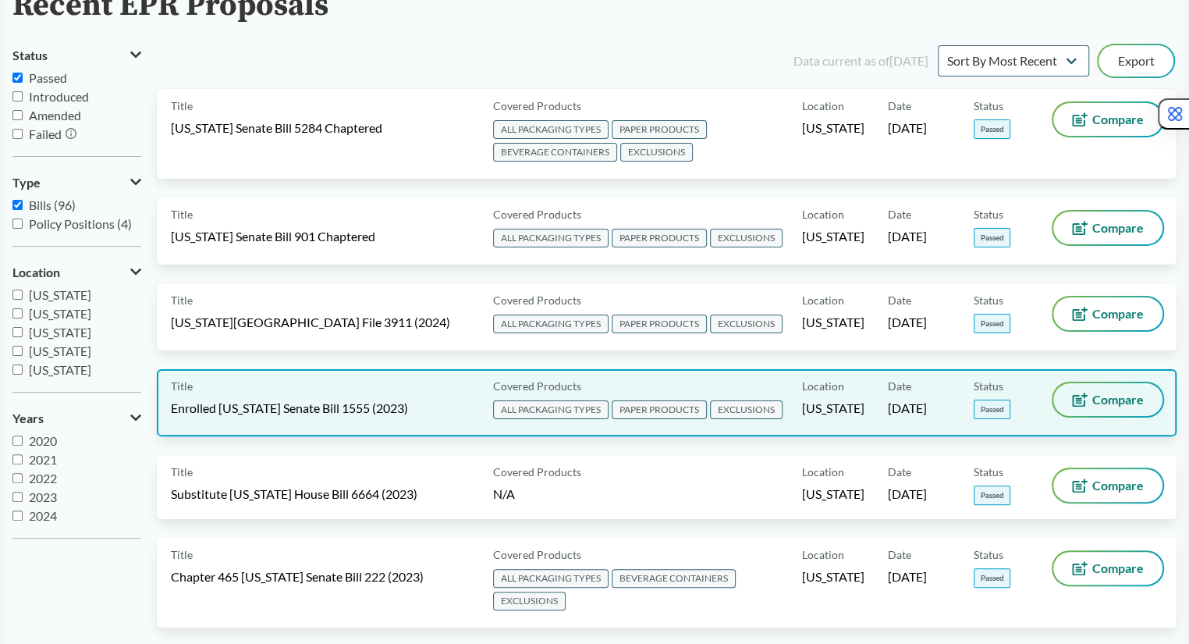
click at [1094, 398] on span "Compare" at bounding box center [1119, 399] width 52 height 12
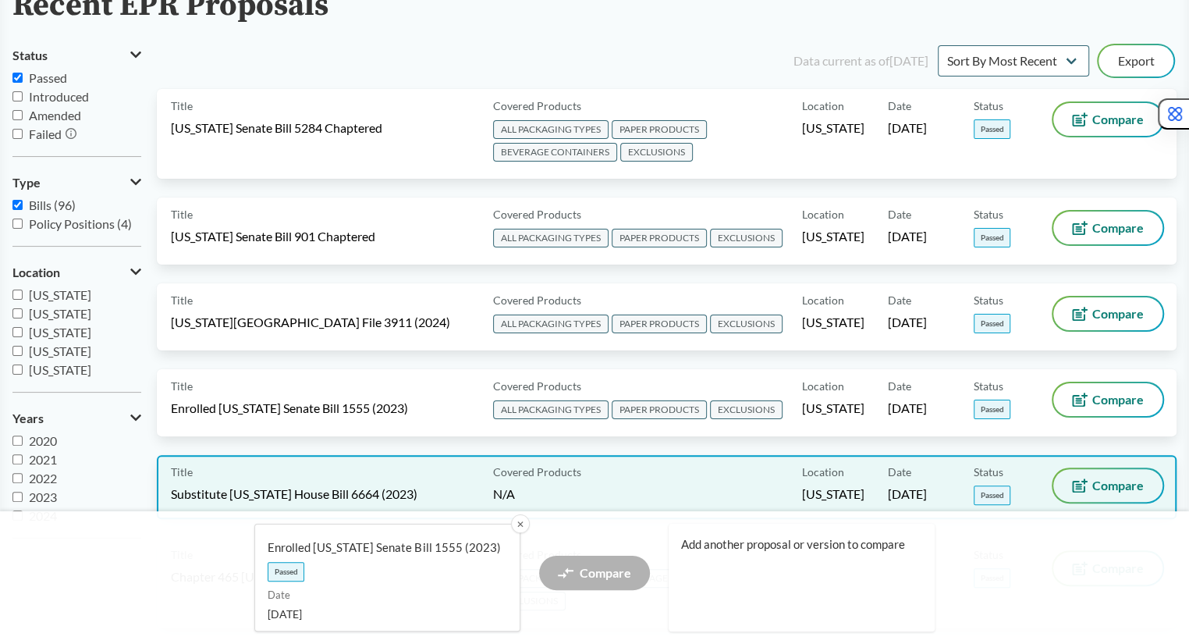
click at [1133, 482] on span "Compare" at bounding box center [1119, 485] width 52 height 12
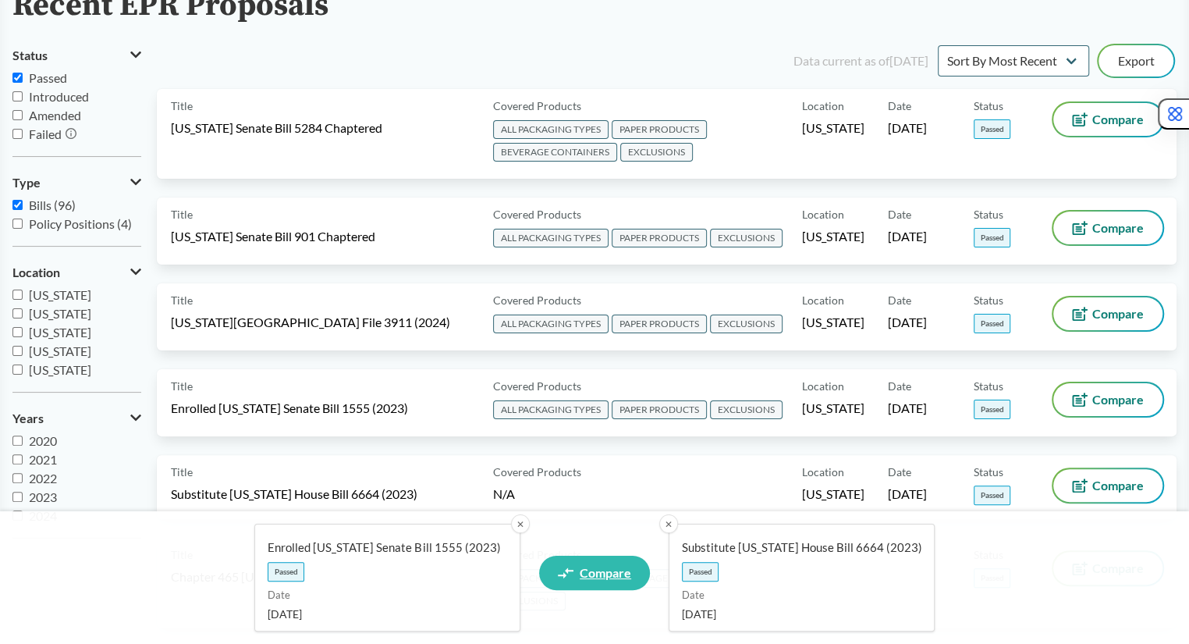
click at [626, 571] on span "Compare" at bounding box center [606, 573] width 52 height 12
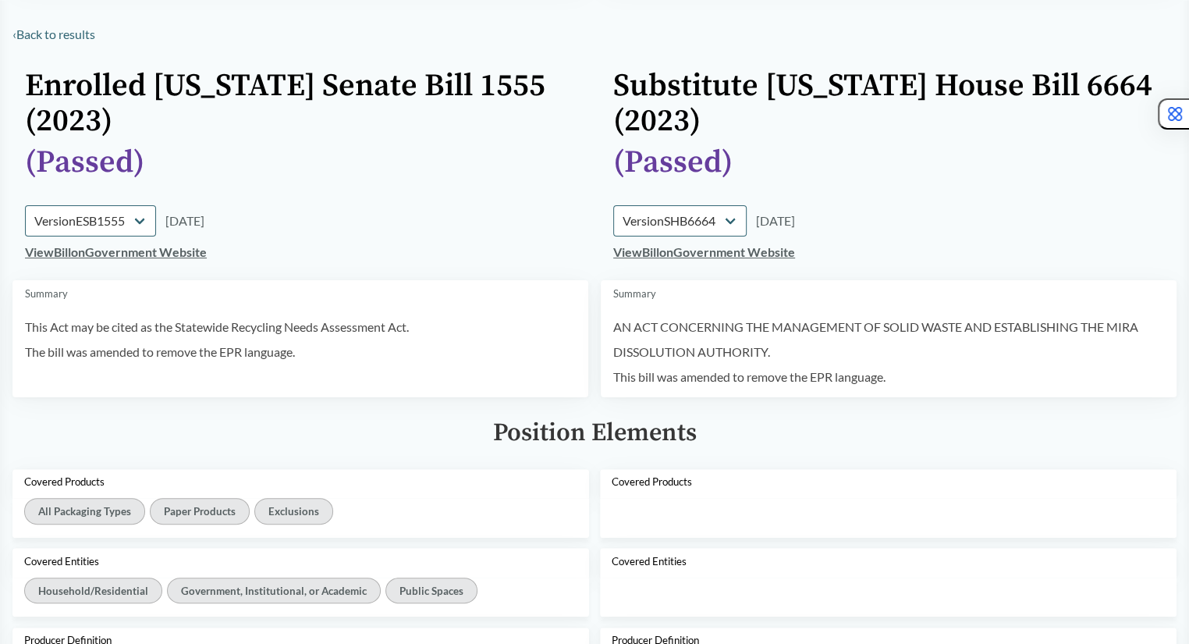
scroll to position [88, 0]
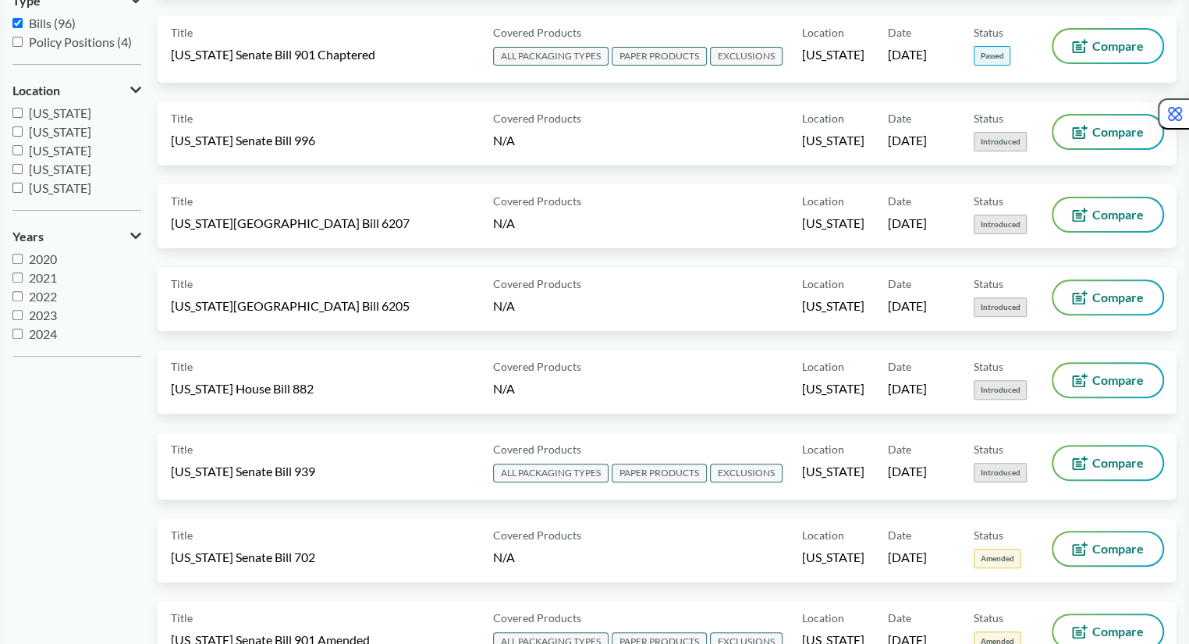
scroll to position [19, 0]
click at [42, 326] on span "2025" at bounding box center [43, 333] width 28 height 15
click at [23, 329] on input "2025" at bounding box center [17, 334] width 10 height 10
checkbox input "true"
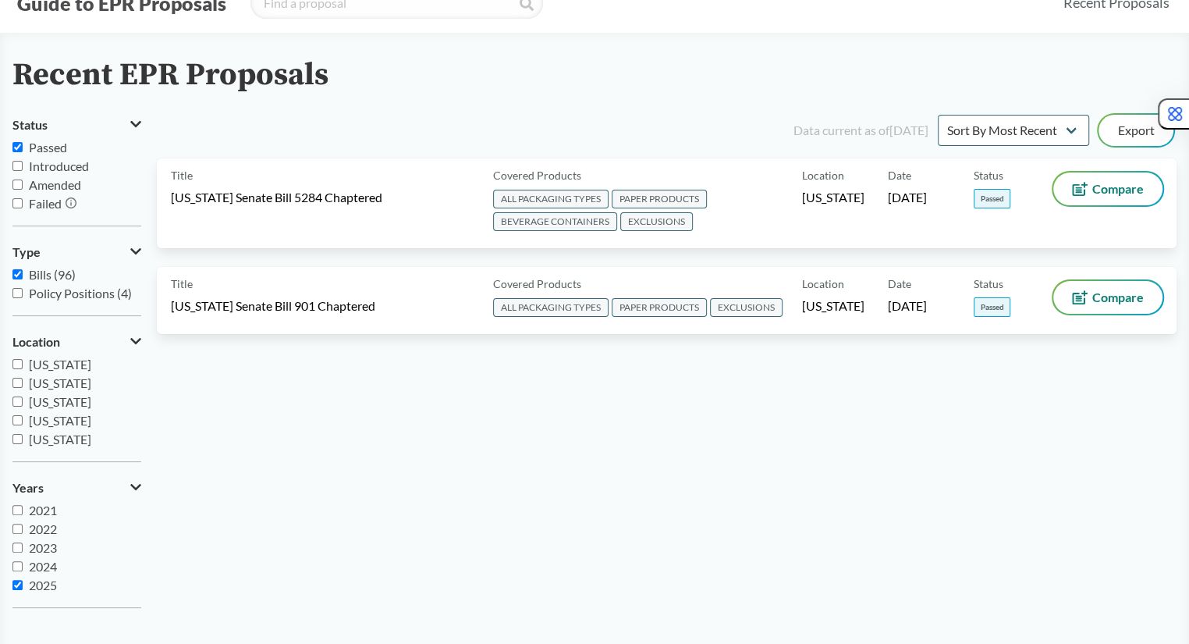
scroll to position [59, 0]
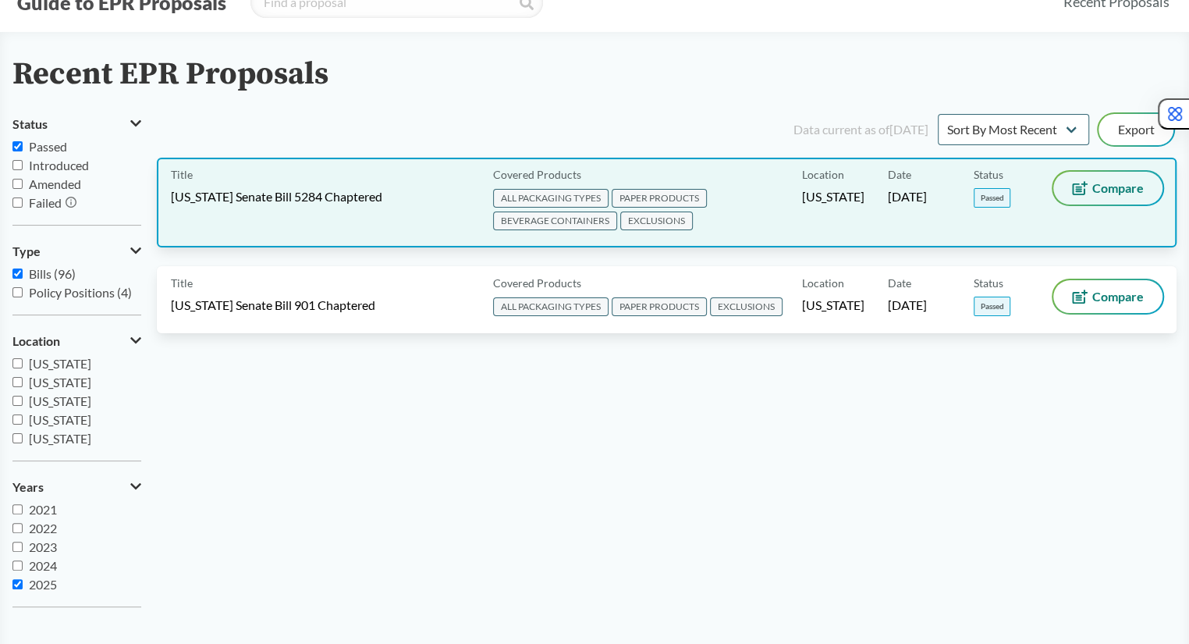
click at [1086, 195] on button "Compare" at bounding box center [1108, 188] width 109 height 33
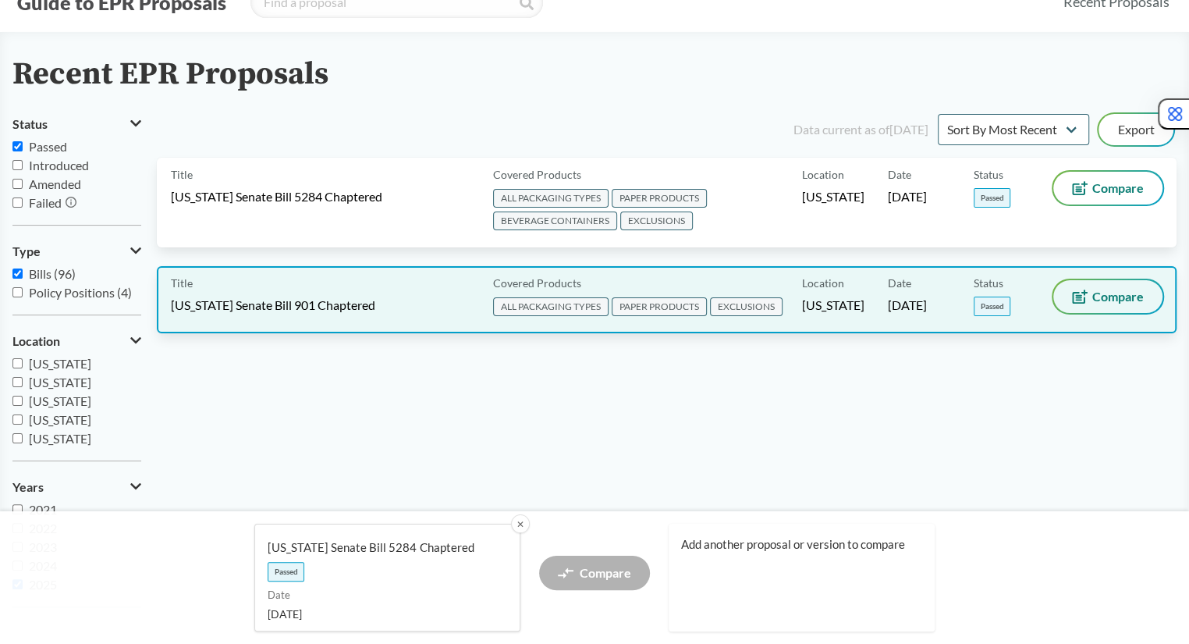
click at [1105, 290] on span "Compare" at bounding box center [1119, 296] width 52 height 12
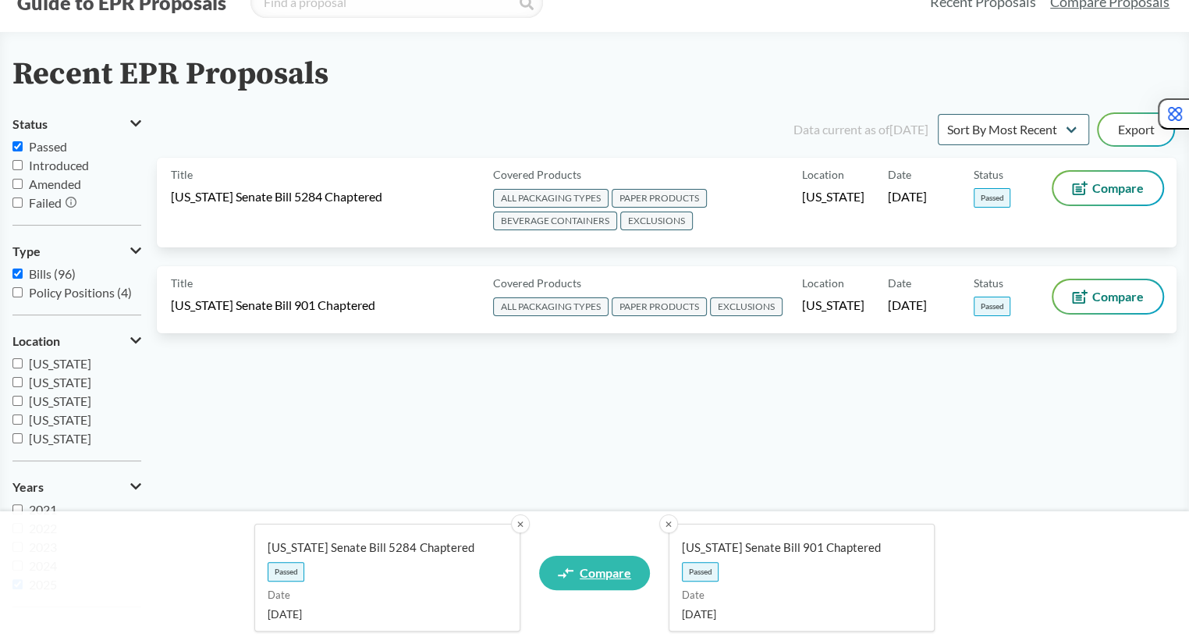
click at [606, 564] on link "Compare" at bounding box center [594, 573] width 111 height 34
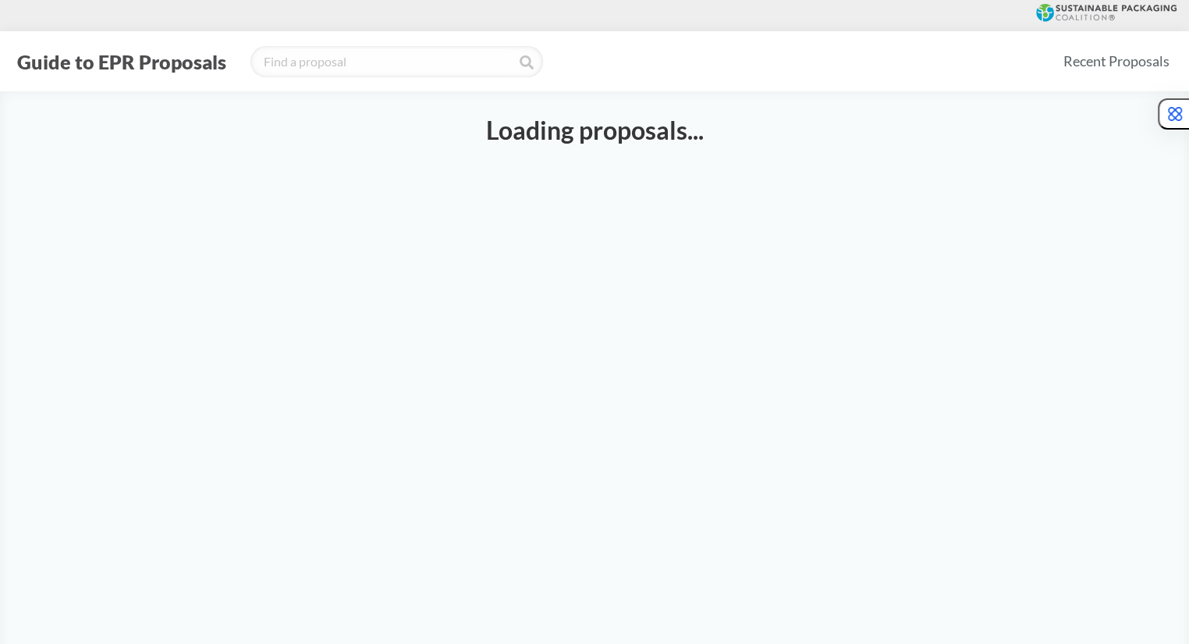
select select "SB5284C"
select select "SB901C"
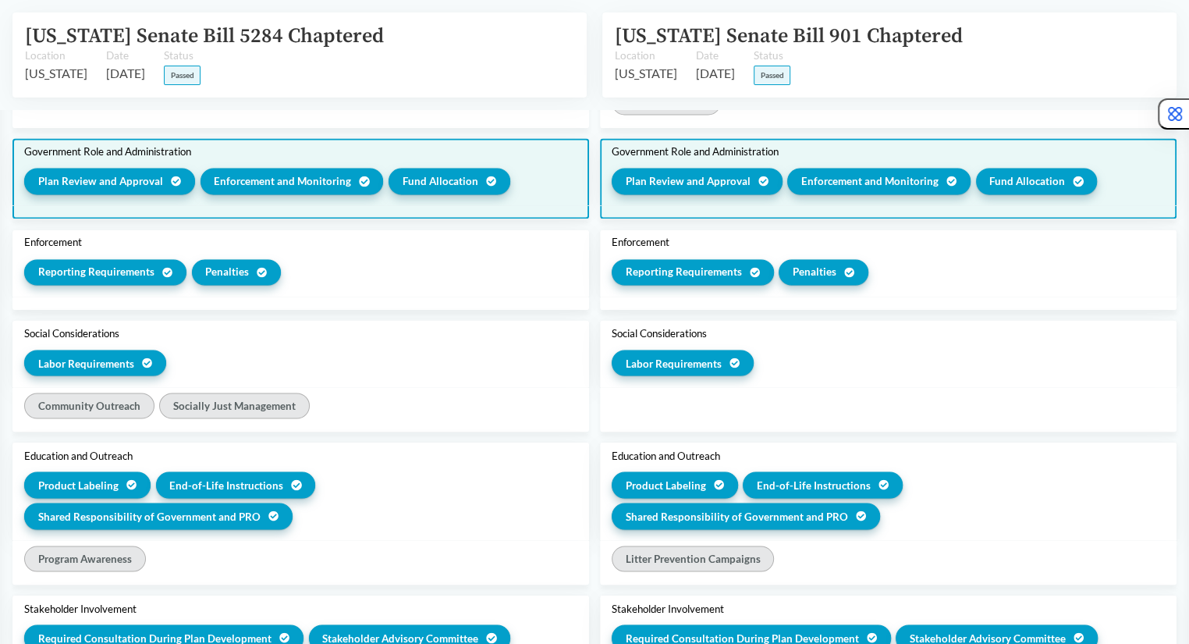
scroll to position [1872, 0]
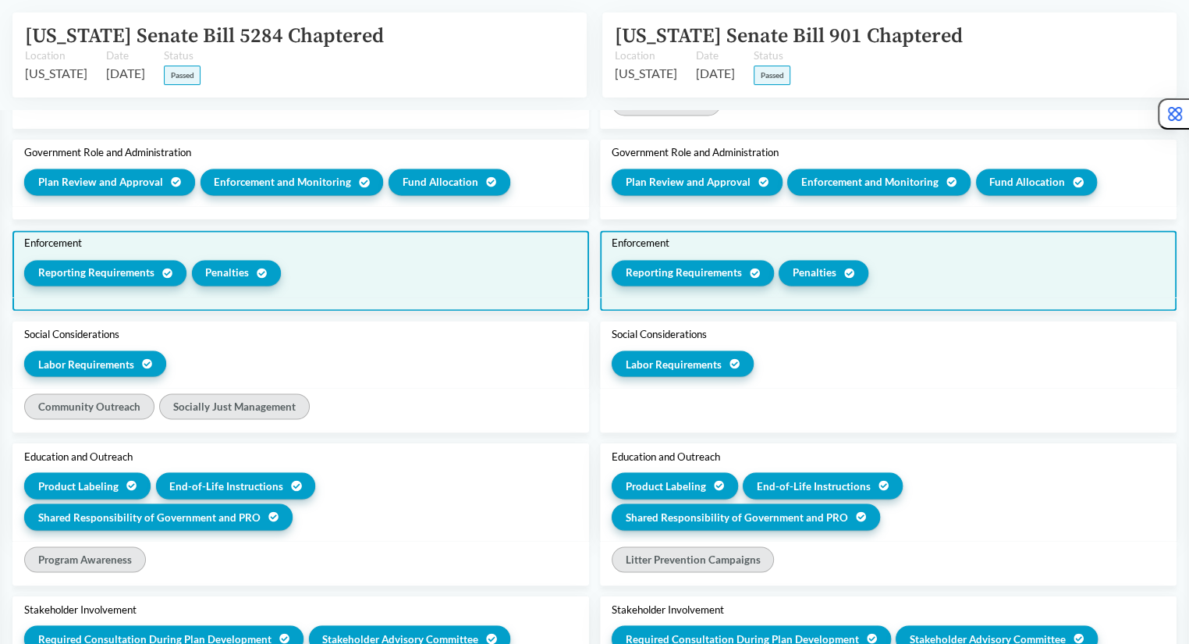
click at [250, 286] on div "Penalties" at bounding box center [237, 273] width 90 height 26
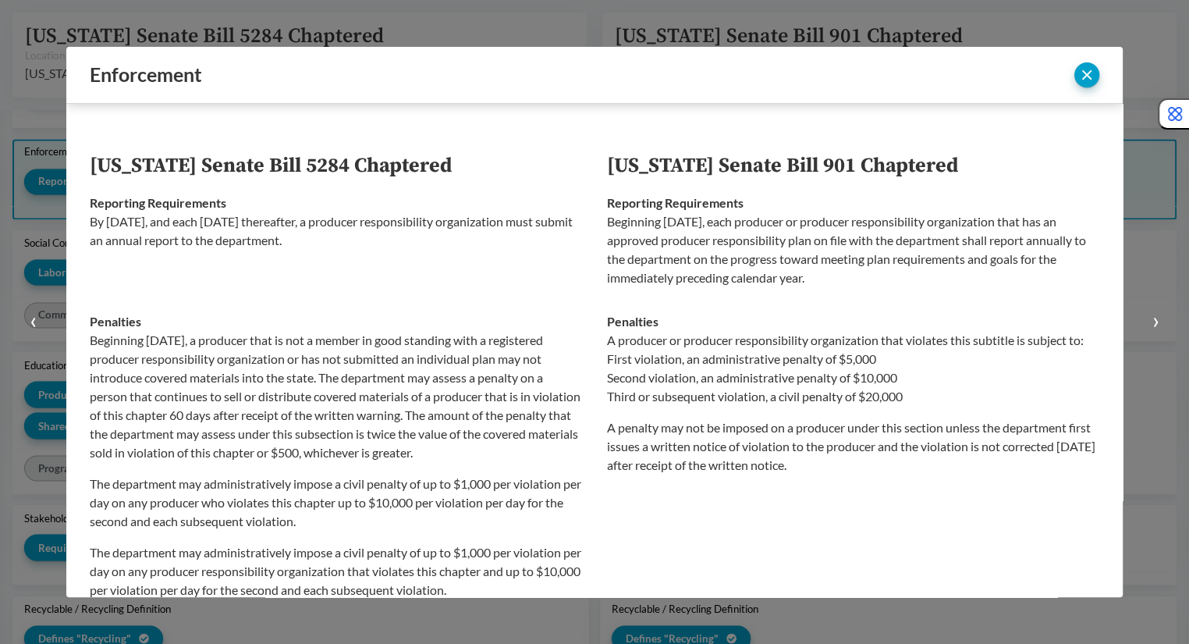
scroll to position [1781, 0]
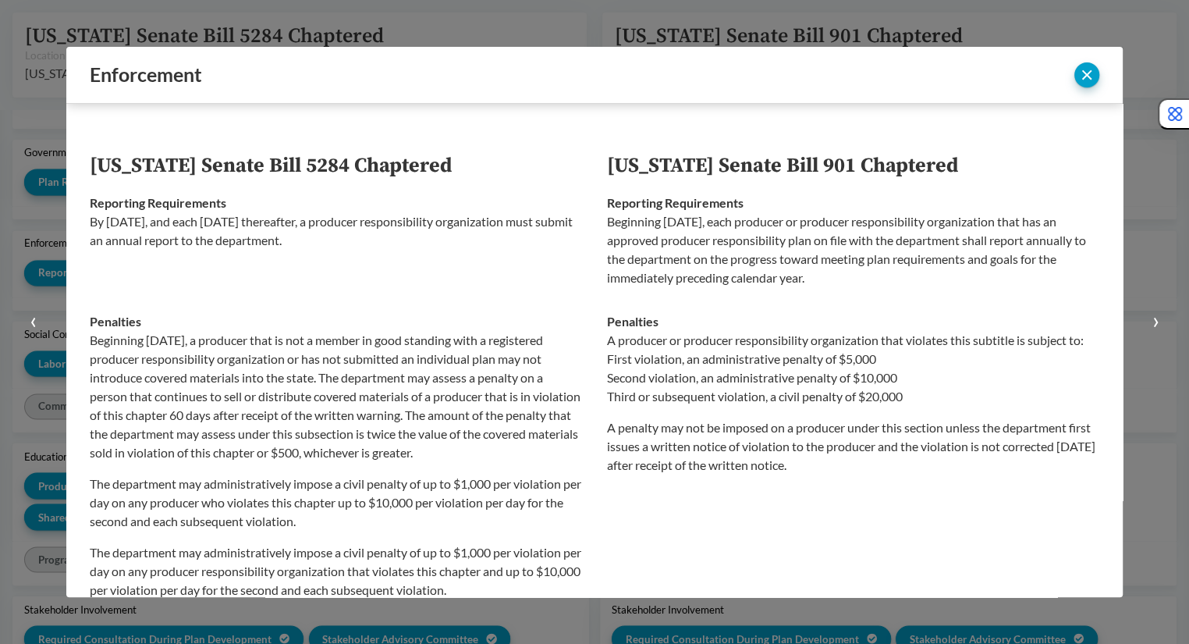
click at [41, 263] on button "‹" at bounding box center [33, 322] width 66 height 644
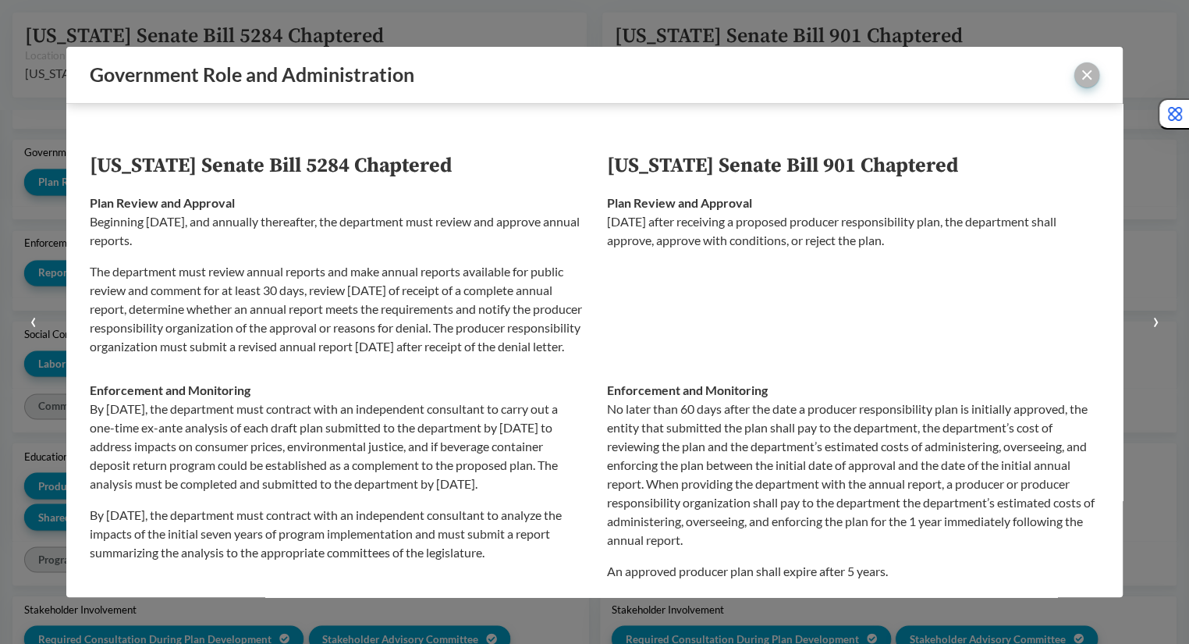
click at [1089, 68] on button "close" at bounding box center [1087, 74] width 25 height 25
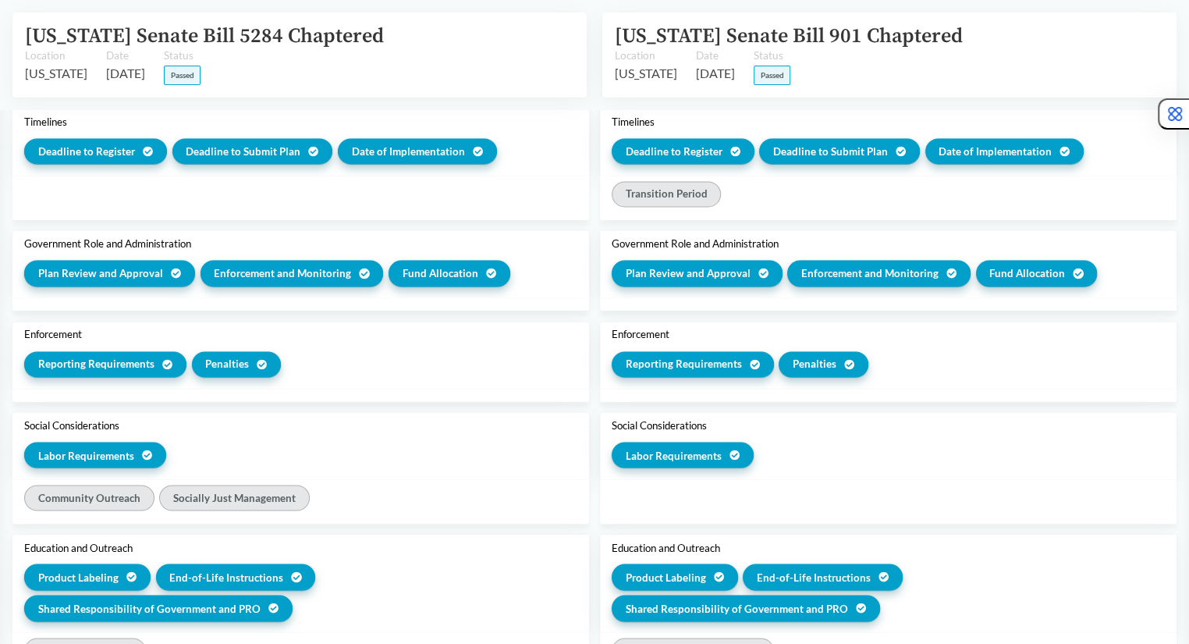
scroll to position [1872, 0]
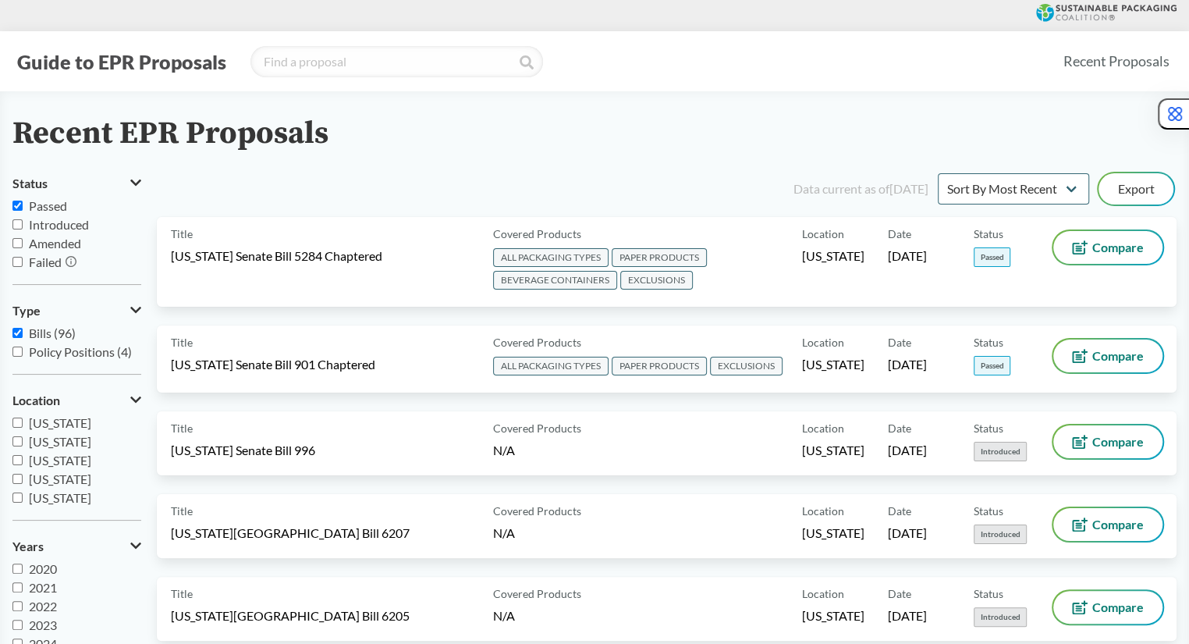
click at [59, 202] on span "Passed" at bounding box center [48, 205] width 38 height 15
click at [23, 202] on input "Passed" at bounding box center [17, 206] width 10 height 10
click at [56, 201] on span "Passed" at bounding box center [48, 205] width 38 height 15
click at [23, 201] on input "Passed" at bounding box center [17, 206] width 10 height 10
checkbox input "true"
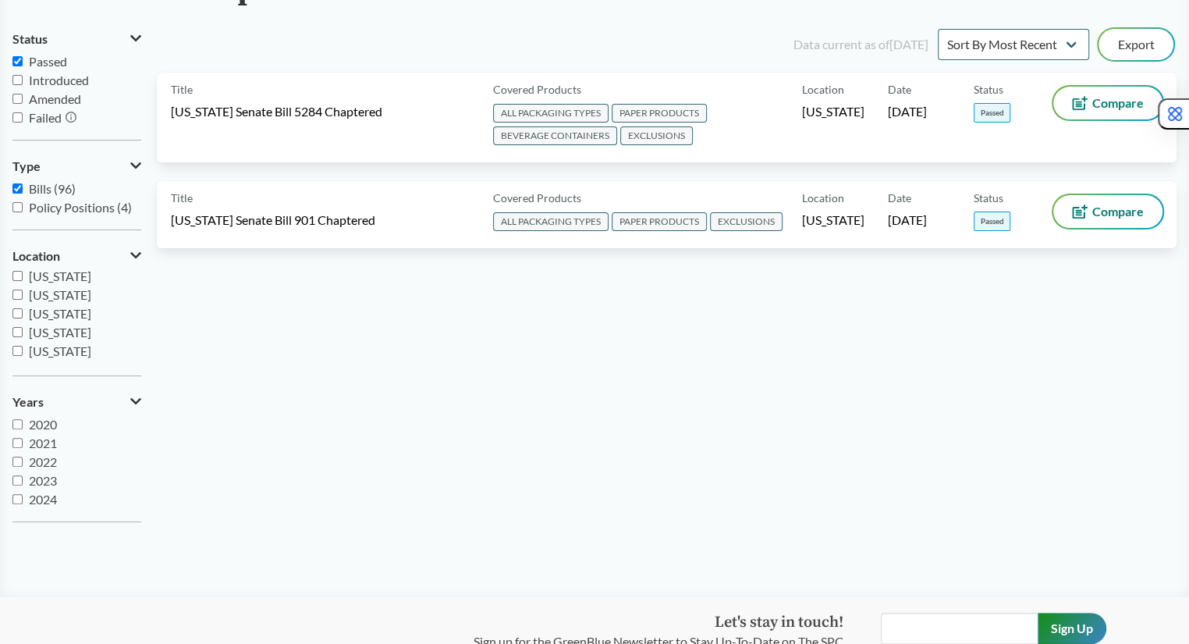
scroll to position [19, 0]
click at [36, 493] on span "2025" at bounding box center [43, 499] width 28 height 15
click at [23, 494] on input "2025" at bounding box center [17, 499] width 10 height 10
checkbox input "false"
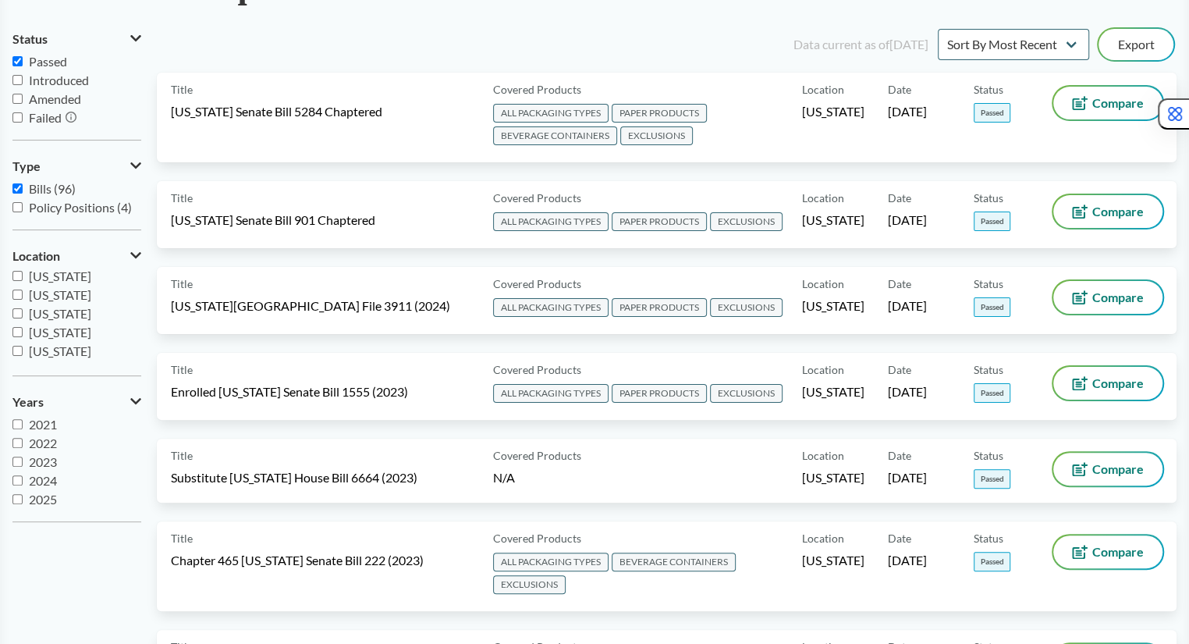
click at [39, 478] on span "2024" at bounding box center [43, 480] width 28 height 15
click at [23, 478] on input "2024" at bounding box center [17, 480] width 10 height 10
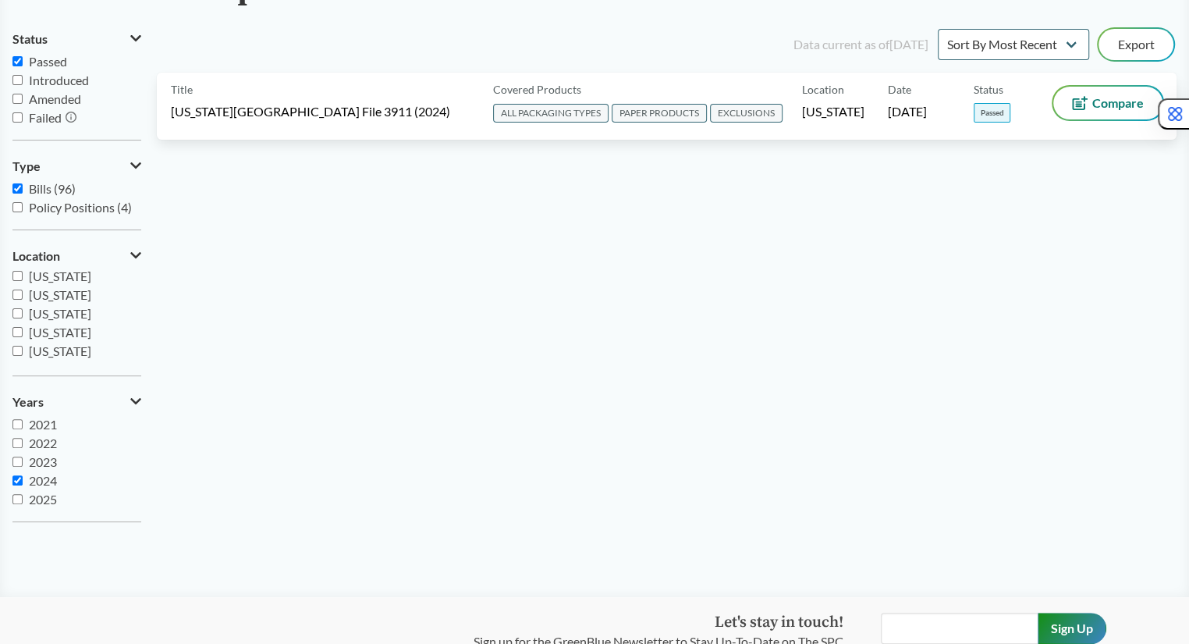
click at [41, 478] on span "2024" at bounding box center [43, 480] width 28 height 15
click at [23, 478] on input "2024" at bounding box center [17, 480] width 10 height 10
checkbox input "false"
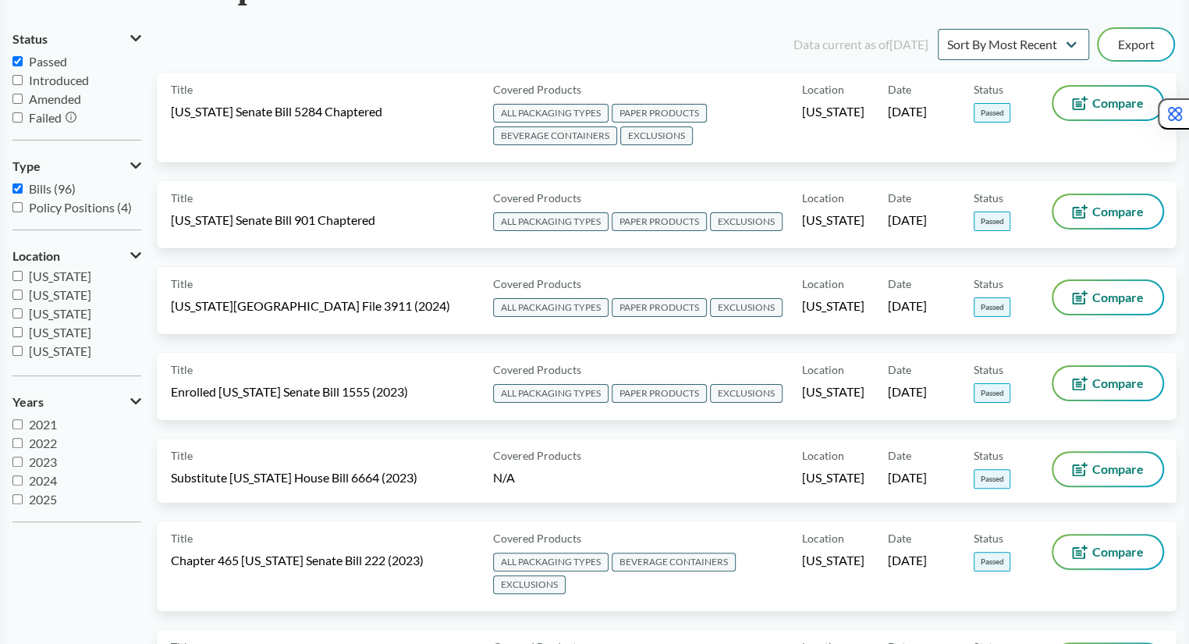
click at [41, 457] on span "2023" at bounding box center [43, 461] width 28 height 15
click at [23, 457] on input "2023" at bounding box center [17, 462] width 10 height 10
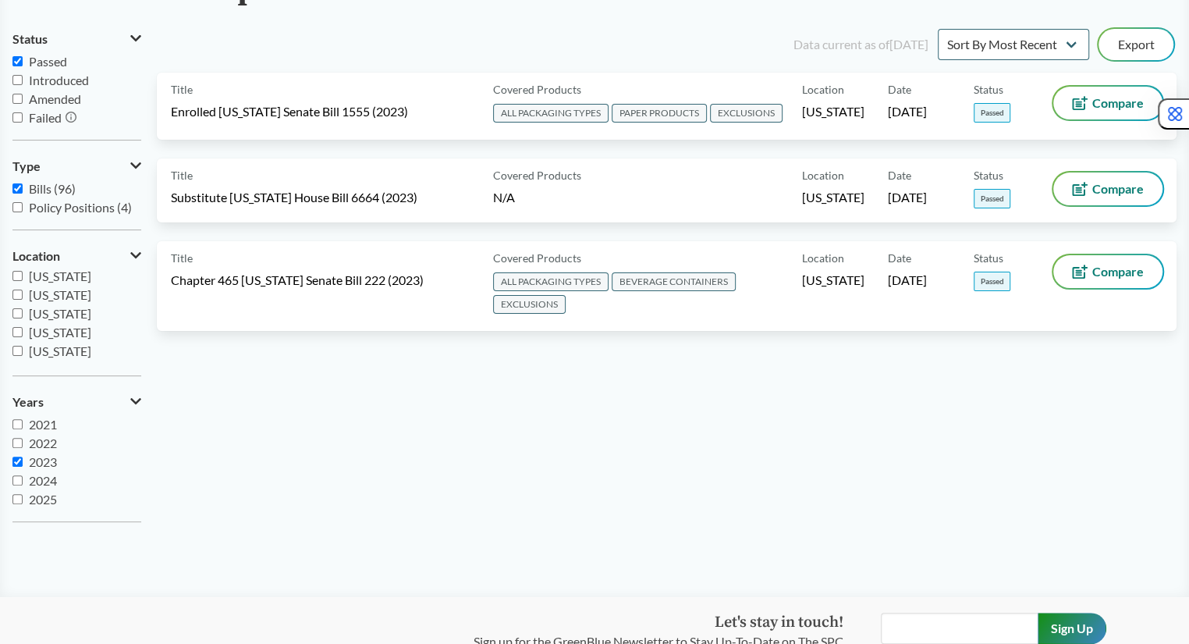
click at [41, 457] on span "2023" at bounding box center [43, 461] width 28 height 15
click at [23, 457] on input "2023" at bounding box center [17, 462] width 10 height 10
checkbox input "false"
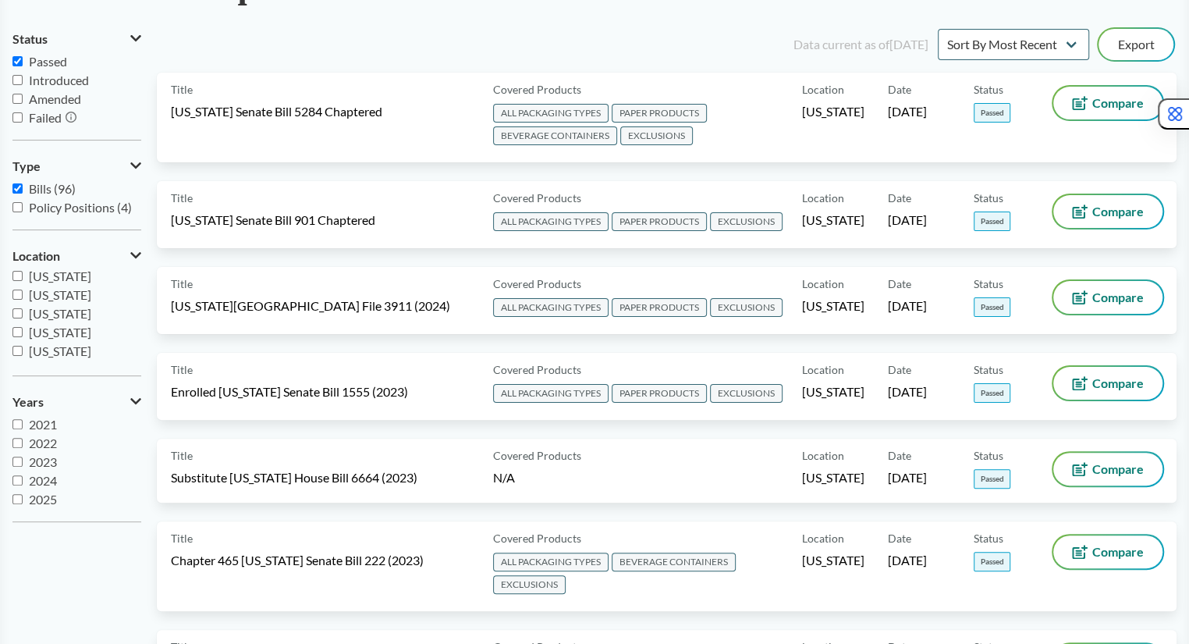
click at [45, 419] on span "2021" at bounding box center [43, 424] width 28 height 15
click at [23, 419] on input "2021" at bounding box center [17, 424] width 10 height 10
checkbox input "true"
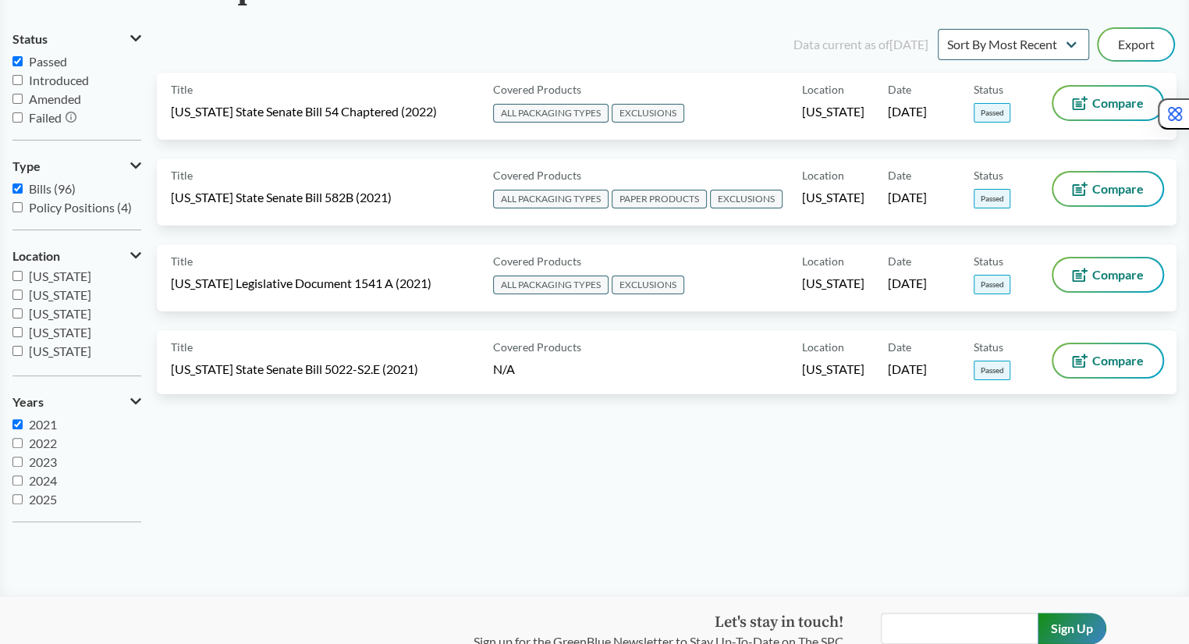
scroll to position [0, 0]
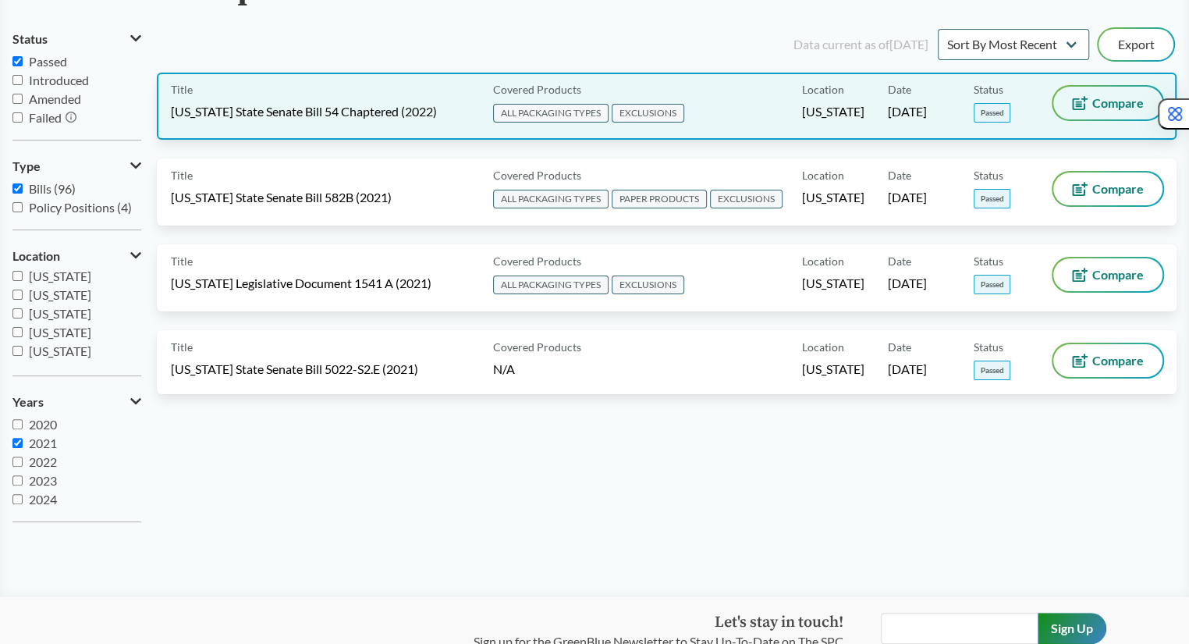
click at [1089, 98] on button "Compare" at bounding box center [1108, 103] width 109 height 33
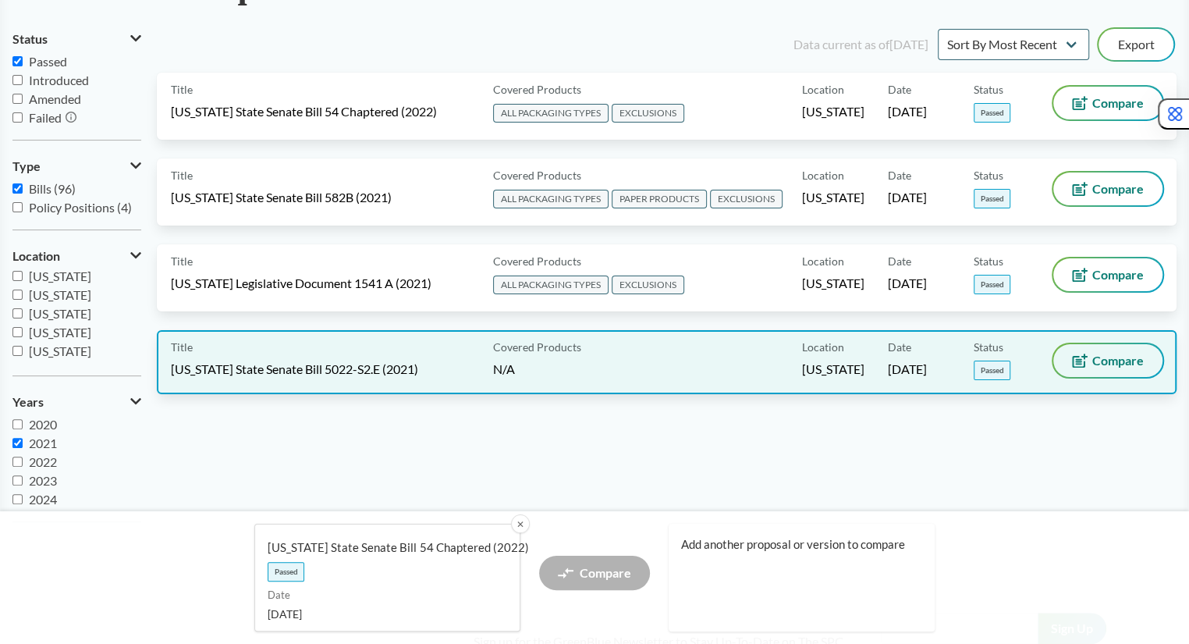
click at [1097, 356] on span "Compare" at bounding box center [1119, 360] width 52 height 12
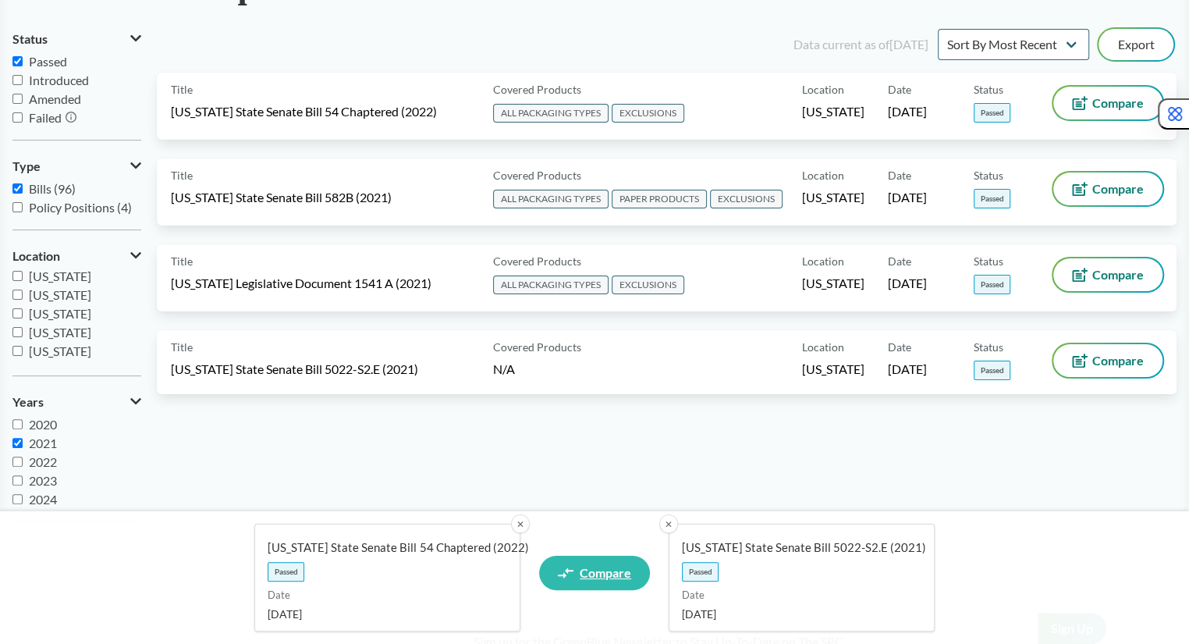
click at [624, 573] on span "Compare" at bounding box center [606, 573] width 52 height 12
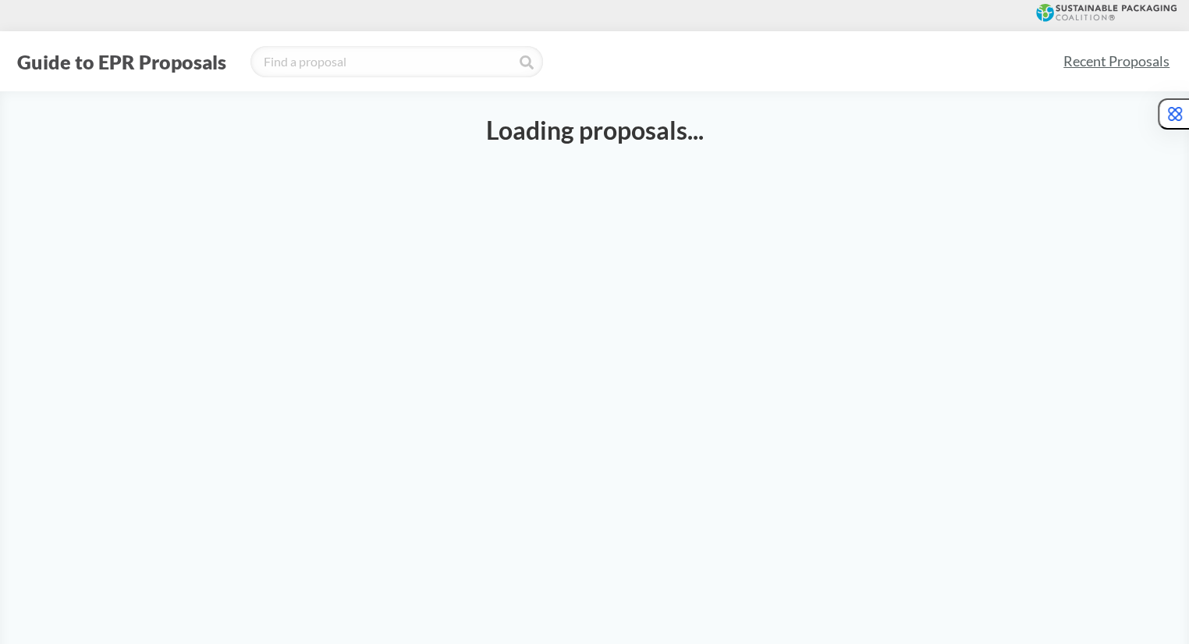
select select "SB54CH"
select select "SB5022S2E"
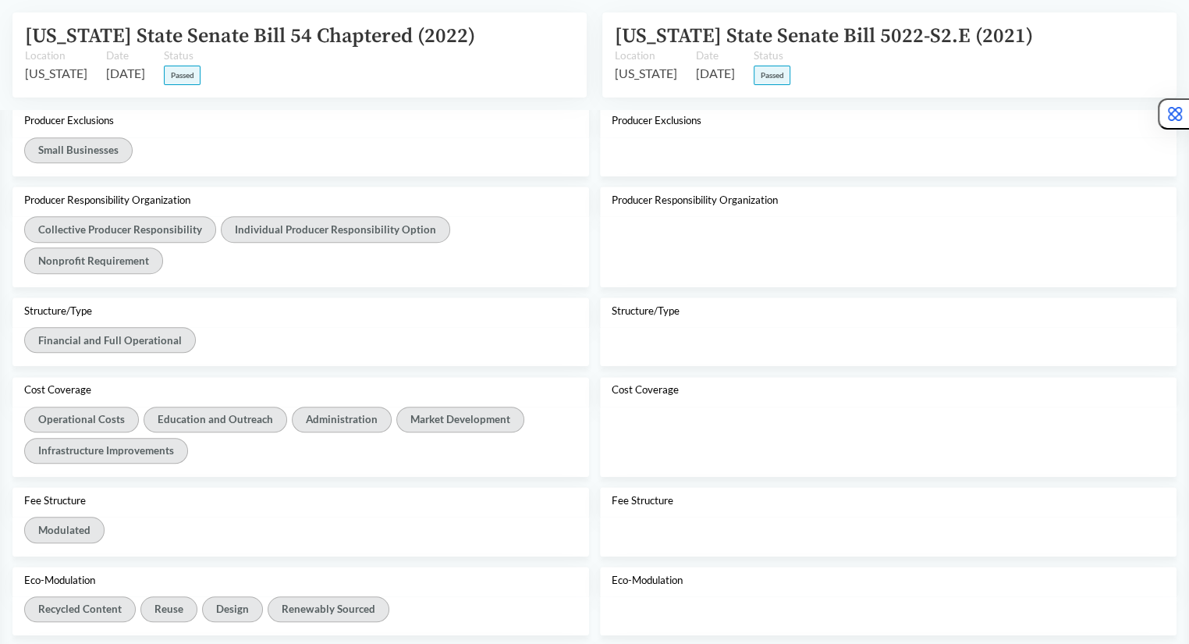
scroll to position [787, 0]
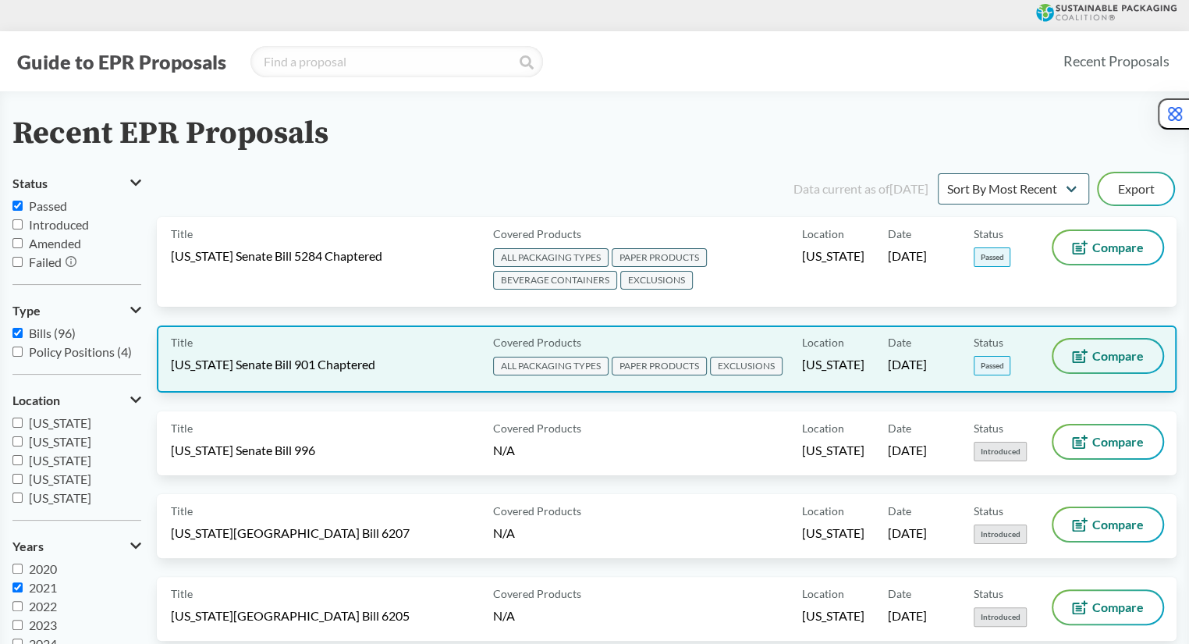
click at [1121, 368] on button "Compare" at bounding box center [1108, 356] width 109 height 33
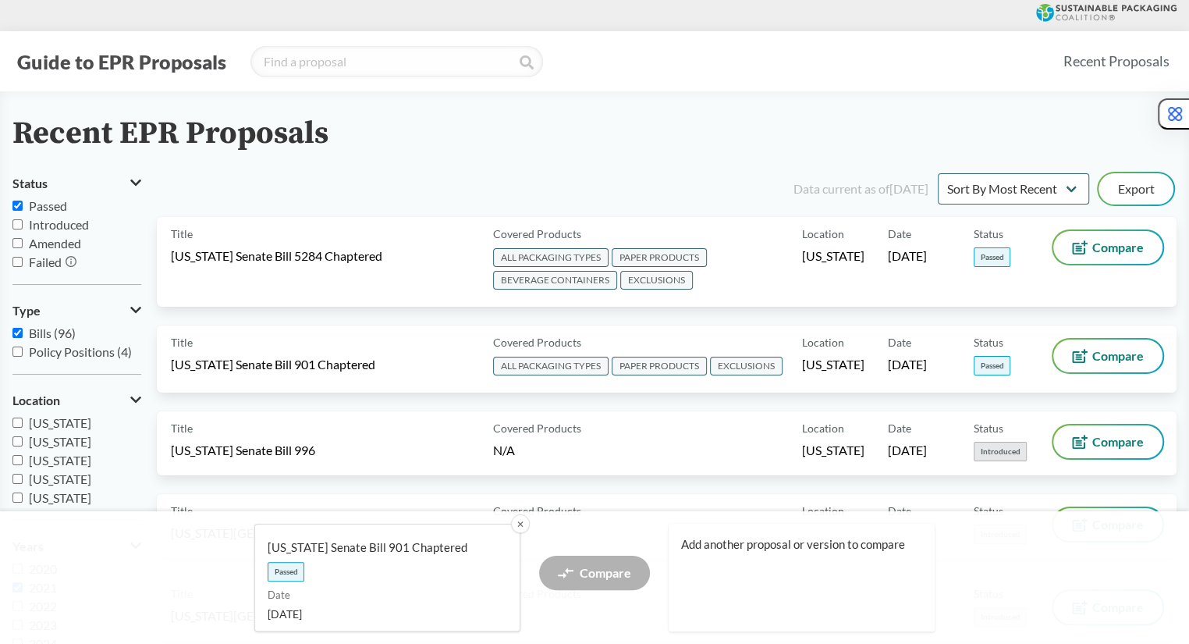
click at [49, 208] on span "Passed" at bounding box center [48, 205] width 38 height 15
click at [23, 208] on input "Passed" at bounding box center [17, 206] width 10 height 10
click at [49, 208] on span "Passed" at bounding box center [48, 205] width 38 height 15
click at [23, 208] on input "Passed" at bounding box center [17, 206] width 10 height 10
checkbox input "true"
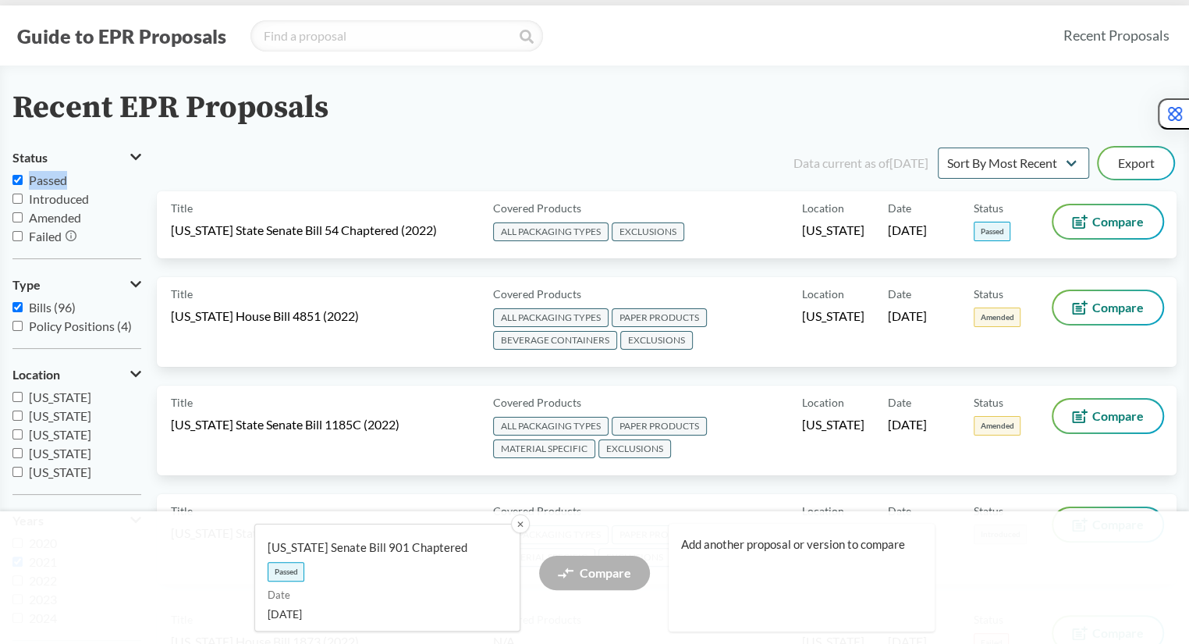
scroll to position [13, 0]
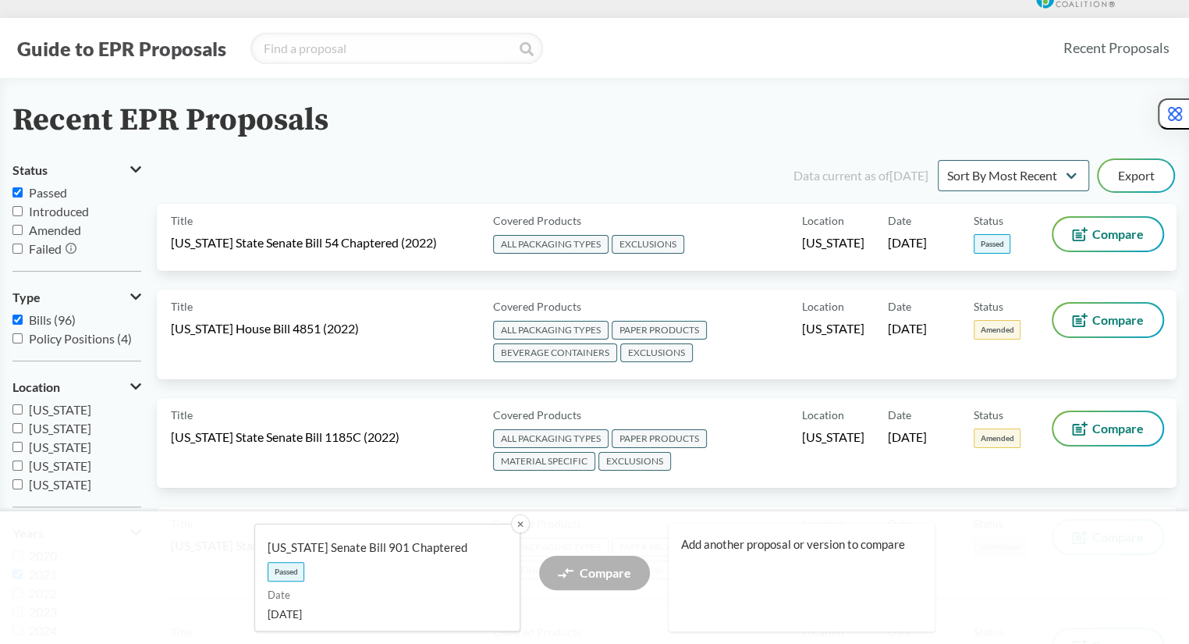
click at [54, 206] on span "Introduced" at bounding box center [59, 211] width 60 height 15
click at [23, 206] on input "Introduced" at bounding box center [17, 211] width 10 height 10
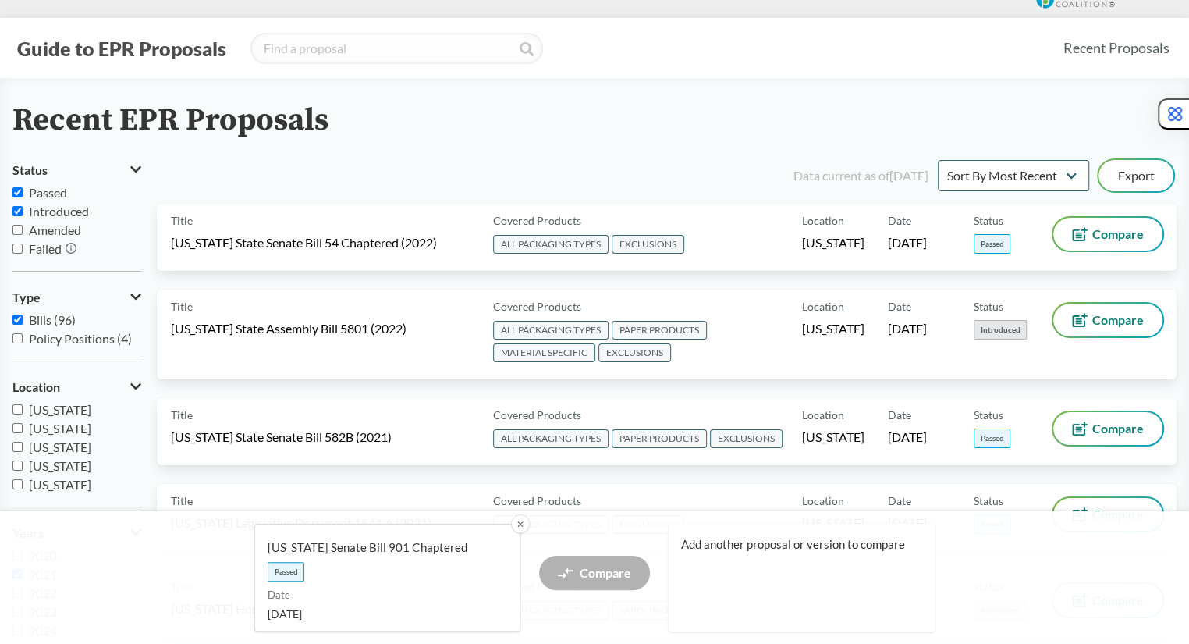
click at [40, 214] on span "Introduced" at bounding box center [59, 211] width 60 height 15
click at [23, 214] on input "Introduced" at bounding box center [17, 211] width 10 height 10
checkbox input "false"
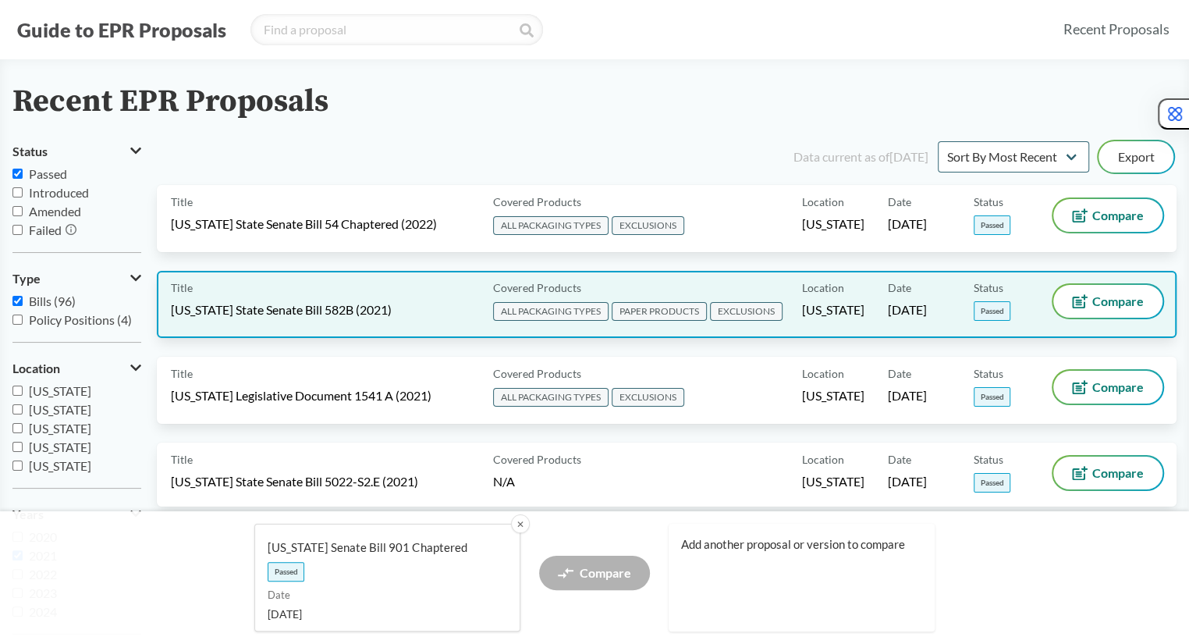
scroll to position [33, 0]
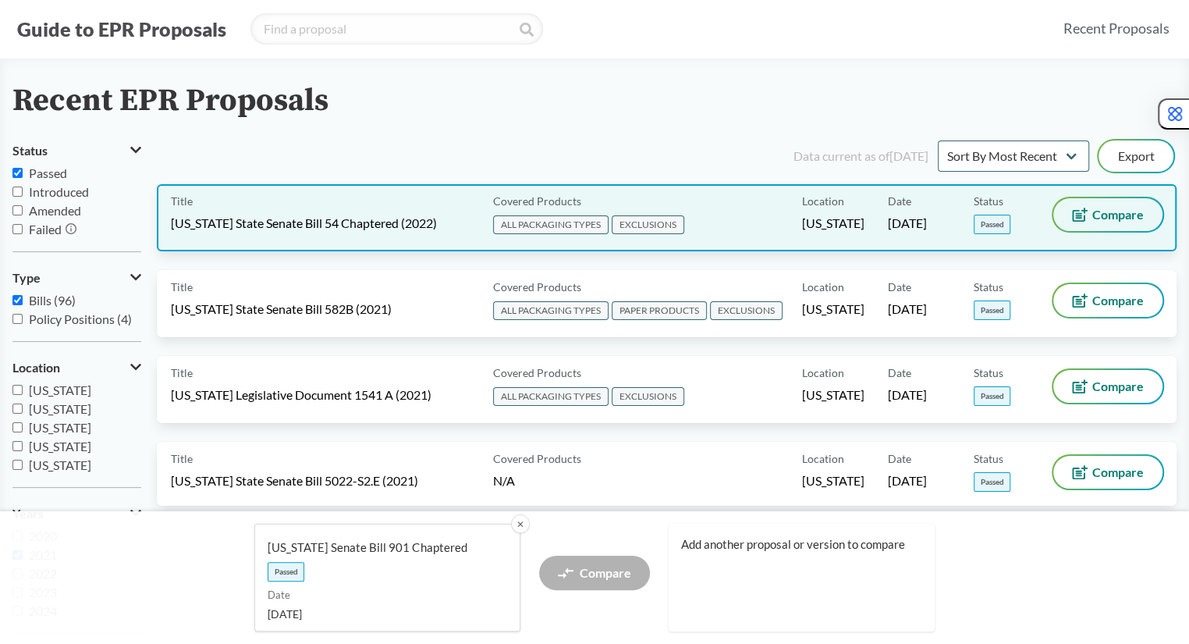
click at [1127, 219] on span "Compare" at bounding box center [1119, 214] width 52 height 12
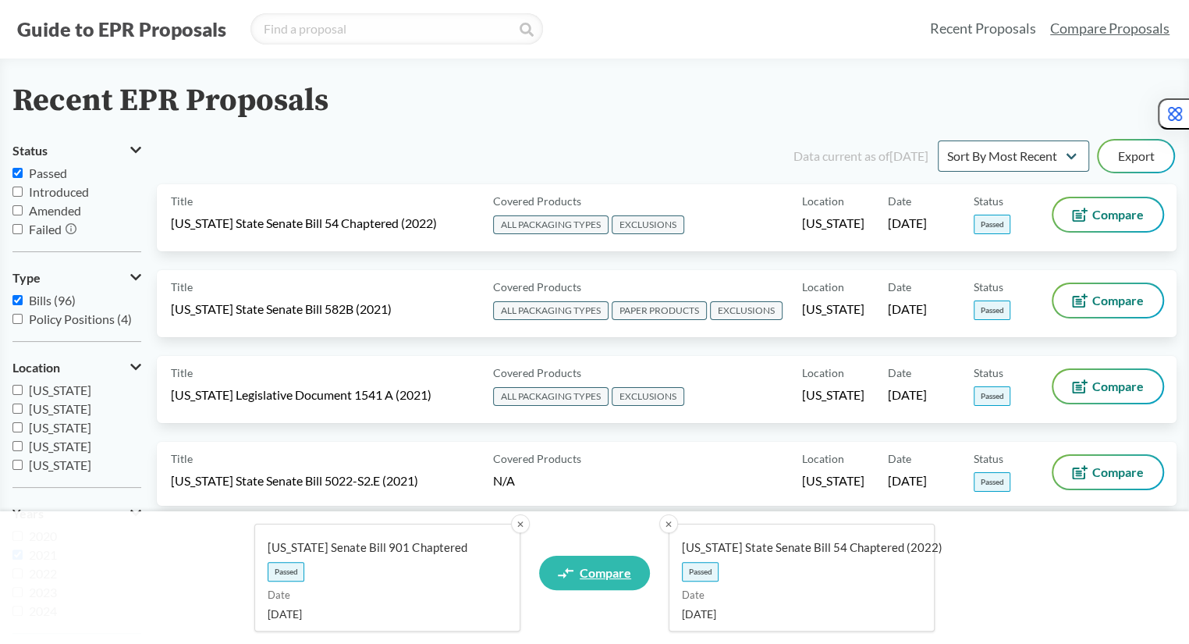
click at [609, 575] on span "Compare" at bounding box center [606, 573] width 52 height 12
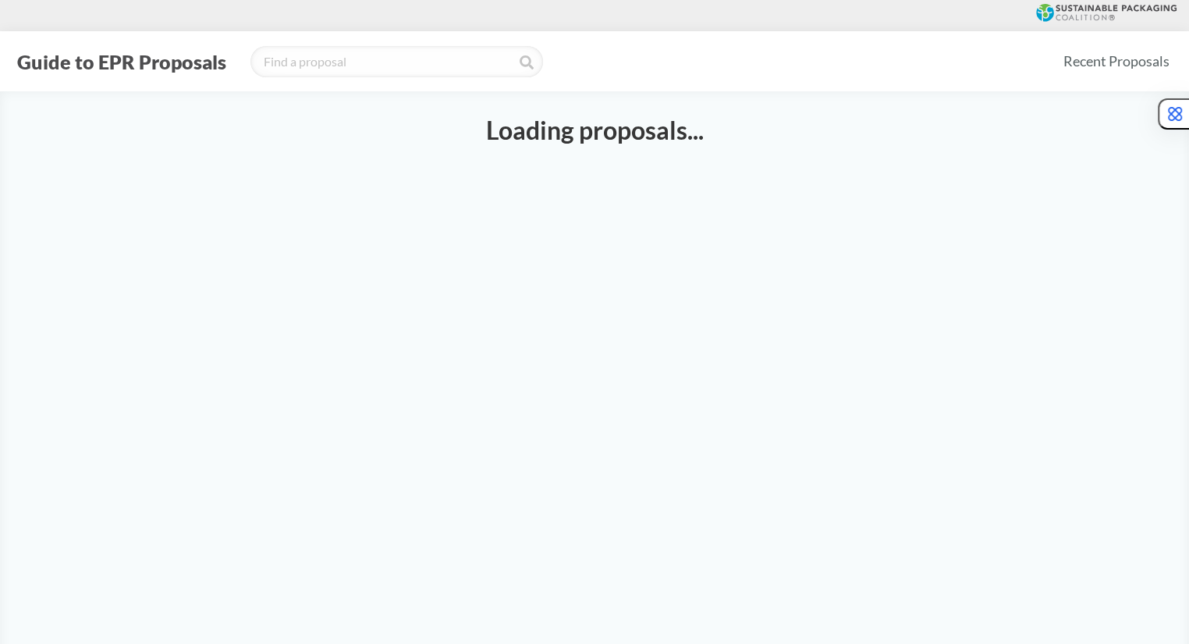
select select "SB901C"
select select "SB54CH"
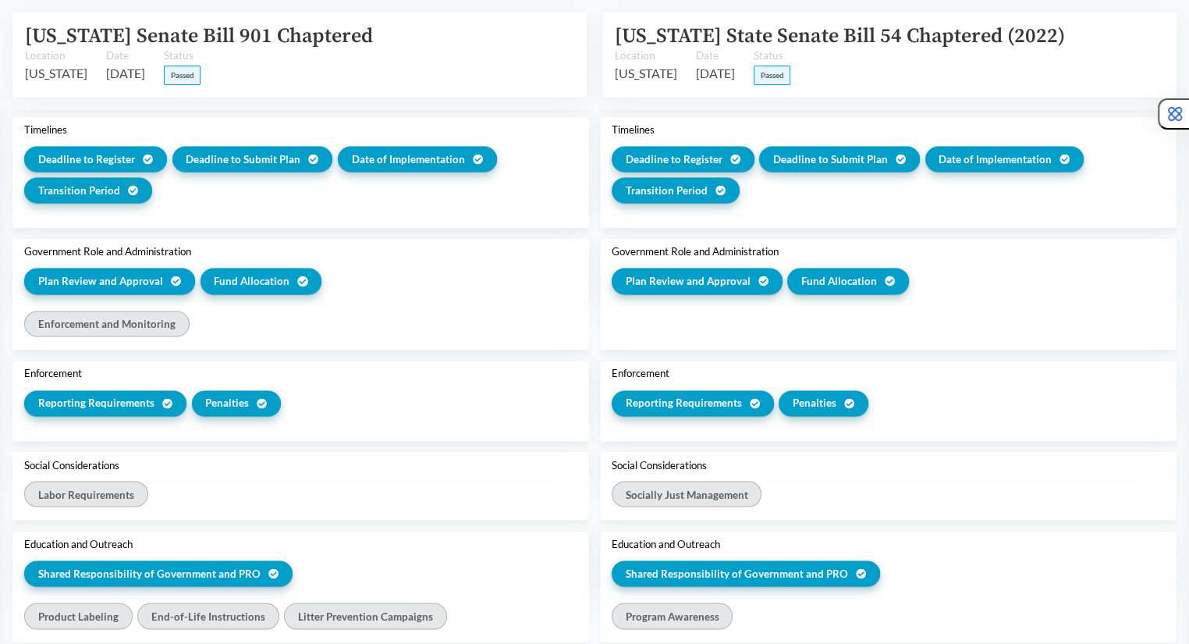
scroll to position [1800, 0]
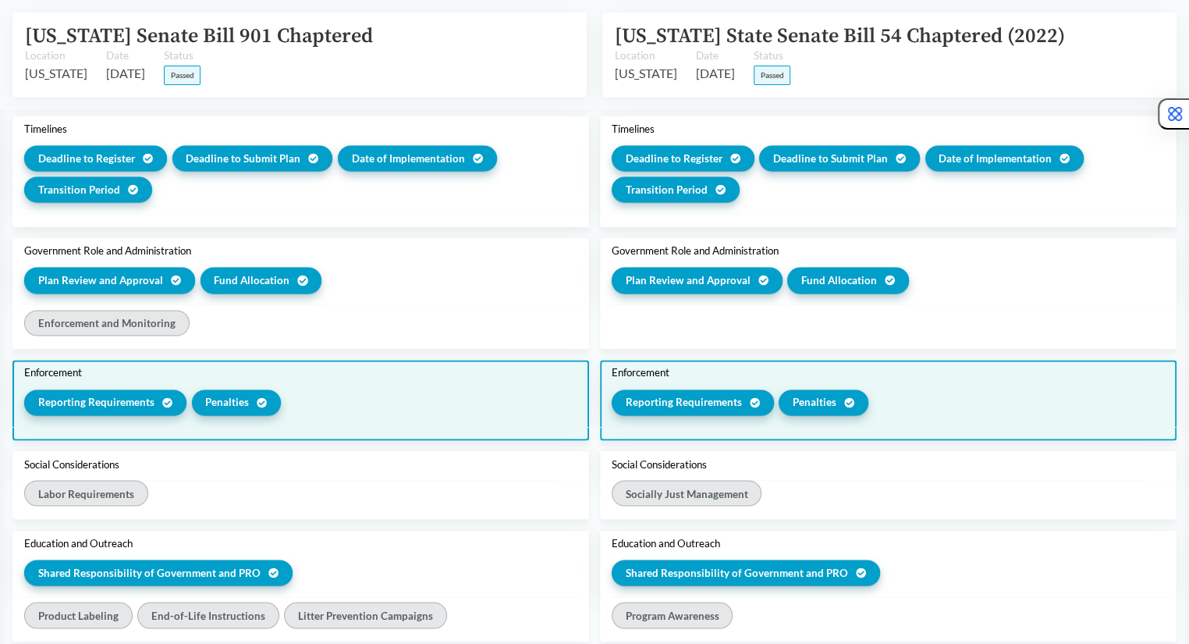
click at [233, 394] on span "Penalties" at bounding box center [227, 402] width 44 height 16
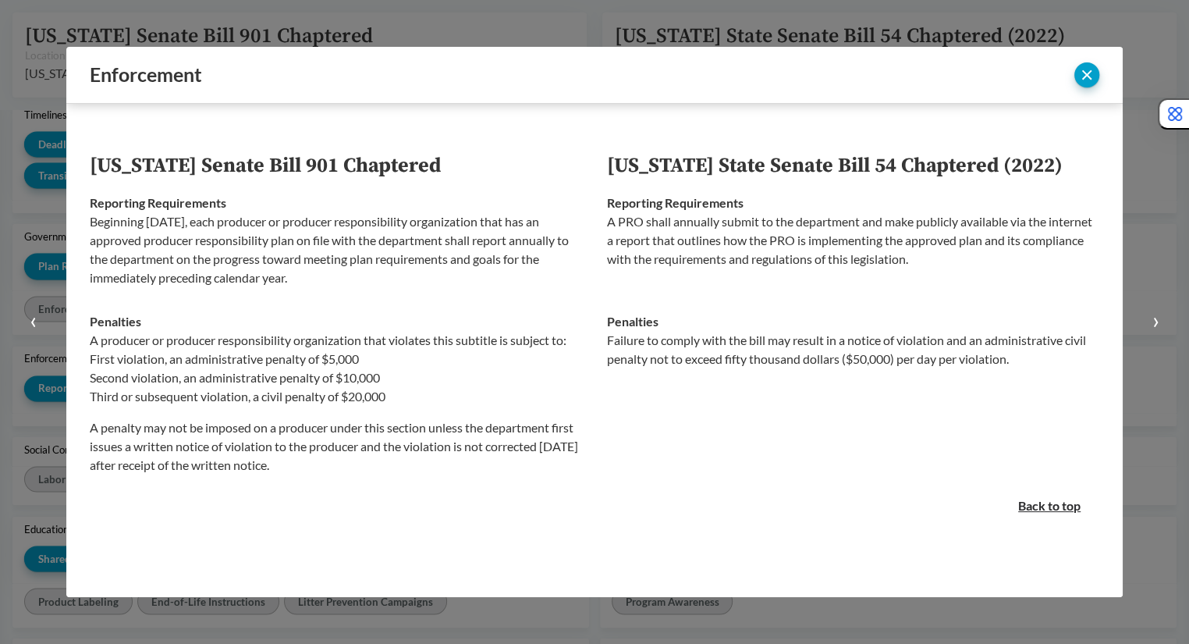
scroll to position [1726, 0]
click at [1089, 71] on button "close" at bounding box center [1087, 74] width 25 height 25
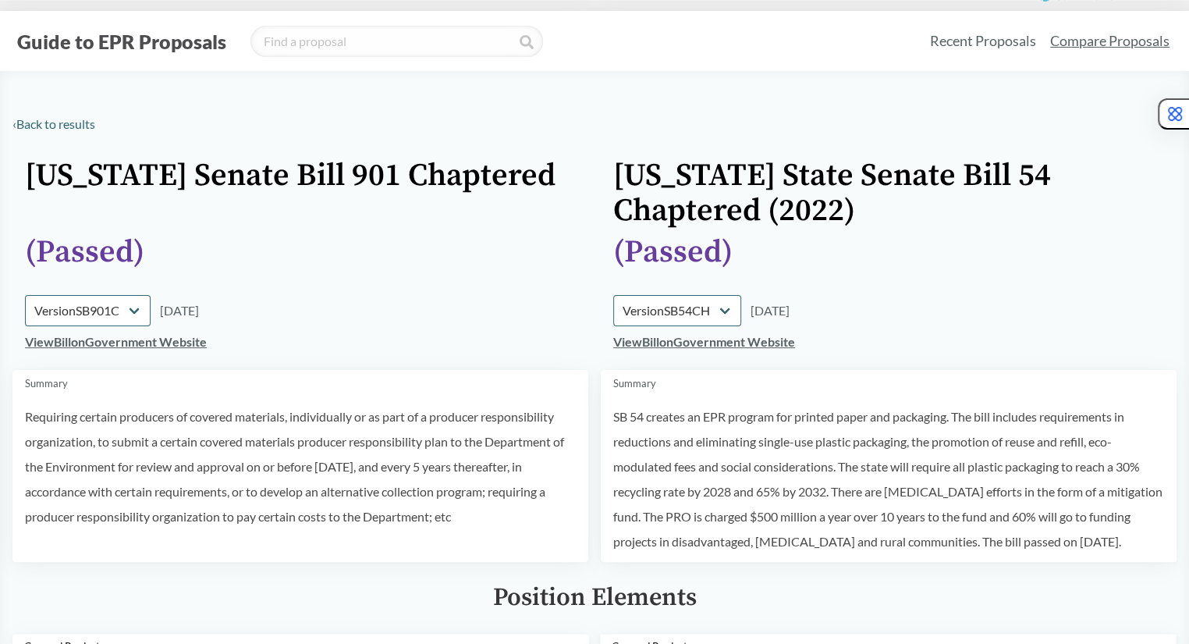
scroll to position [0, 0]
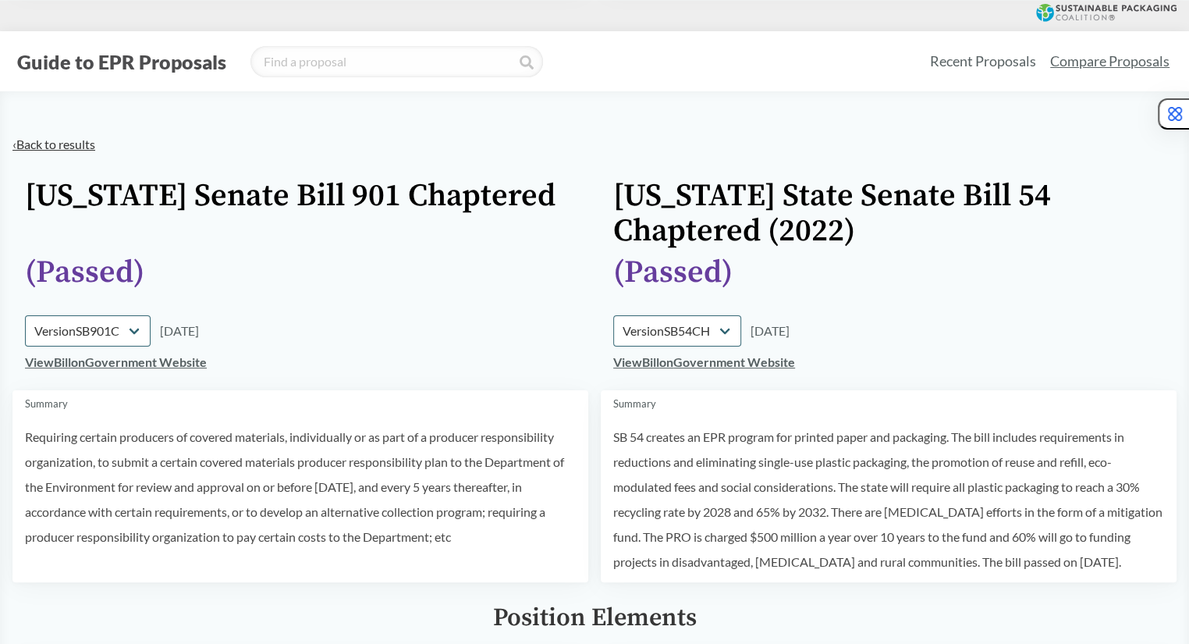
click at [84, 140] on link "‹ Back to results" at bounding box center [53, 144] width 83 height 15
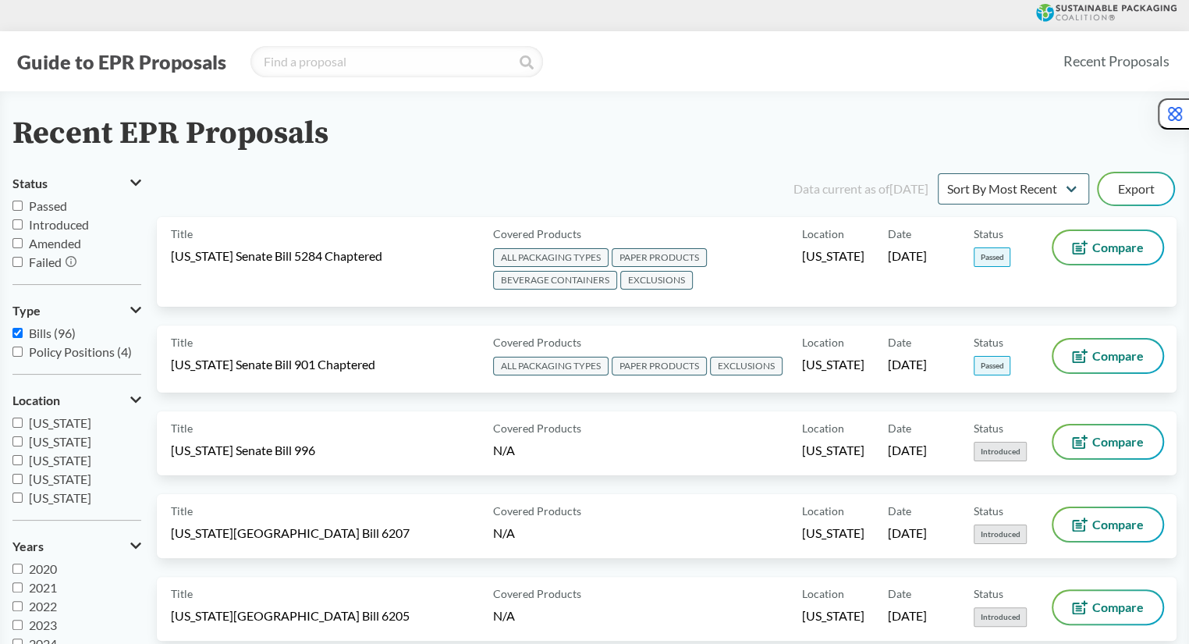
select select "SB901C"
select select "SB54CH"
select select "SB901C"
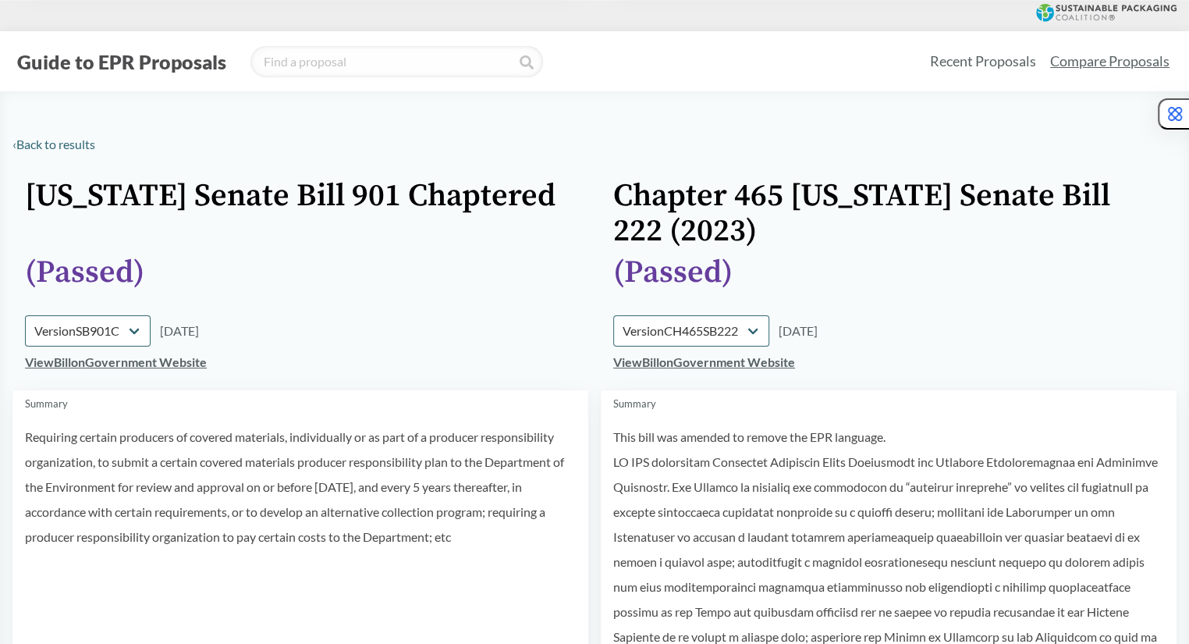
click at [82, 59] on button "Guide to EPR Proposals" at bounding box center [121, 61] width 219 height 25
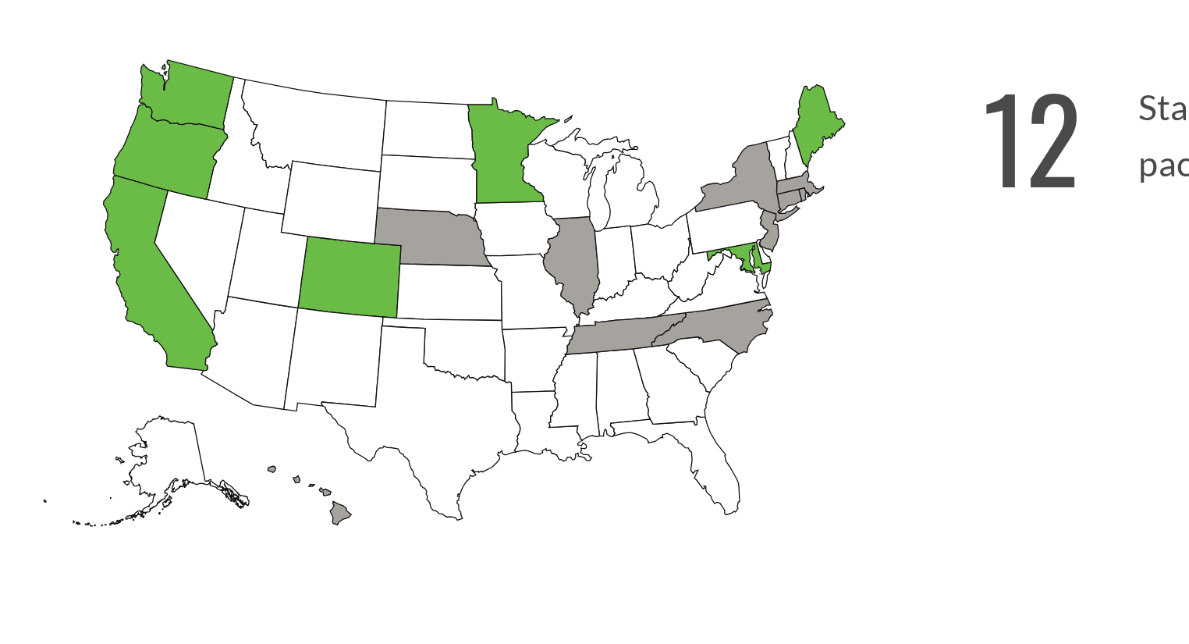
scroll to position [251, 0]
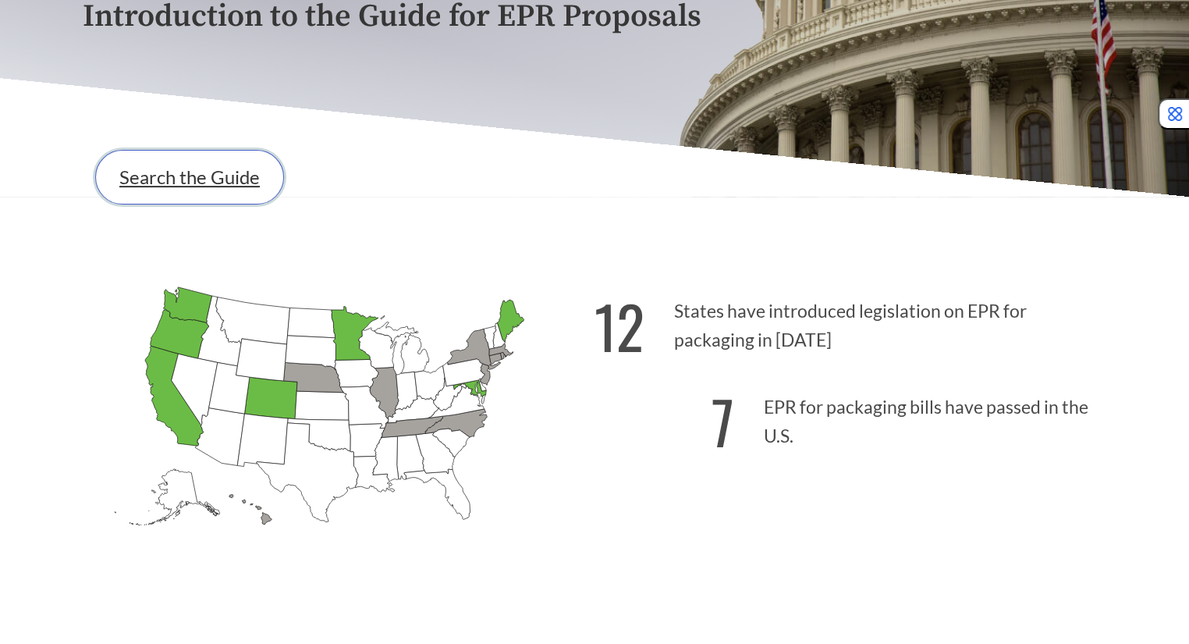
click at [194, 170] on link "Search the Guide" at bounding box center [189, 177] width 189 height 55
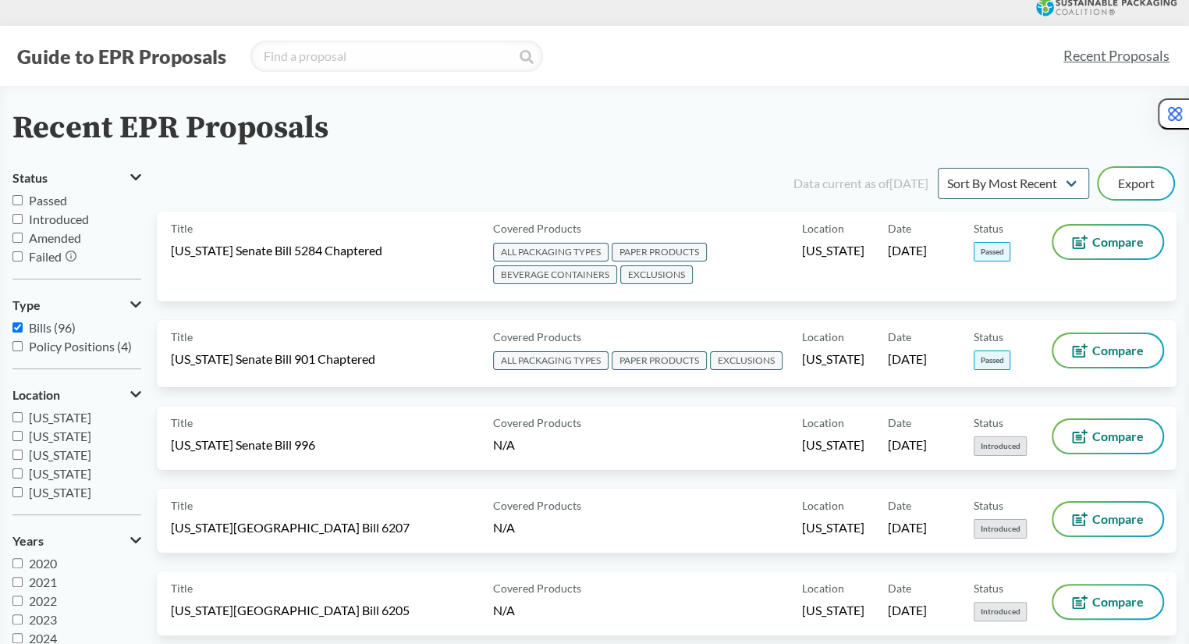
scroll to position [4, 0]
click at [56, 201] on span "Passed" at bounding box center [48, 201] width 38 height 15
click at [23, 201] on input "Passed" at bounding box center [17, 202] width 10 height 10
checkbox input "true"
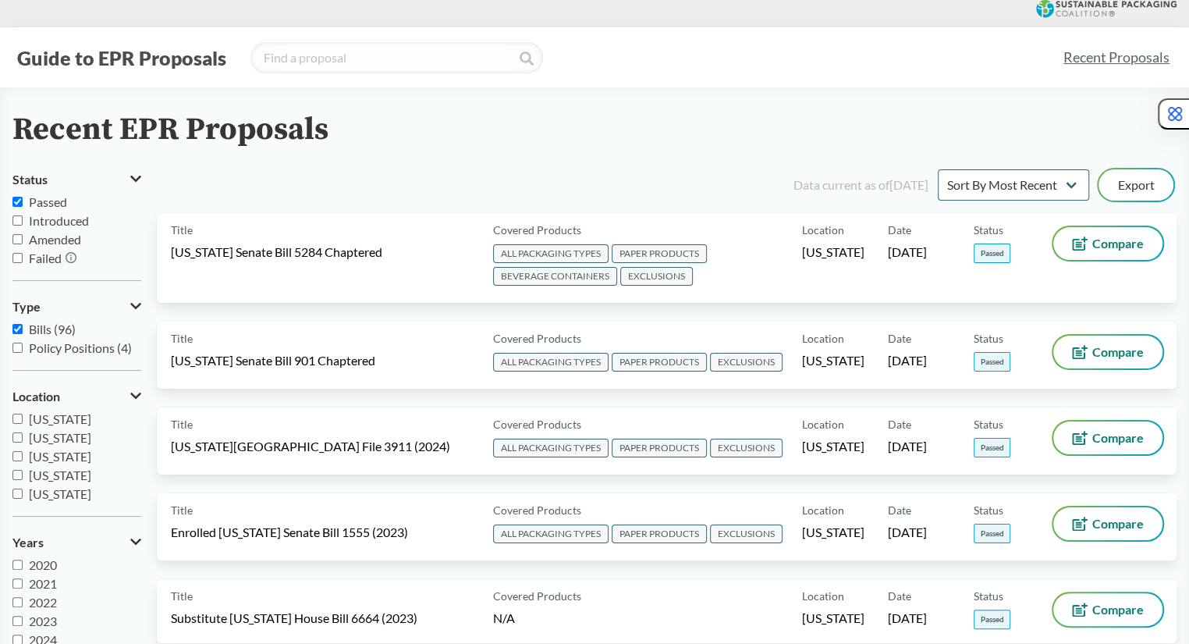
click at [136, 305] on icon at bounding box center [135, 306] width 11 height 6
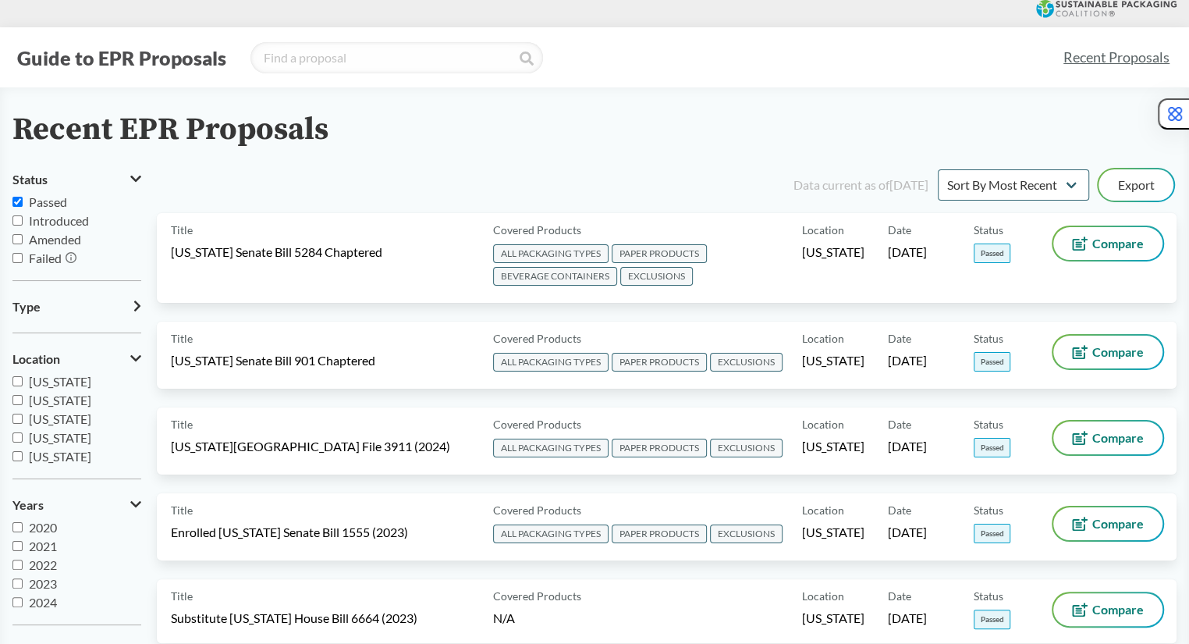
click at [137, 307] on icon at bounding box center [137, 305] width 6 height 11
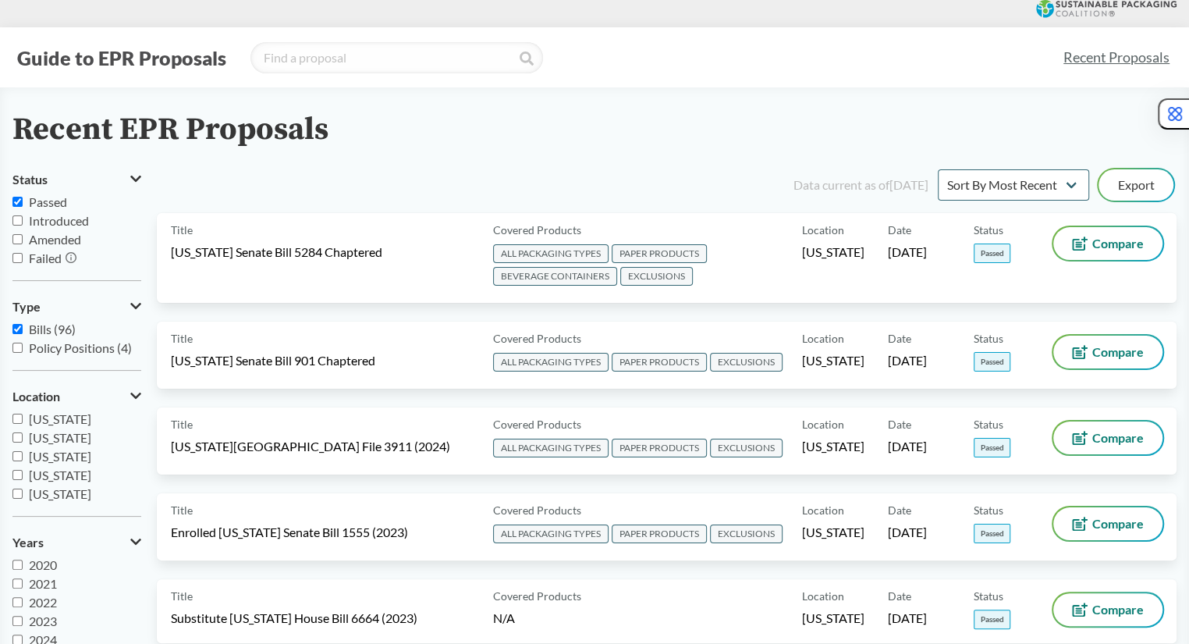
click at [56, 340] on span "Policy Positions (4)" at bounding box center [80, 347] width 103 height 15
click at [23, 343] on input "Policy Positions (4)" at bounding box center [17, 348] width 10 height 10
checkbox input "true"
click at [55, 328] on span "Bills (96)" at bounding box center [52, 329] width 47 height 15
click at [23, 328] on input "Bills (96)" at bounding box center [17, 329] width 10 height 10
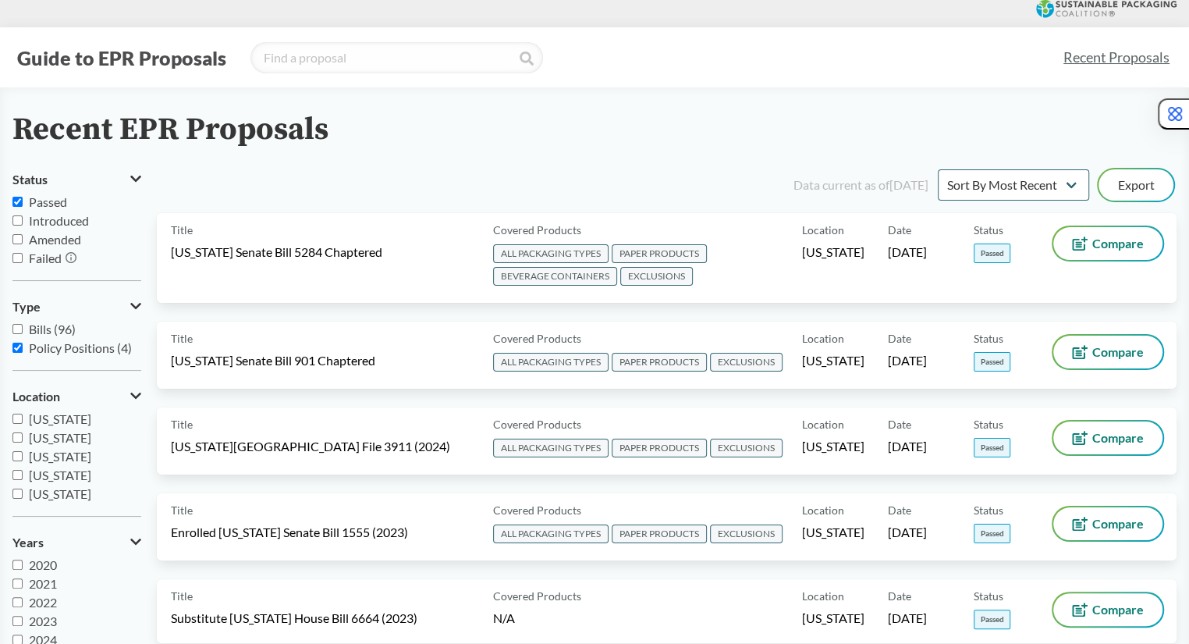
checkbox input "false"
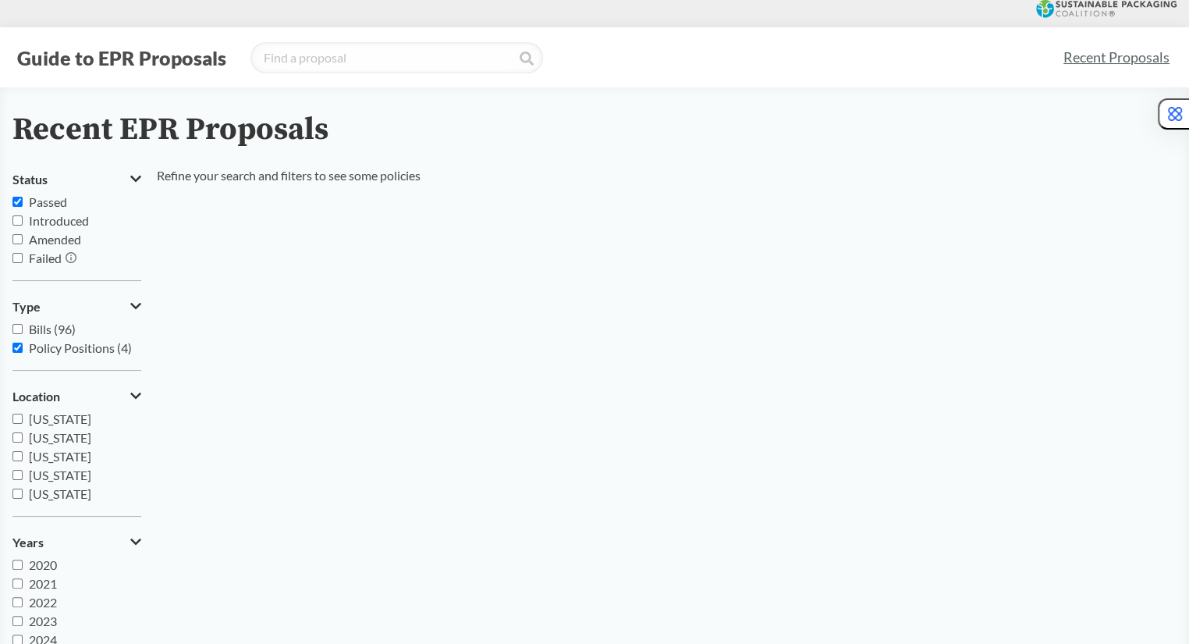
click at [98, 202] on label "Passed" at bounding box center [76, 202] width 129 height 19
click at [23, 202] on input "Passed" at bounding box center [17, 202] width 10 height 10
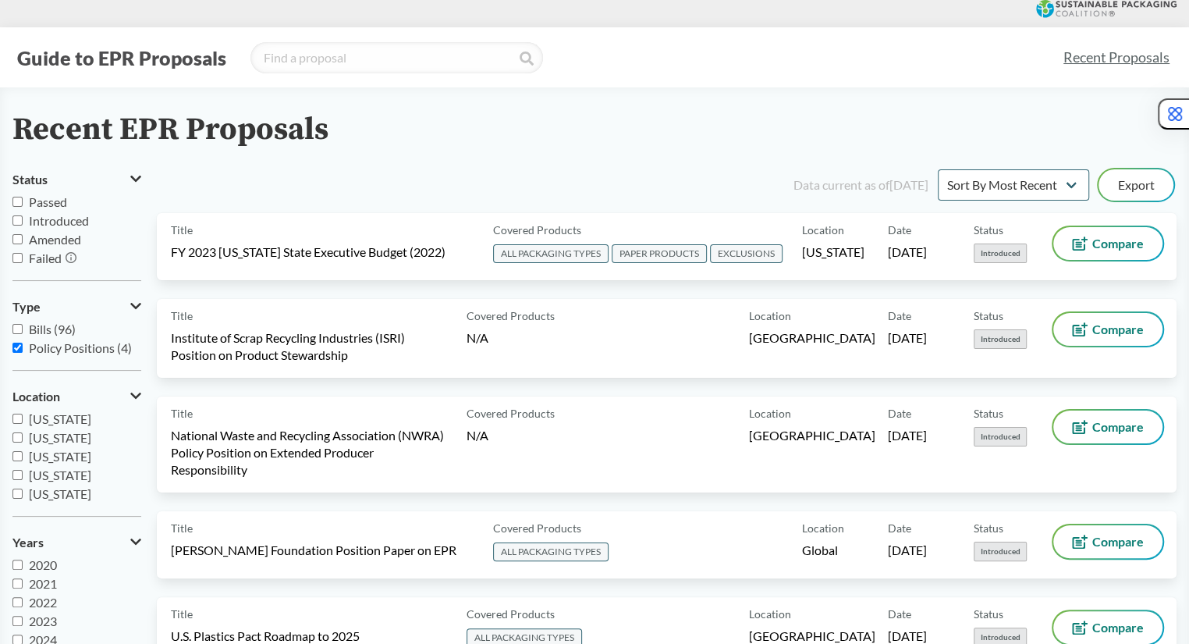
click at [46, 203] on span "Passed" at bounding box center [48, 201] width 38 height 15
click at [23, 203] on input "Passed" at bounding box center [17, 202] width 10 height 10
click at [46, 203] on span "Passed" at bounding box center [48, 201] width 38 height 15
click at [23, 203] on input "Passed" at bounding box center [17, 202] width 10 height 10
checkbox input "false"
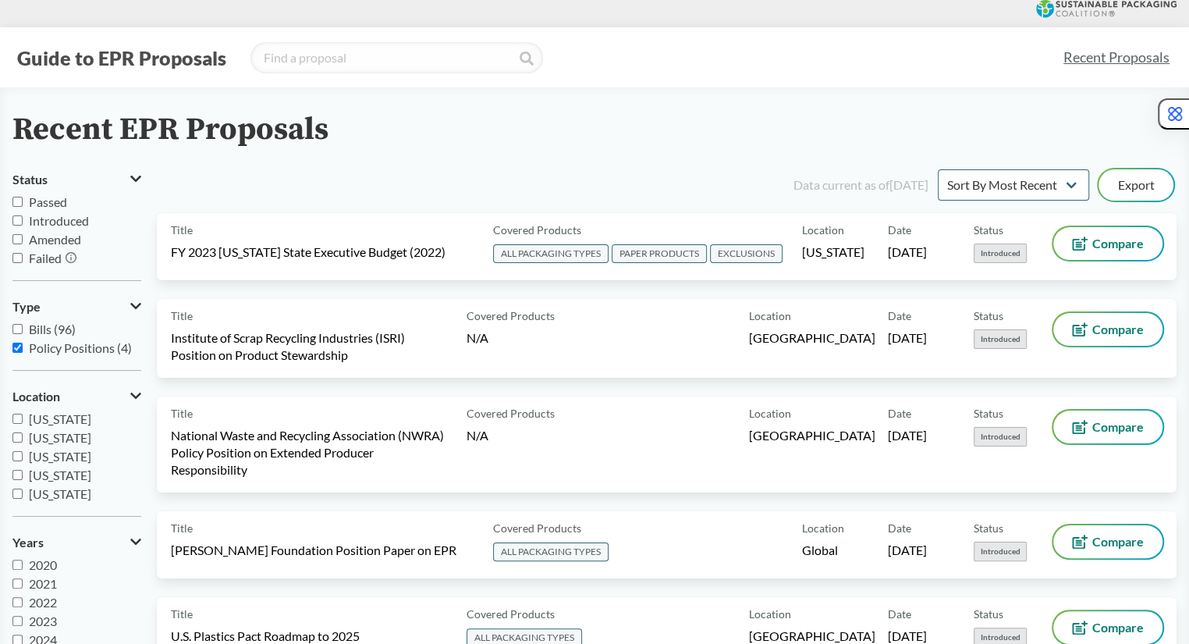
click at [52, 347] on span "Policy Positions (4)" at bounding box center [80, 347] width 103 height 15
click at [23, 347] on input "Policy Positions (4)" at bounding box center [17, 348] width 10 height 10
checkbox input "false"
click at [46, 325] on span "Bills (96)" at bounding box center [52, 329] width 47 height 15
click at [23, 325] on input "Bills (96)" at bounding box center [17, 329] width 10 height 10
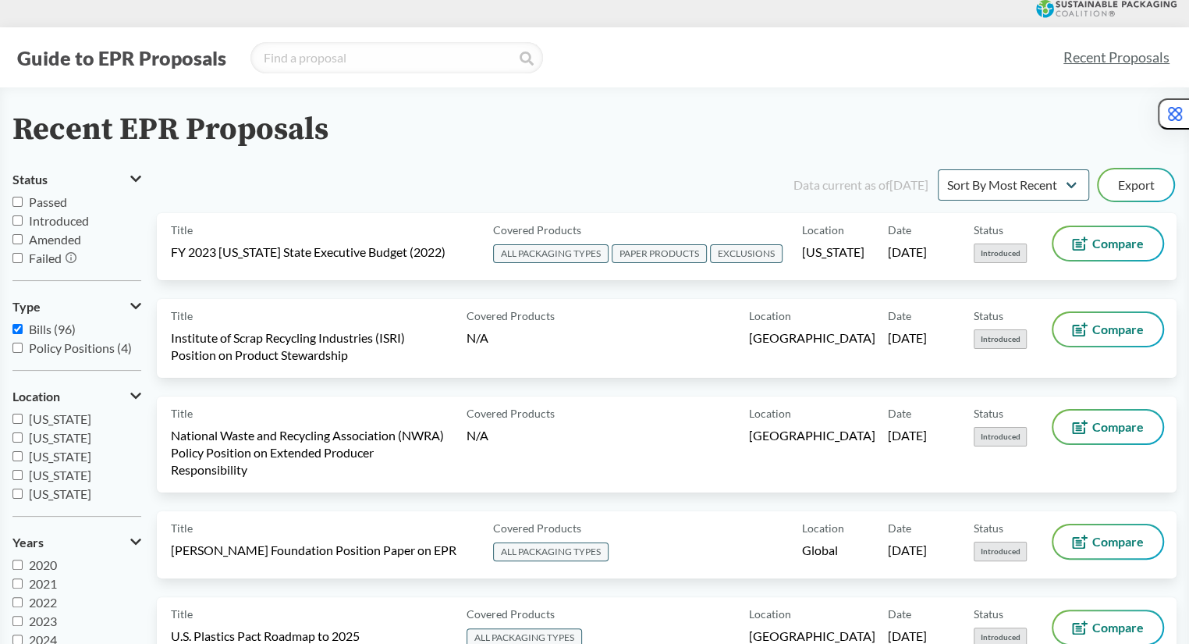
checkbox input "true"
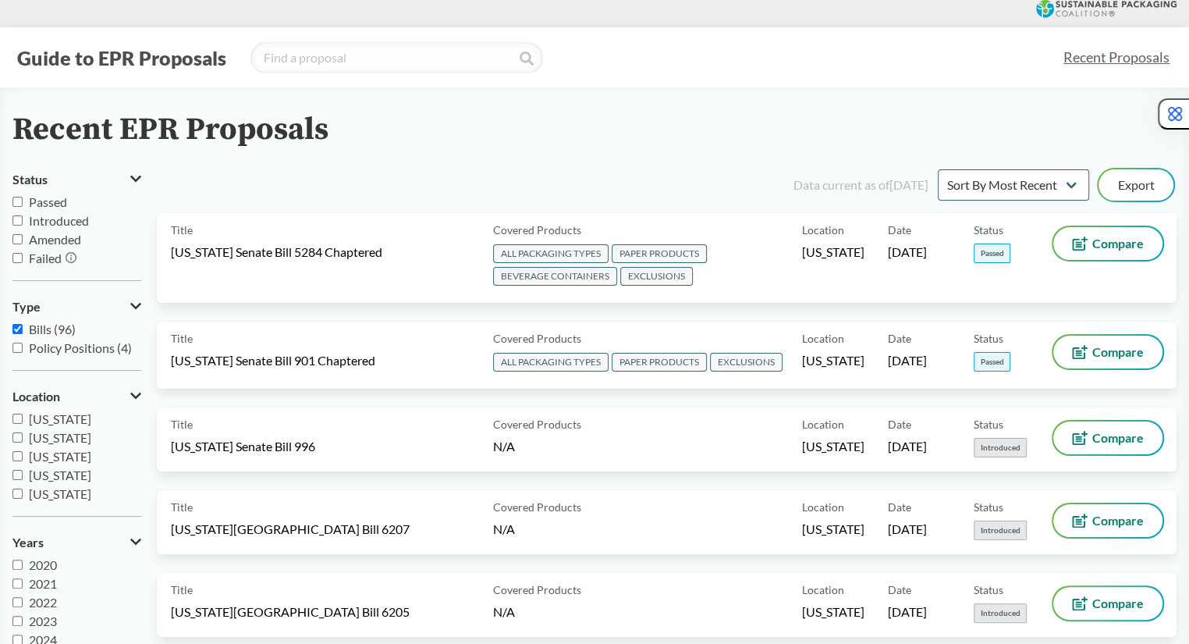
click at [55, 257] on span "Failed" at bounding box center [45, 258] width 33 height 15
click at [23, 257] on input "Failed" at bounding box center [17, 258] width 10 height 10
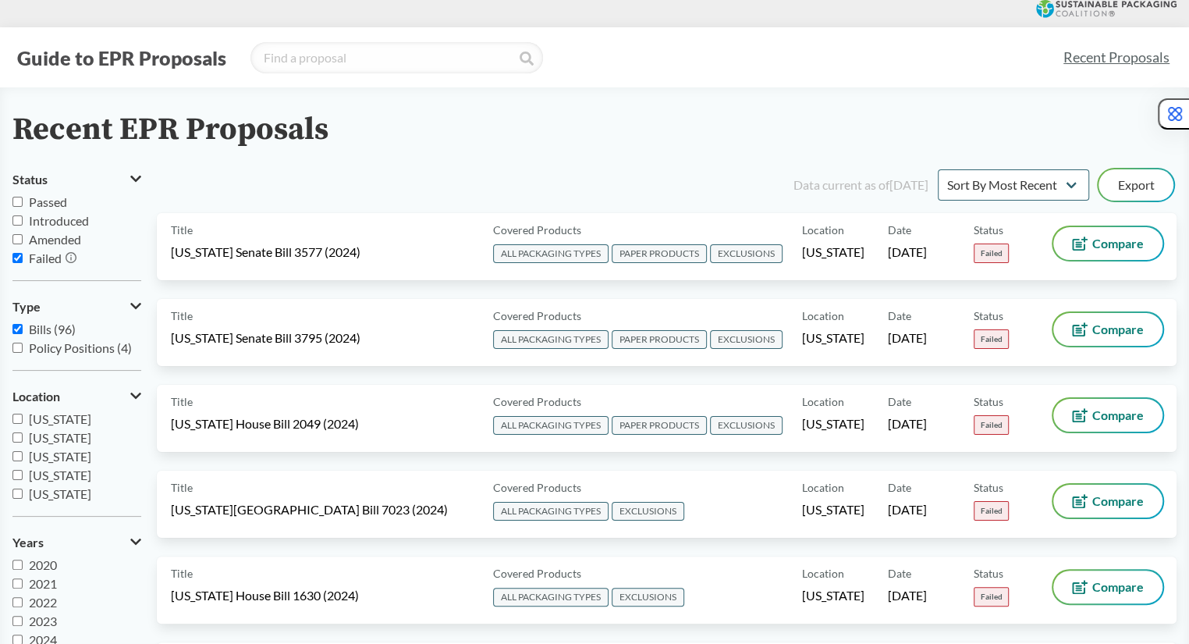
click at [55, 257] on span "Failed" at bounding box center [45, 258] width 33 height 15
click at [23, 257] on input "Failed" at bounding box center [17, 258] width 10 height 10
checkbox input "false"
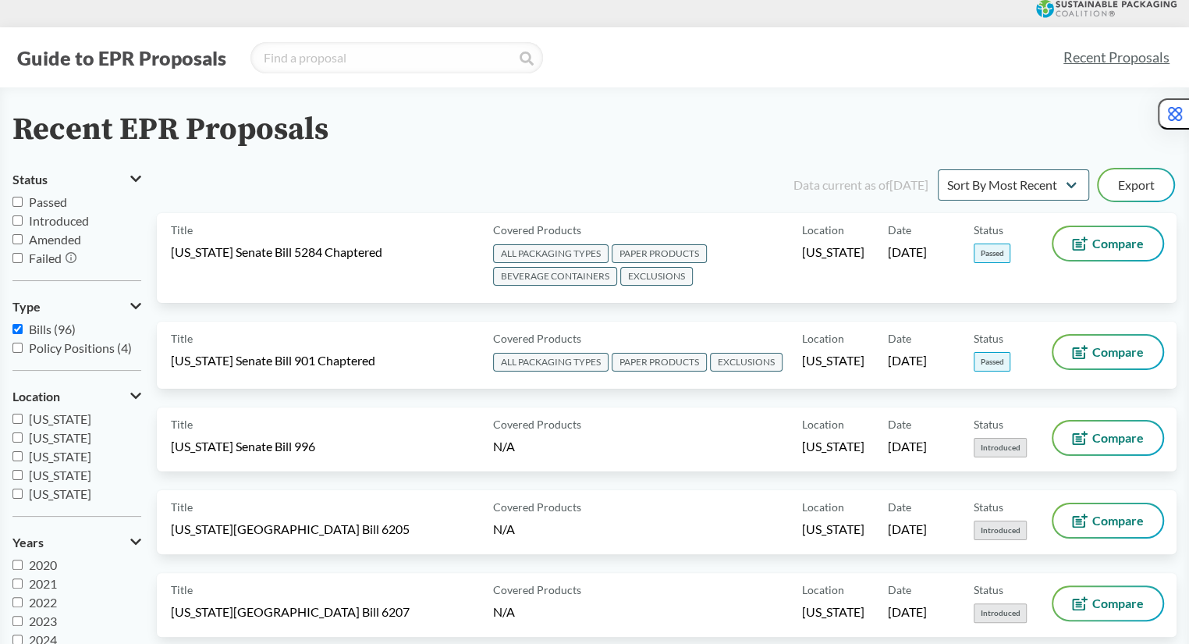
click at [57, 201] on span "Passed" at bounding box center [48, 201] width 38 height 15
click at [23, 201] on input "Passed" at bounding box center [17, 202] width 10 height 10
checkbox input "true"
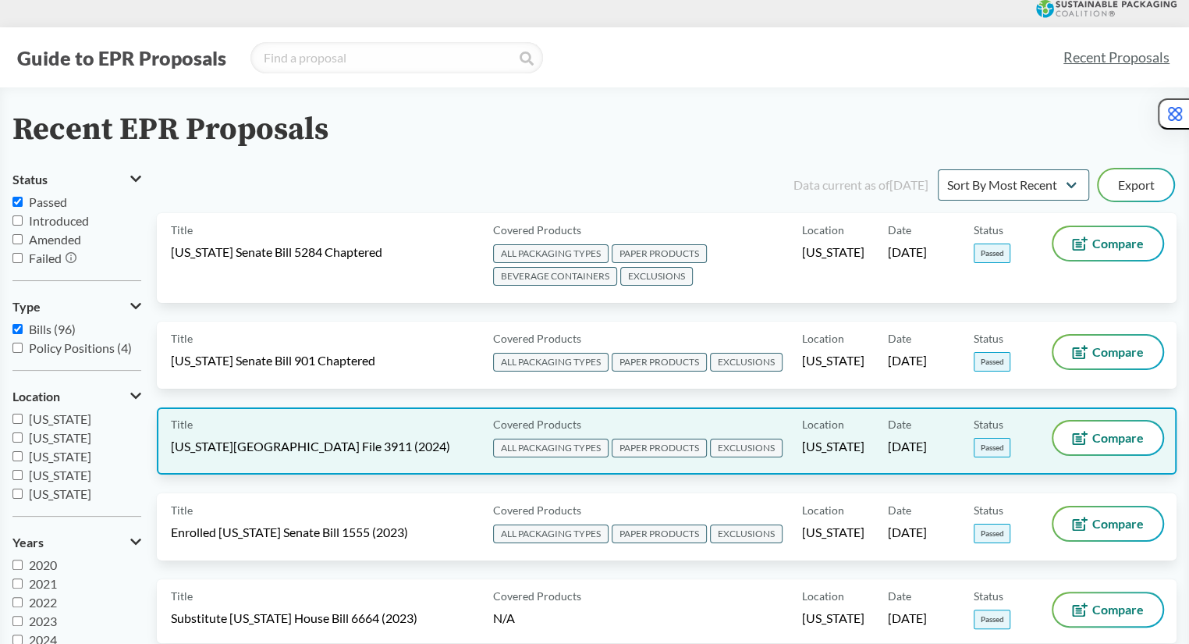
click at [361, 434] on div "Title [US_STATE][GEOGRAPHIC_DATA] File 3911 (2024)" at bounding box center [329, 440] width 316 height 39
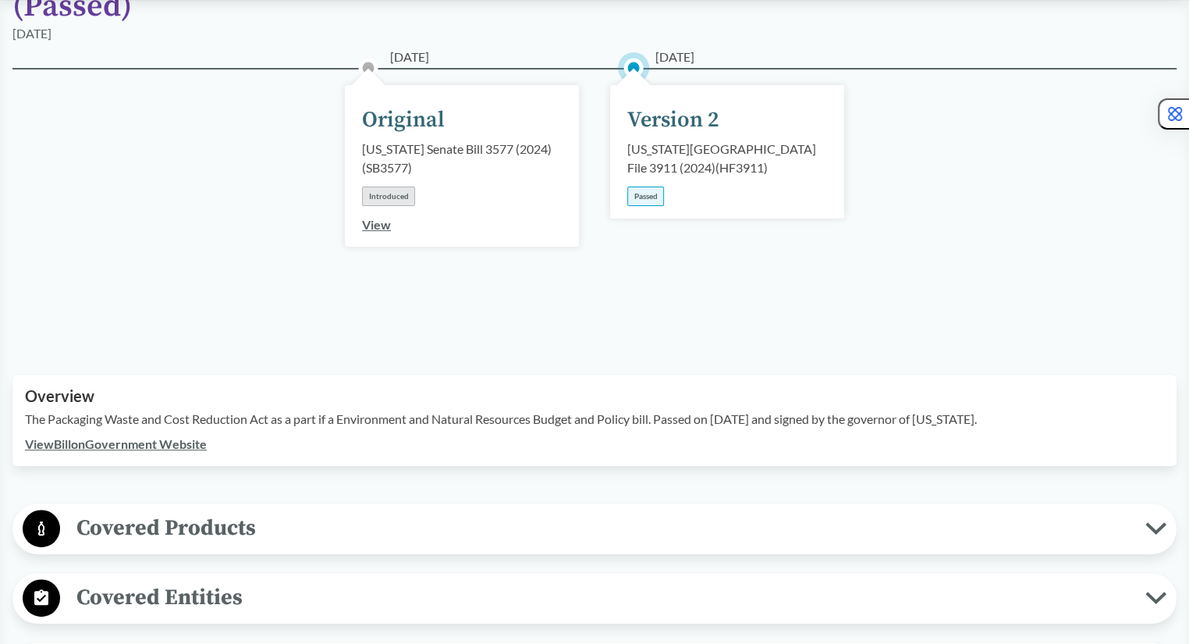
scroll to position [207, 0]
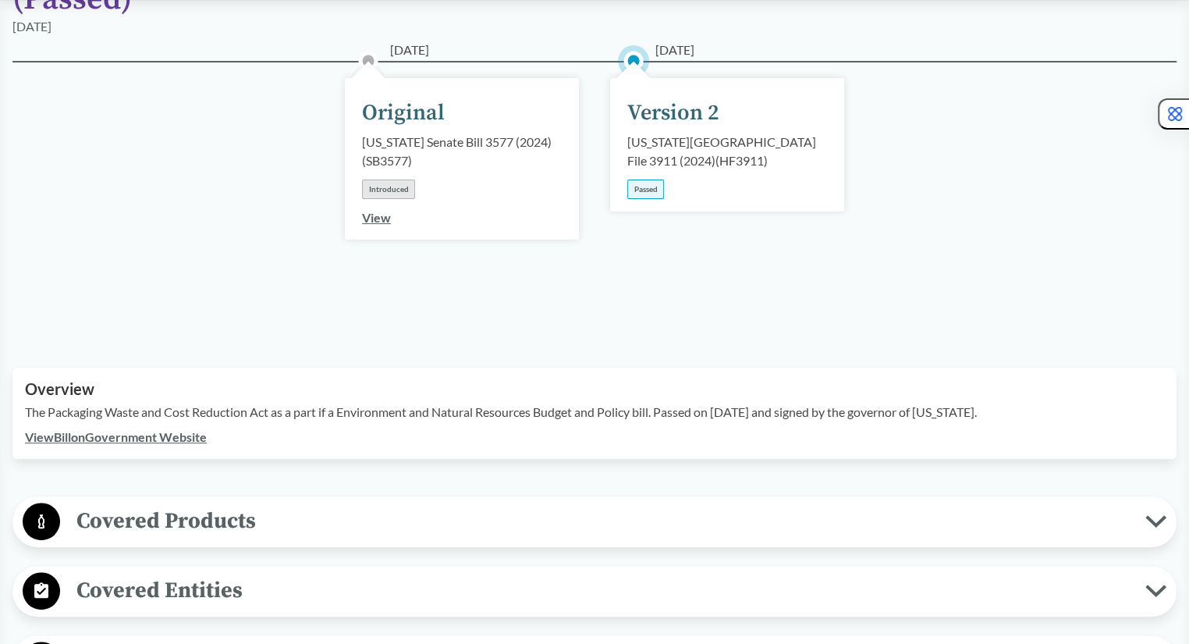
click at [269, 503] on span "Covered Products" at bounding box center [603, 520] width 1086 height 35
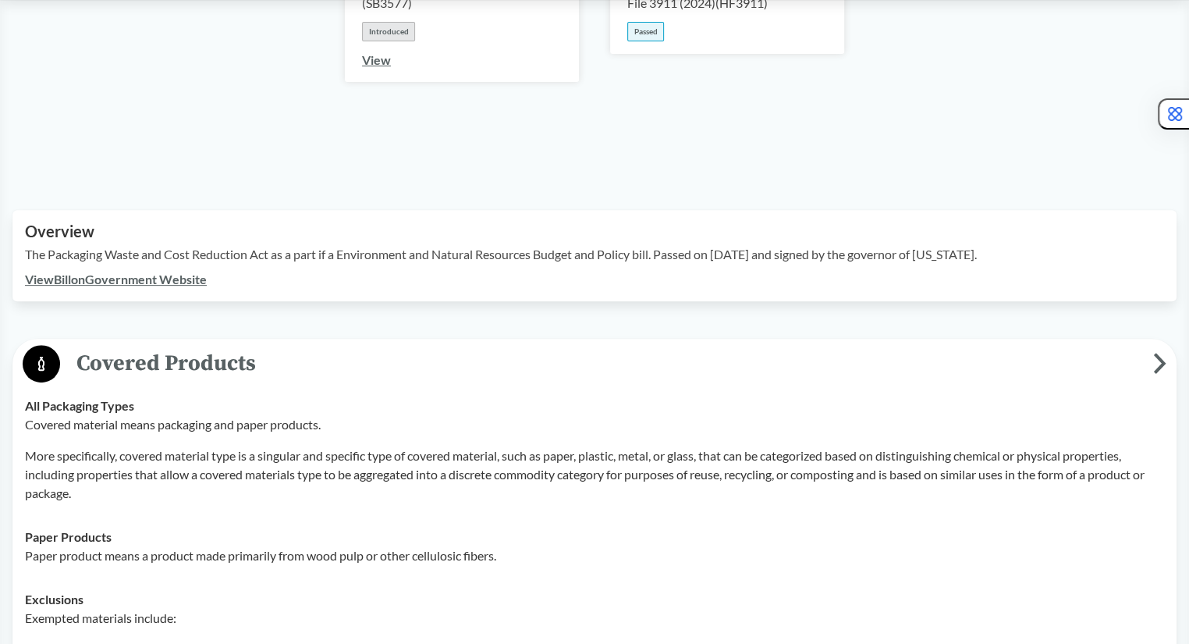
scroll to position [367, 0]
